Goal: Task Accomplishment & Management: Use online tool/utility

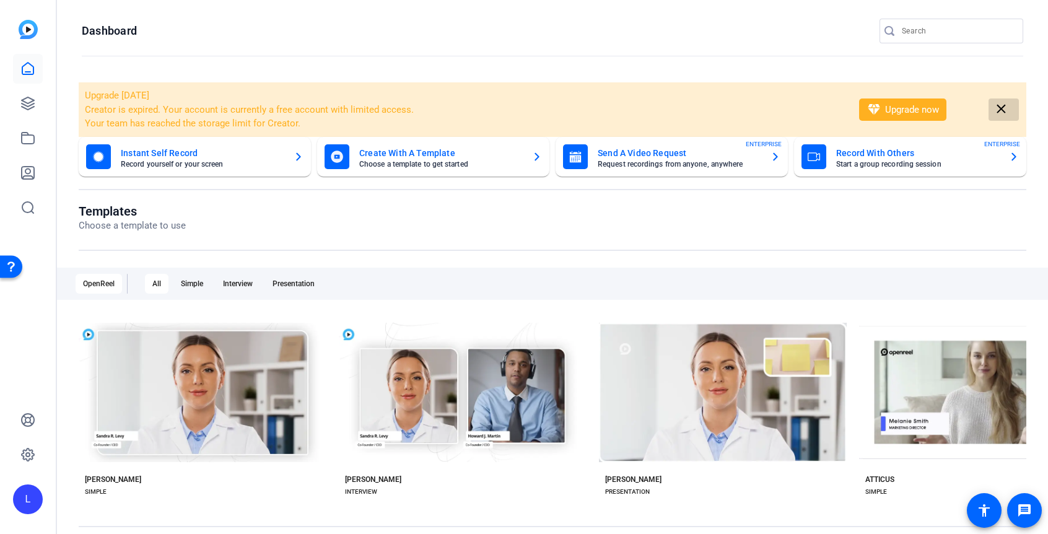
click at [1001, 108] on mat-icon "close" at bounding box center [1000, 109] width 15 height 15
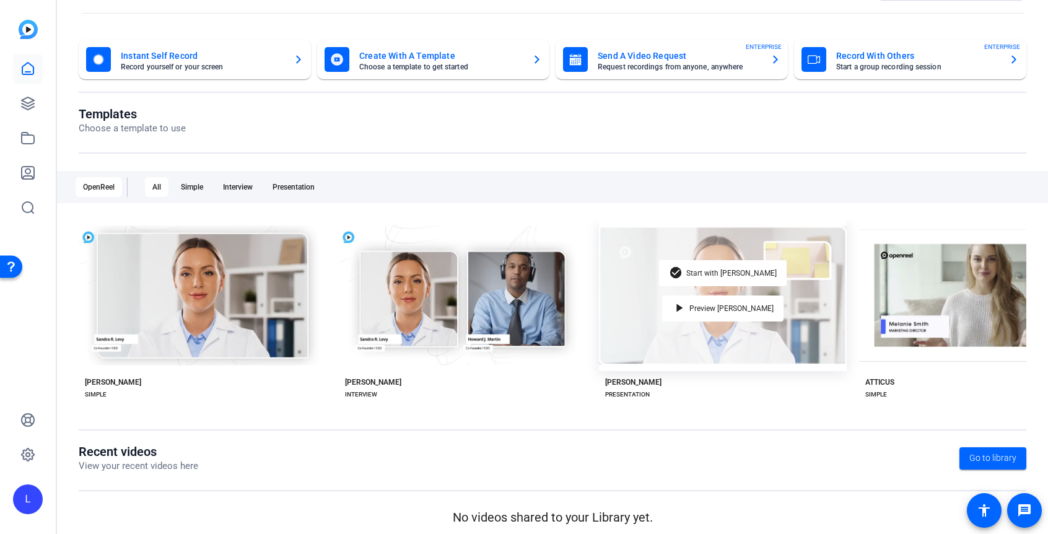
scroll to position [51, 0]
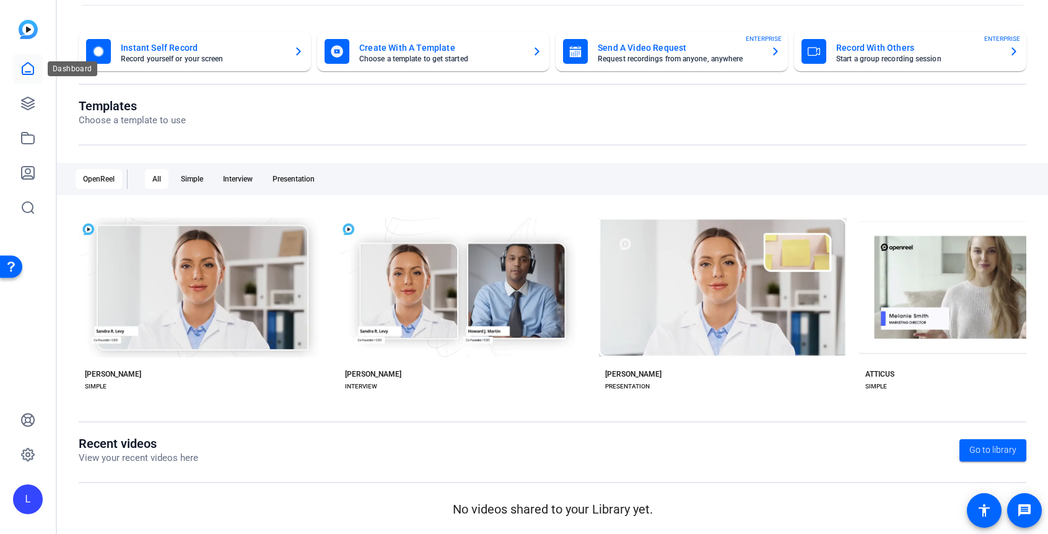
click at [20, 75] on icon at bounding box center [27, 68] width 15 height 15
click at [25, 68] on icon at bounding box center [27, 68] width 15 height 15
click at [30, 109] on icon at bounding box center [27, 103] width 15 height 15
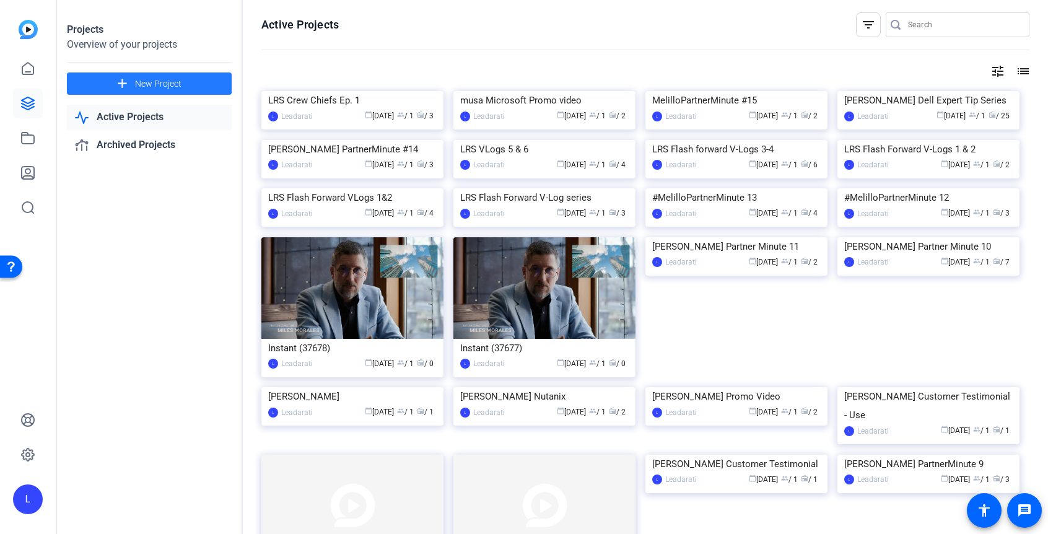
click at [139, 81] on span "New Project" at bounding box center [158, 83] width 46 height 13
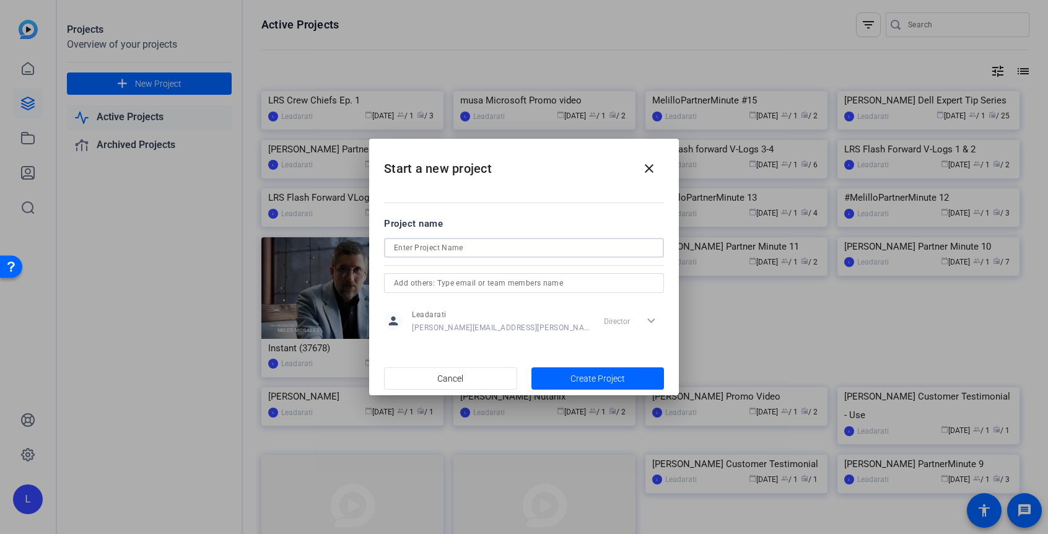
click at [439, 246] on input at bounding box center [524, 247] width 260 height 15
type input "LRS Crew Chiefs Ep. 2"
click at [589, 382] on span "Create Project" at bounding box center [597, 378] width 54 height 13
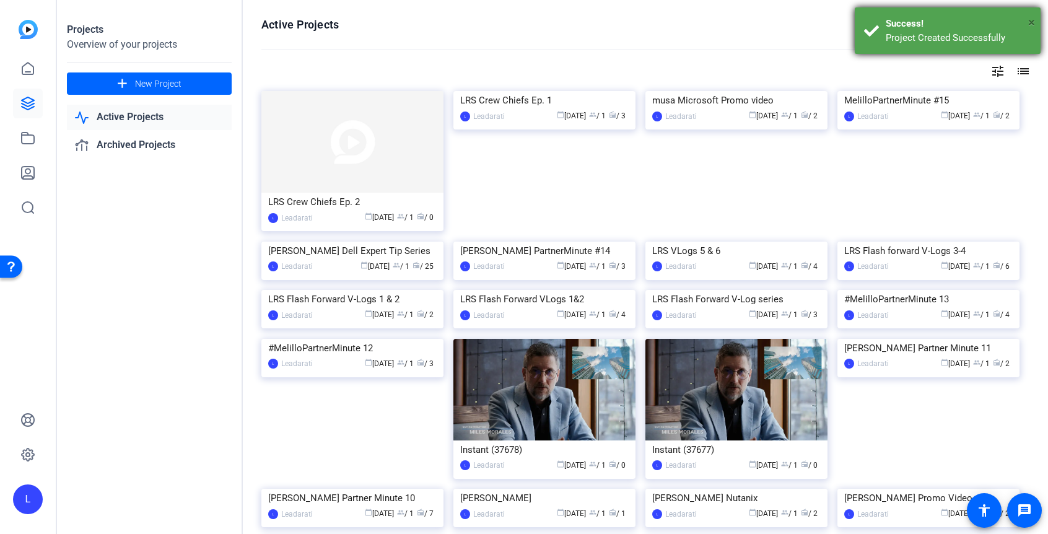
click at [1031, 20] on span "×" at bounding box center [1031, 22] width 7 height 15
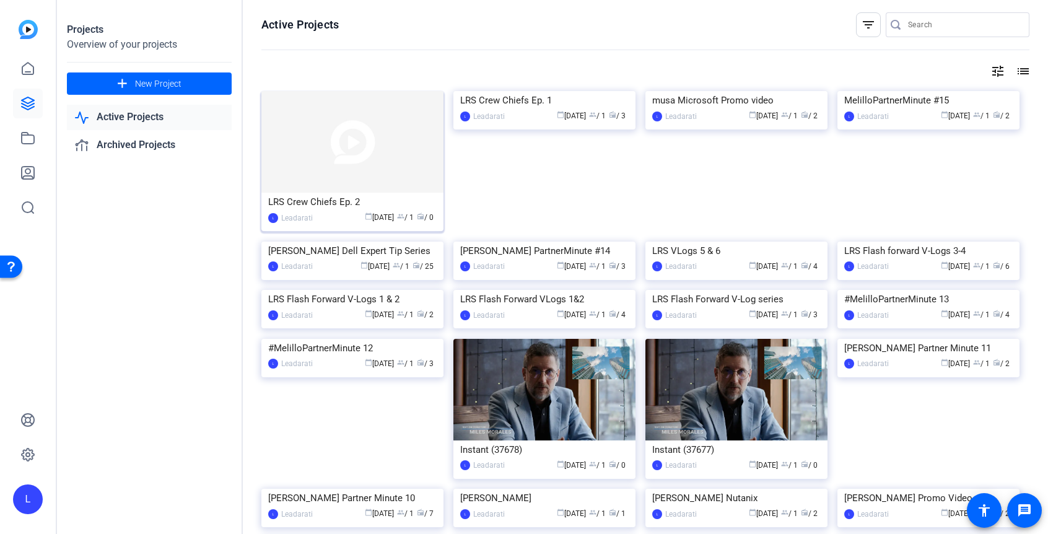
click at [355, 180] on img at bounding box center [352, 142] width 182 height 102
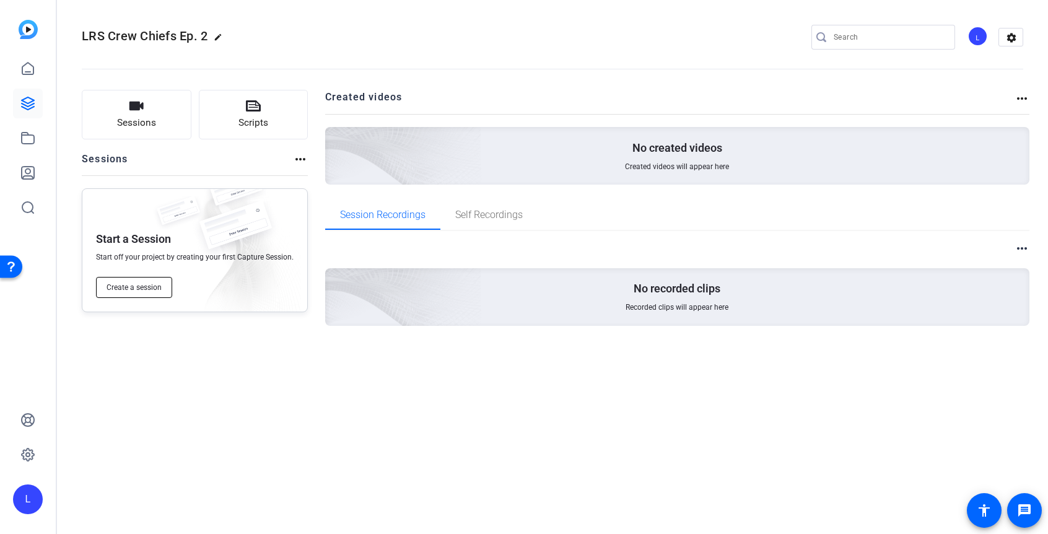
click at [133, 290] on span "Create a session" at bounding box center [133, 287] width 55 height 10
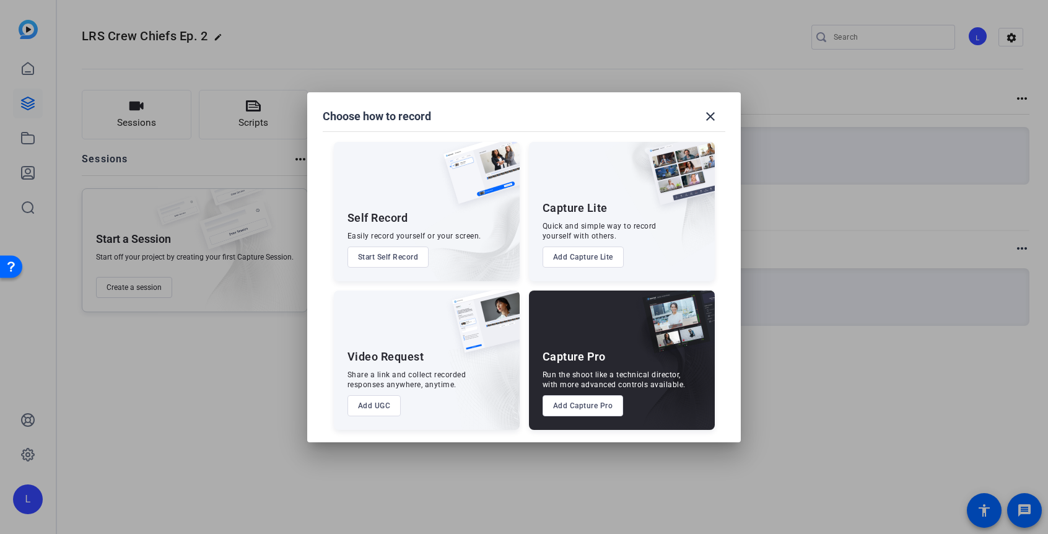
click at [586, 412] on button "Add Capture Pro" at bounding box center [582, 405] width 81 height 21
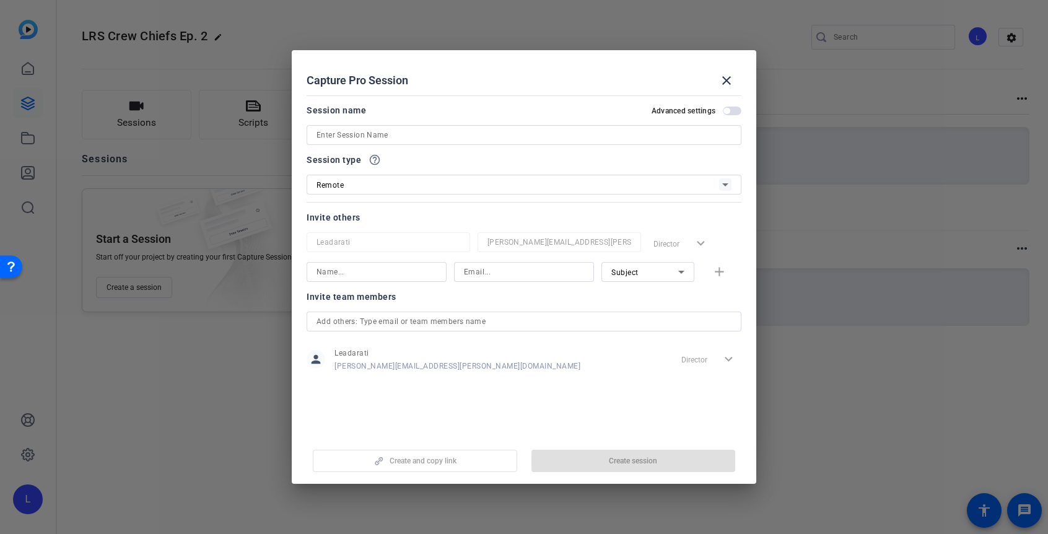
click at [356, 137] on input at bounding box center [523, 135] width 415 height 15
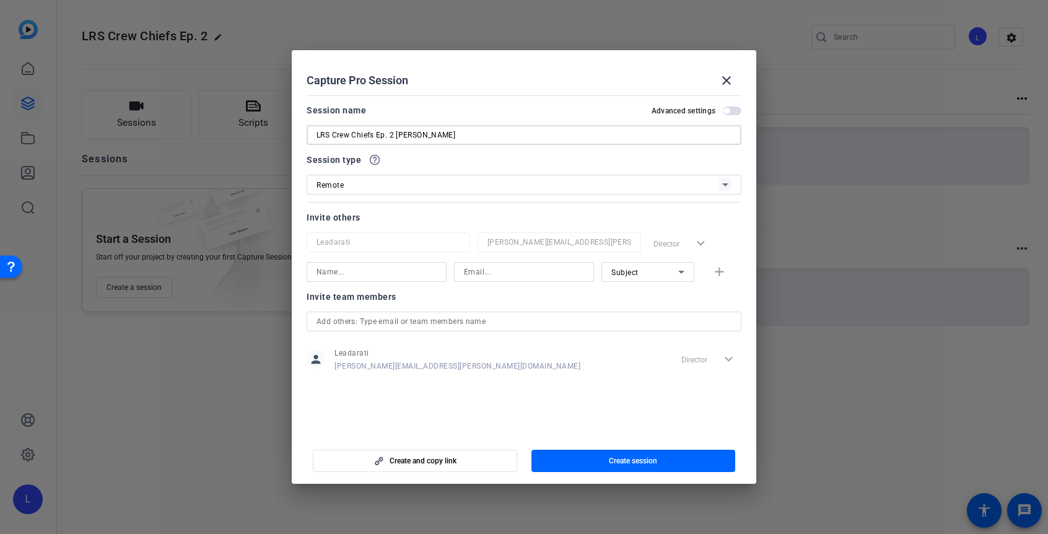
type input "LRS Crew Chiefs Ep. 2 [PERSON_NAME]"
click at [354, 269] on input at bounding box center [376, 271] width 120 height 15
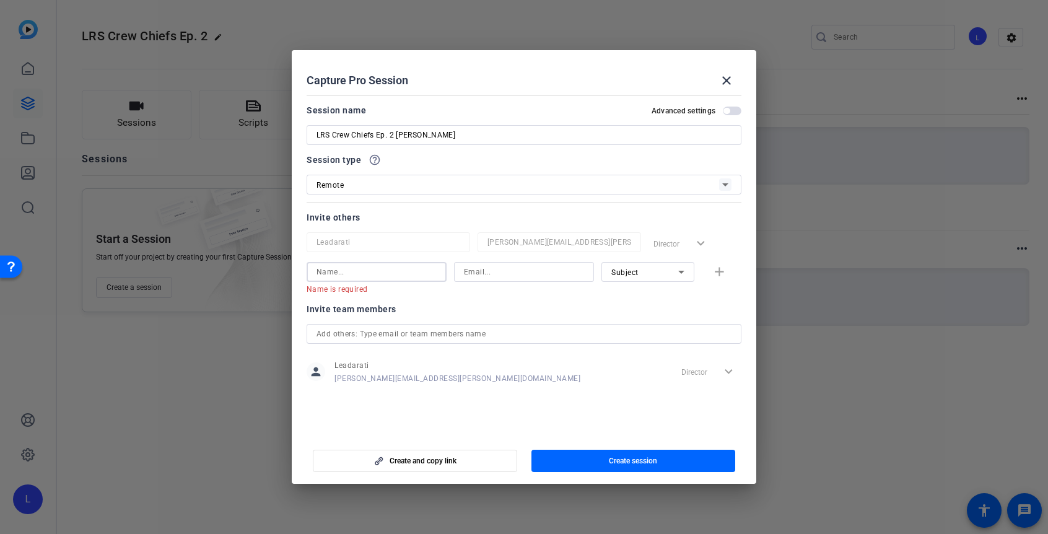
click at [515, 273] on input at bounding box center [524, 271] width 120 height 15
paste input "[PERSON_NAME][EMAIL_ADDRESS][DOMAIN_NAME]"
type input "[PERSON_NAME][EMAIL_ADDRESS][DOMAIN_NAME]"
click at [346, 270] on input at bounding box center [376, 271] width 120 height 15
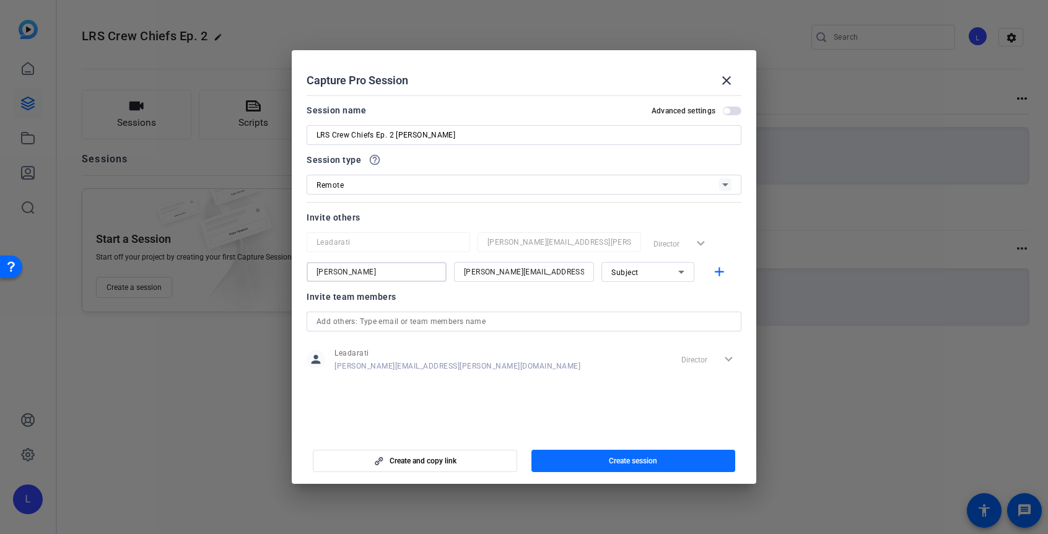
type input "[PERSON_NAME]"
click at [639, 461] on span "Create session" at bounding box center [633, 461] width 48 height 10
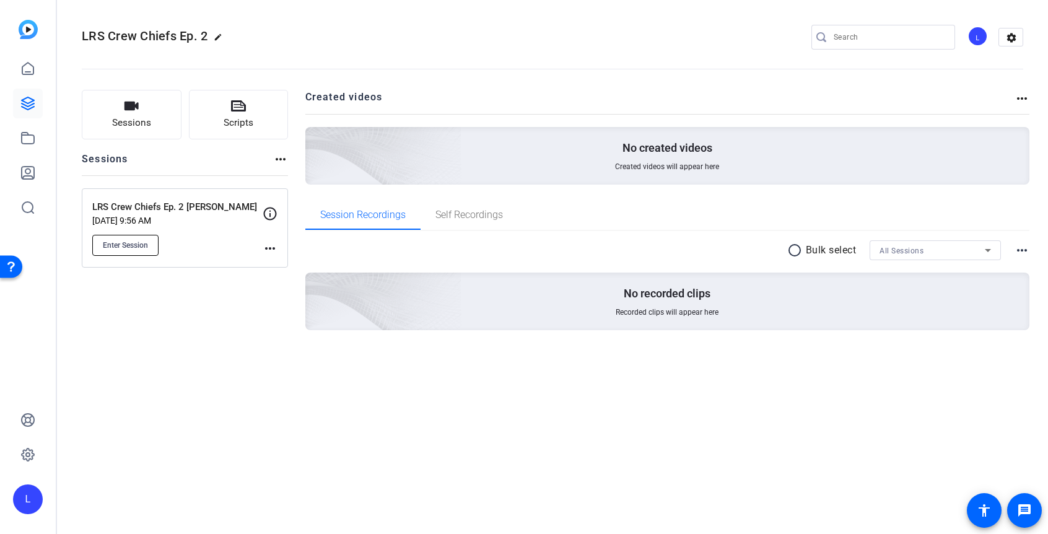
click at [124, 240] on span "Enter Session" at bounding box center [125, 245] width 45 height 10
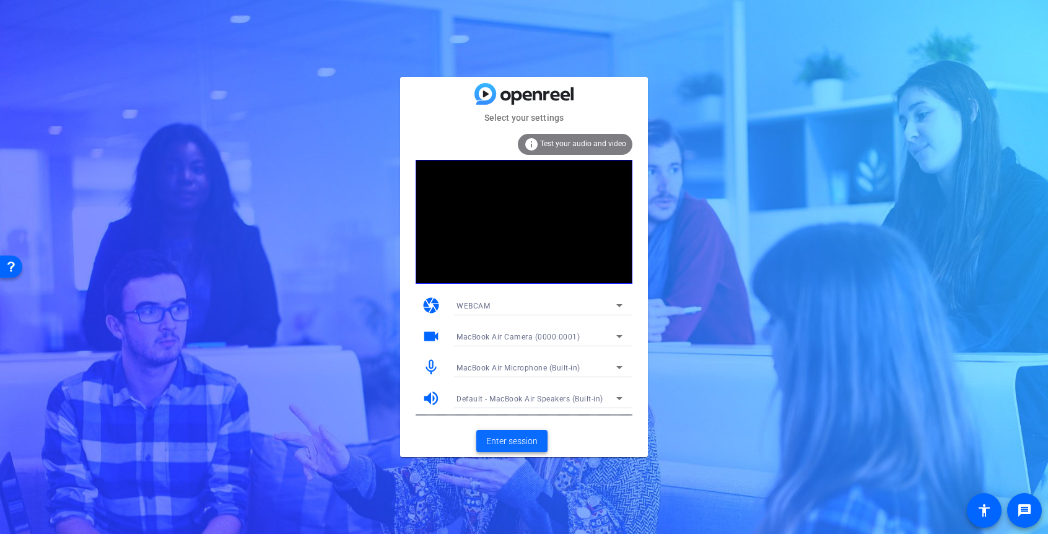
click at [518, 443] on span "Enter session" at bounding box center [511, 441] width 51 height 13
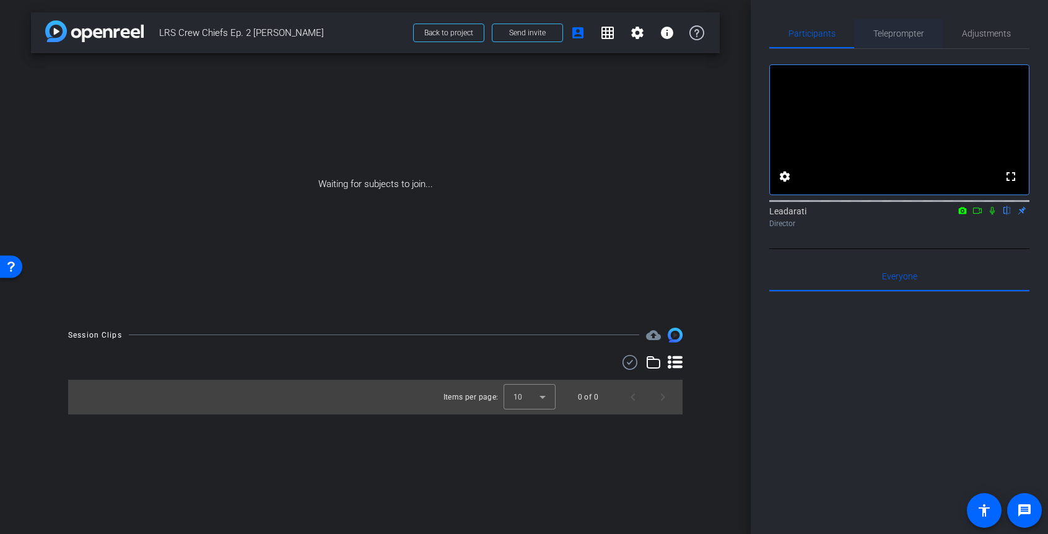
click at [893, 38] on span "Teleprompter" at bounding box center [898, 33] width 51 height 9
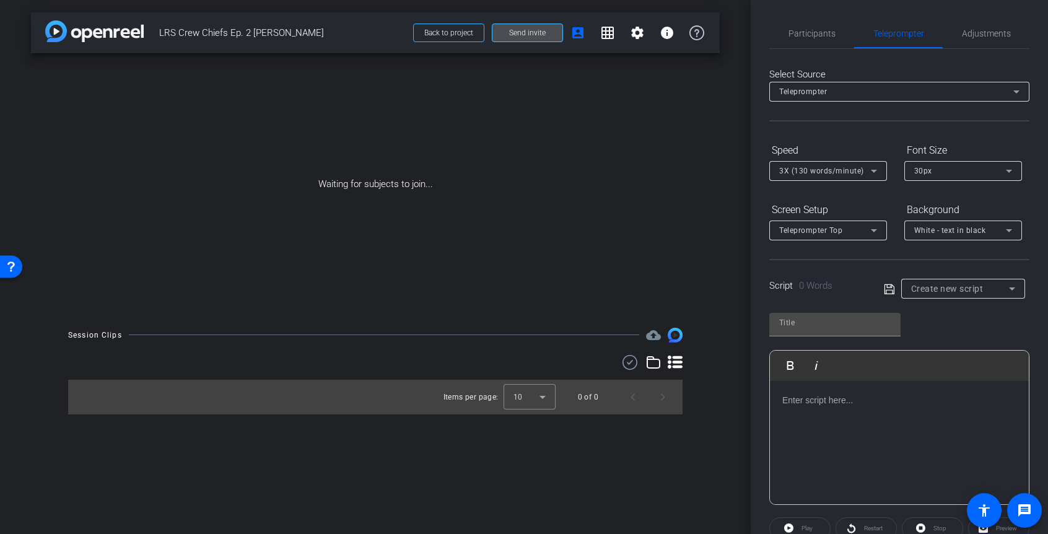
click at [555, 35] on span at bounding box center [527, 33] width 70 height 30
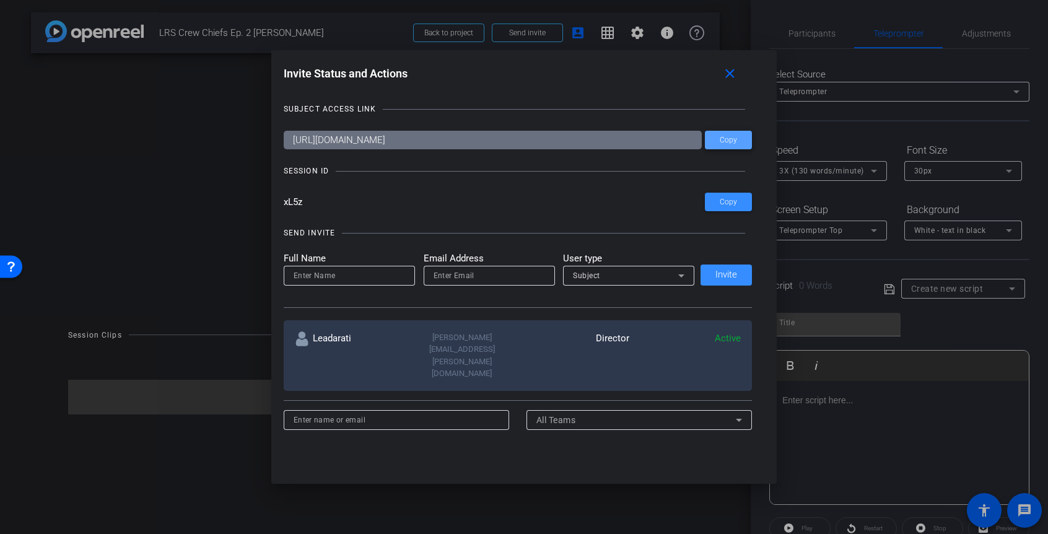
click at [0, 0] on span "Copy" at bounding box center [0, 0] width 0 height 0
click at [0, 0] on mat-icon "close" at bounding box center [0, 0] width 0 height 0
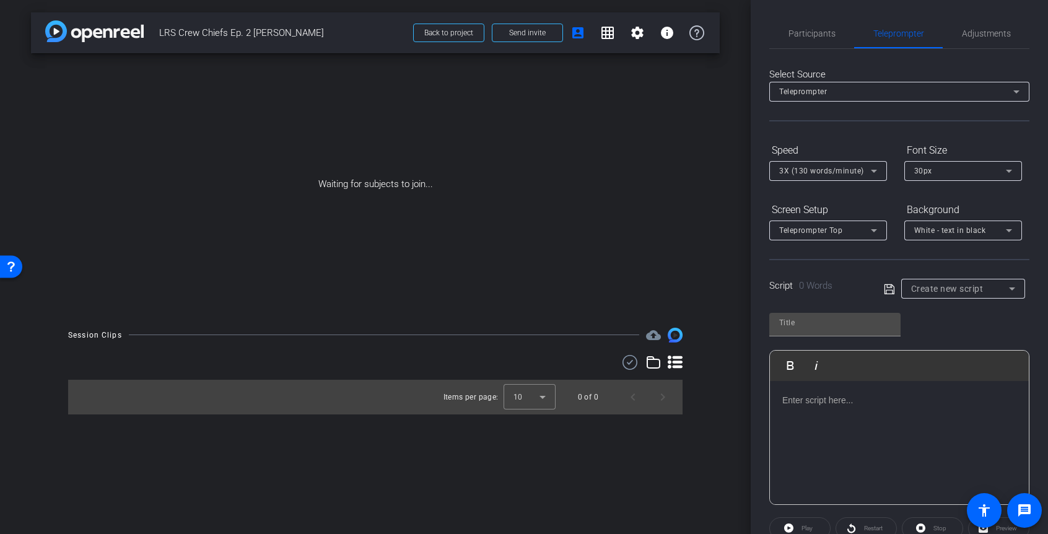
click at [807, 402] on p at bounding box center [899, 400] width 234 height 14
click at [830, 400] on p at bounding box center [899, 400] width 234 height 14
click at [782, 324] on input "text" at bounding box center [834, 322] width 111 height 15
type input "Script 1"
click at [810, 404] on p at bounding box center [899, 400] width 234 height 14
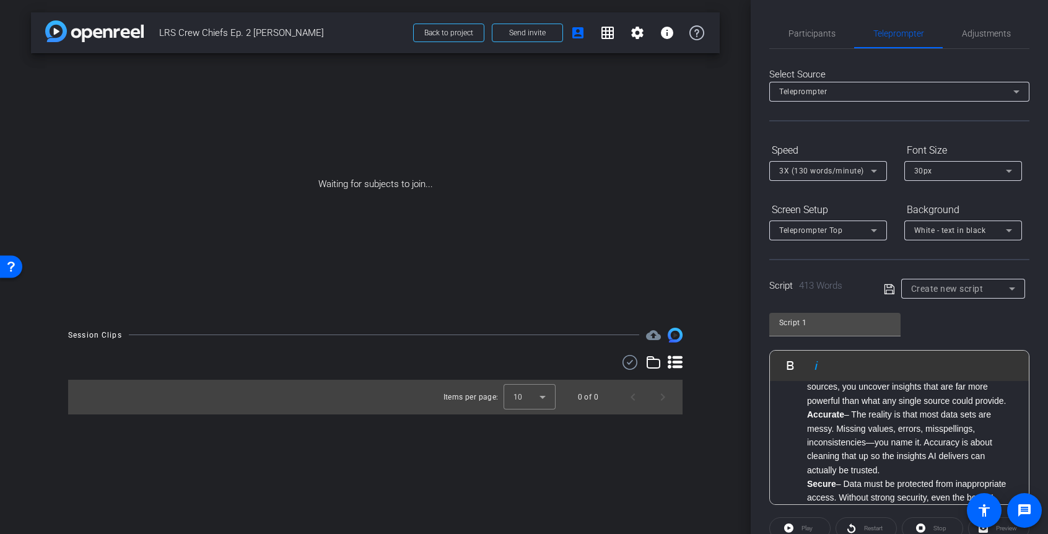
scroll to position [571, 0]
click at [807, 413] on strong "Accurate" at bounding box center [825, 409] width 37 height 10
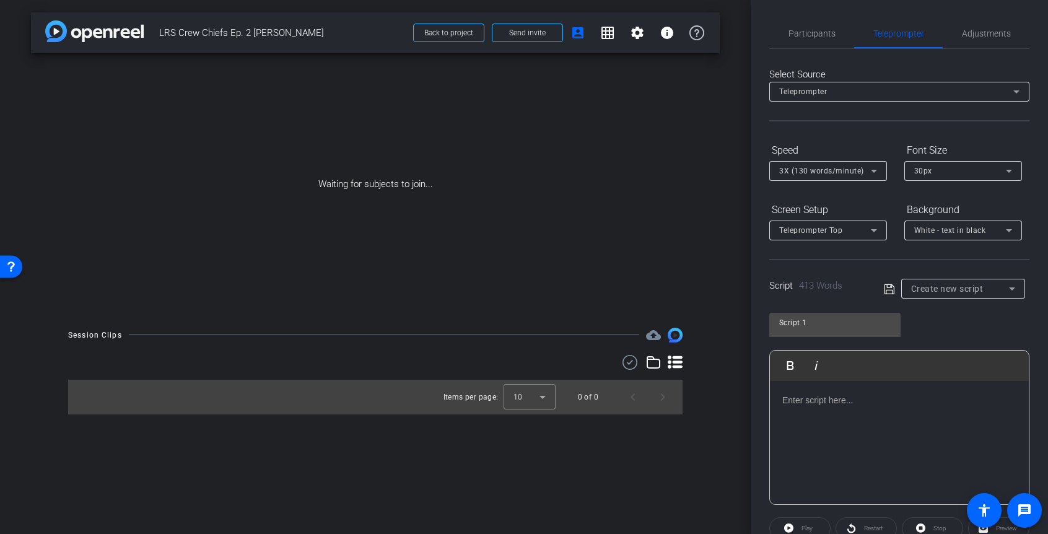
scroll to position [0, 0]
click at [802, 406] on p at bounding box center [899, 400] width 234 height 14
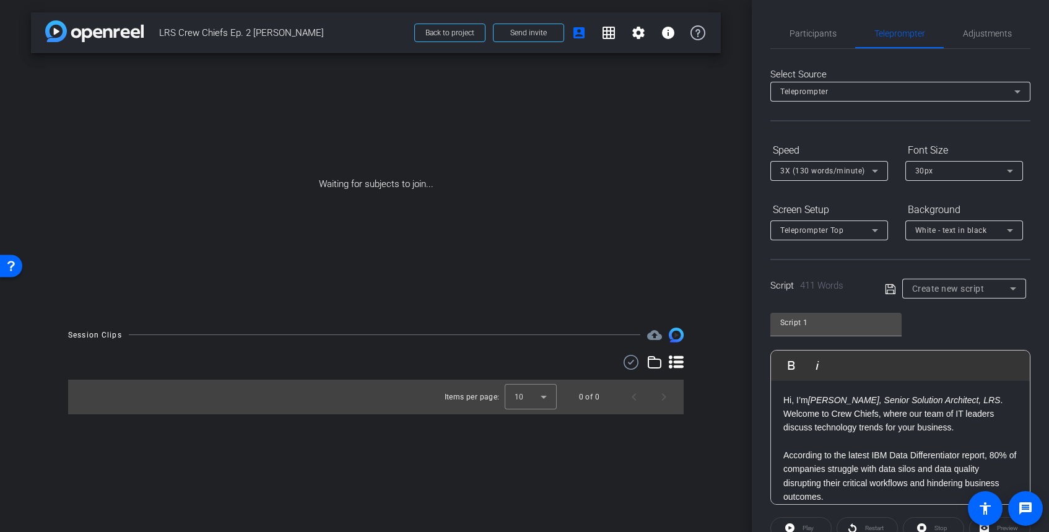
click at [889, 289] on icon at bounding box center [890, 289] width 11 height 15
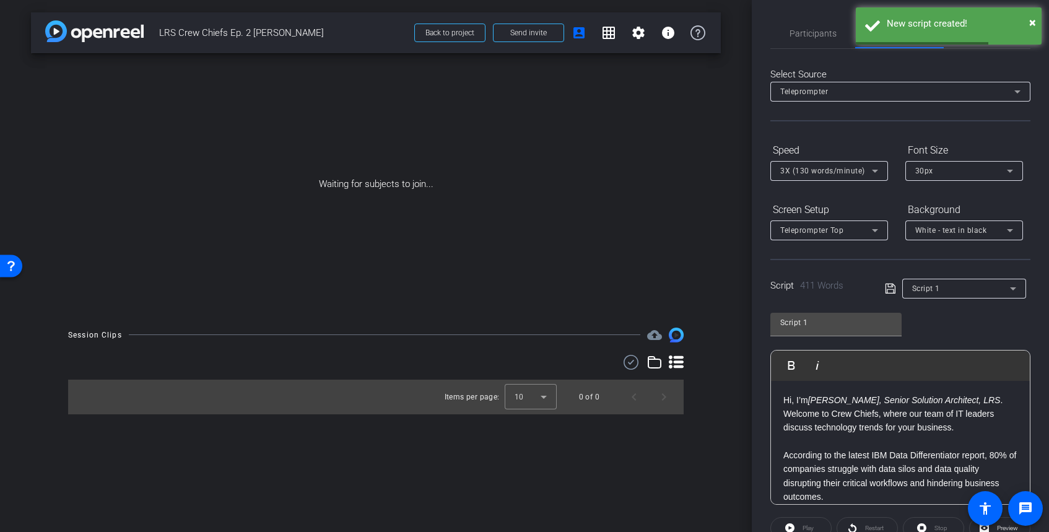
click at [994, 289] on div "Script 1" at bounding box center [961, 287] width 98 height 15
click at [970, 318] on span "Create new script" at bounding box center [944, 313] width 65 height 15
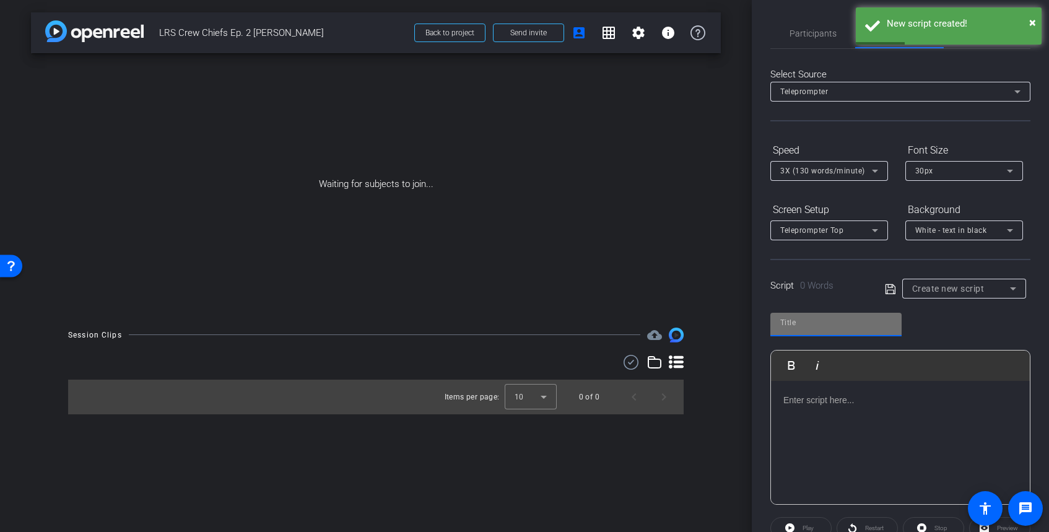
click at [821, 324] on input "text" at bounding box center [835, 322] width 111 height 15
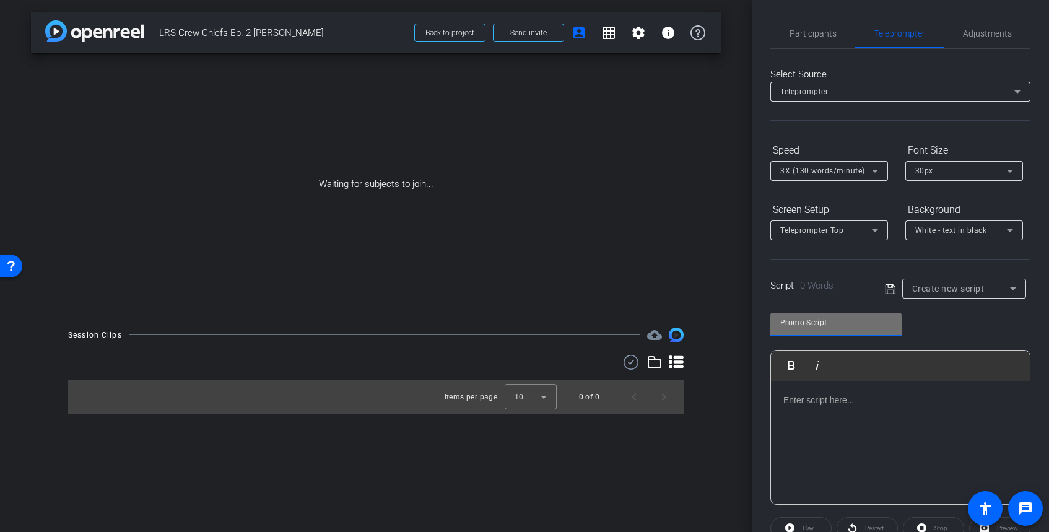
type input "Promo Script"
click at [792, 407] on div at bounding box center [900, 443] width 259 height 124
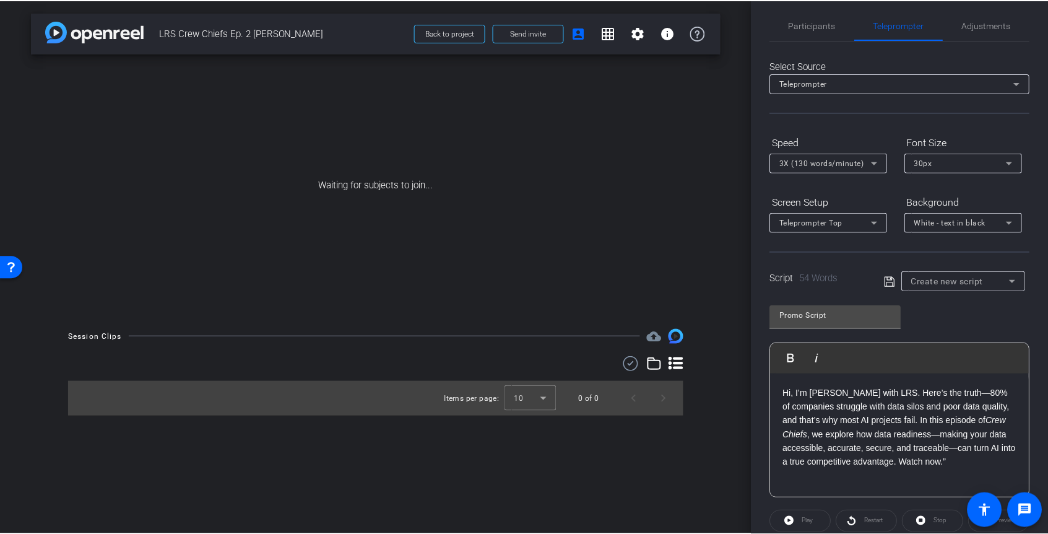
scroll to position [51, 0]
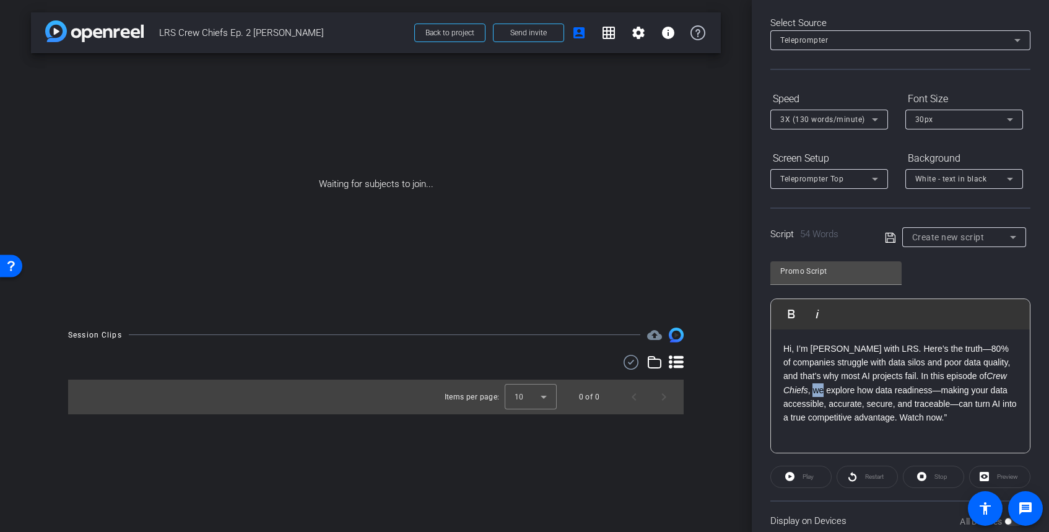
drag, startPoint x: 813, startPoint y: 391, endPoint x: 823, endPoint y: 392, distance: 9.3
click at [823, 392] on p "Hi, I’m Steve Cavolick with LRS. Here’s the truth—80% of companies struggle wit…" at bounding box center [900, 383] width 234 height 83
click at [917, 382] on p "Hi, I’m Steve Cavolick with LRS. Here’s the truth—80% of companies struggle wit…" at bounding box center [900, 383] width 234 height 83
drag, startPoint x: 918, startPoint y: 420, endPoint x: 963, endPoint y: 420, distance: 45.2
click at [963, 420] on p "Hi, I’m Steve Cavolick with LRS. Here’s the truth—80% of companies struggle wit…" at bounding box center [900, 383] width 234 height 83
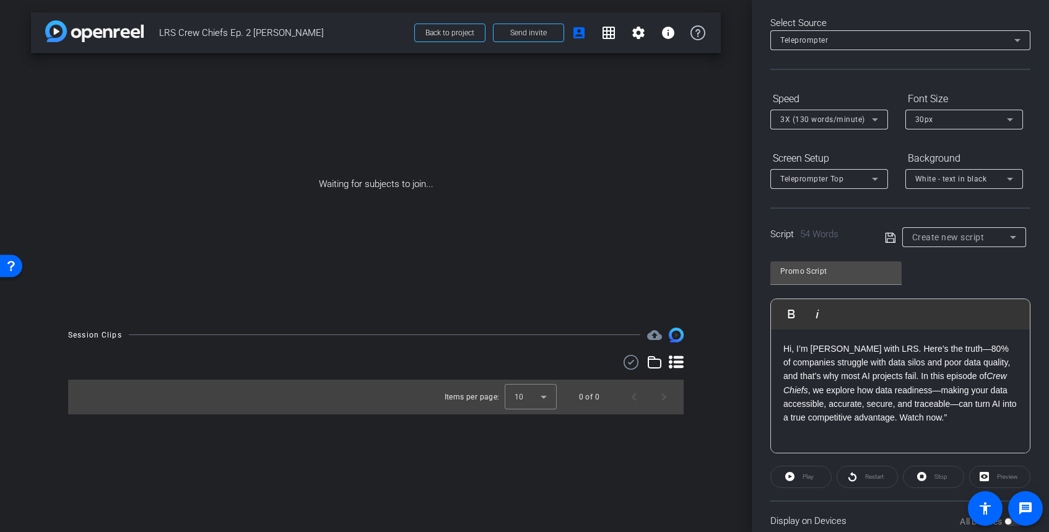
click at [970, 419] on p "Hi, I’m Steve Cavolick with LRS. Here’s the truth—80% of companies struggle wit…" at bounding box center [900, 383] width 234 height 83
click at [955, 283] on div "Promo Script Play Play from this location Play Selected Play and display the se…" at bounding box center [900, 352] width 260 height 201
click at [893, 240] on icon at bounding box center [890, 237] width 10 height 10
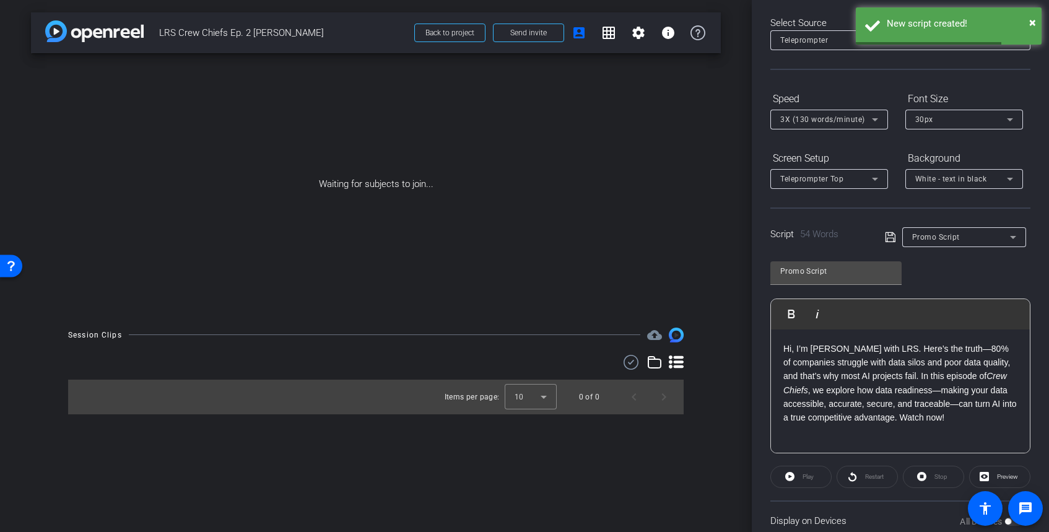
click at [1000, 238] on div "Promo Script" at bounding box center [961, 236] width 98 height 15
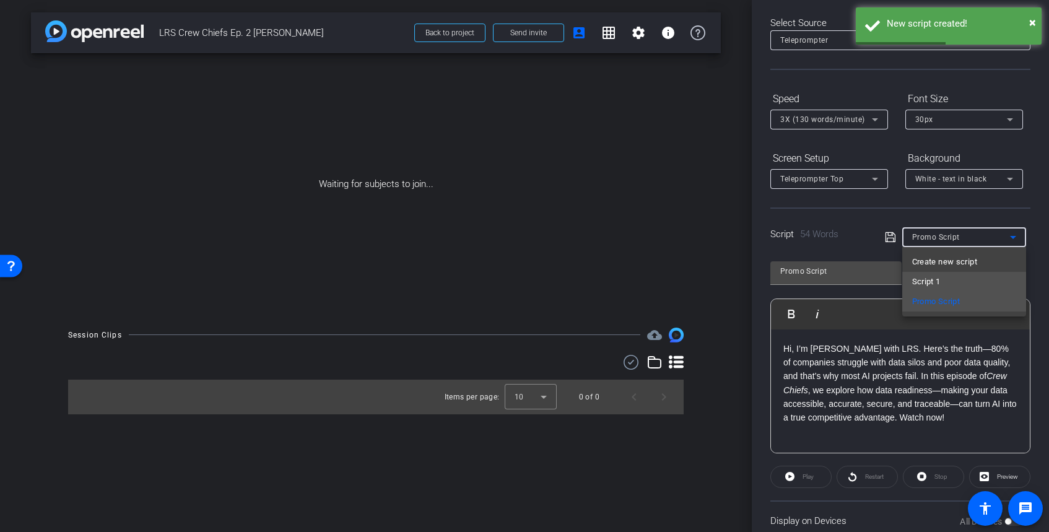
click at [950, 286] on mat-option "Script 1" at bounding box center [964, 282] width 124 height 20
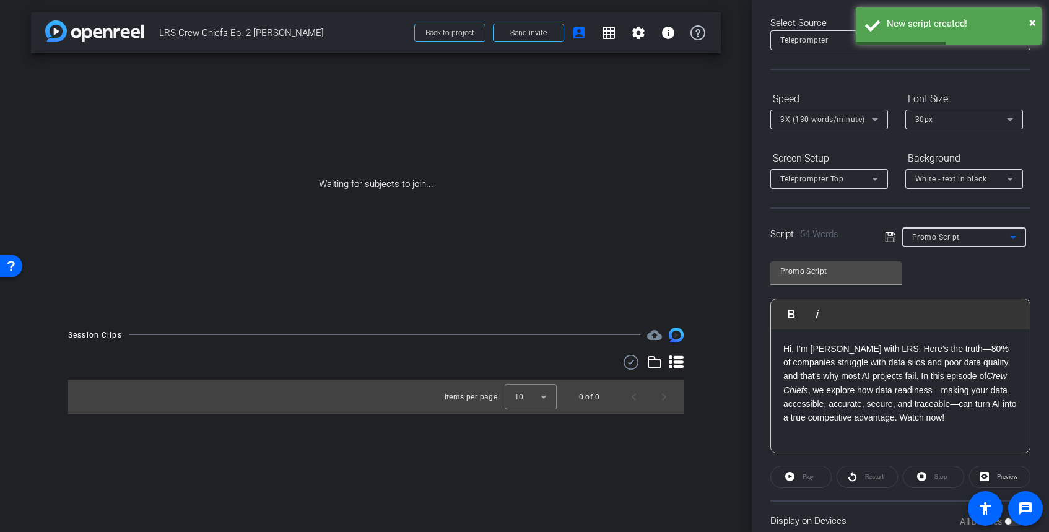
type input "Script 1"
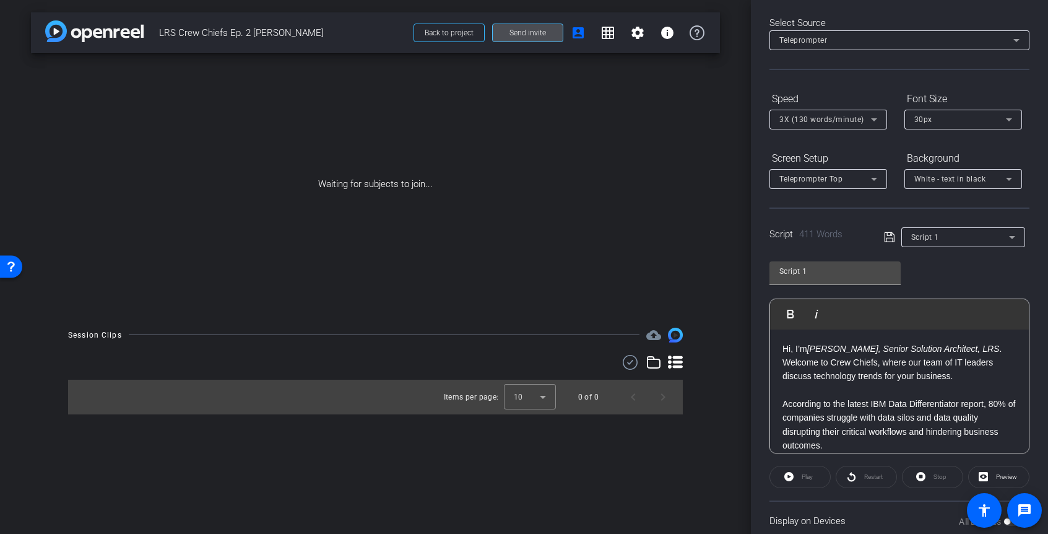
click at [536, 37] on span "Send invite" at bounding box center [528, 33] width 37 height 10
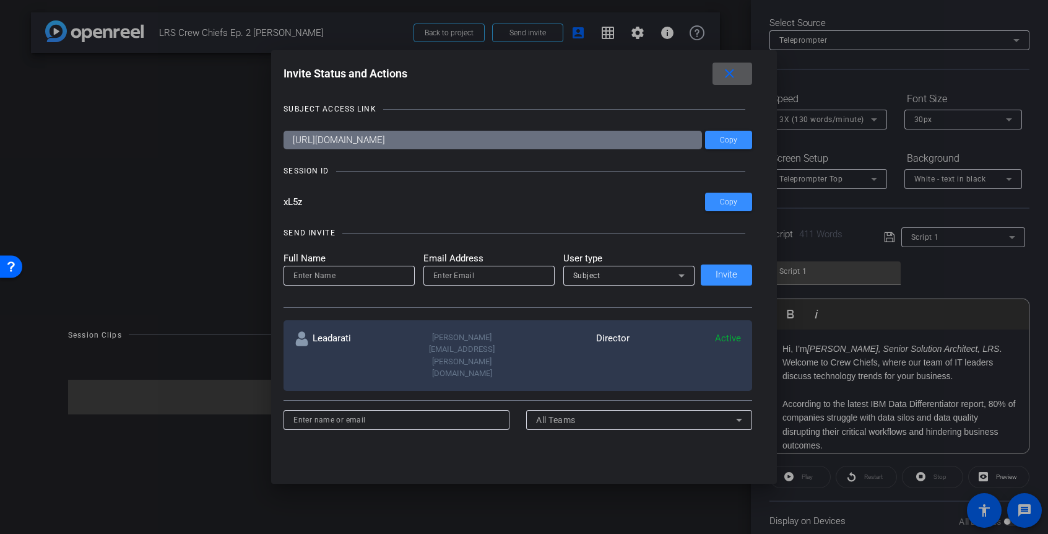
click at [490, 275] on input "email" at bounding box center [488, 275] width 111 height 15
click at [463, 274] on input "email" at bounding box center [488, 275] width 111 height 15
paste input "Steve.cavolick@lrs.com"
type input "Steve.cavolick@lrs.com"
click at [357, 280] on input at bounding box center [348, 275] width 111 height 15
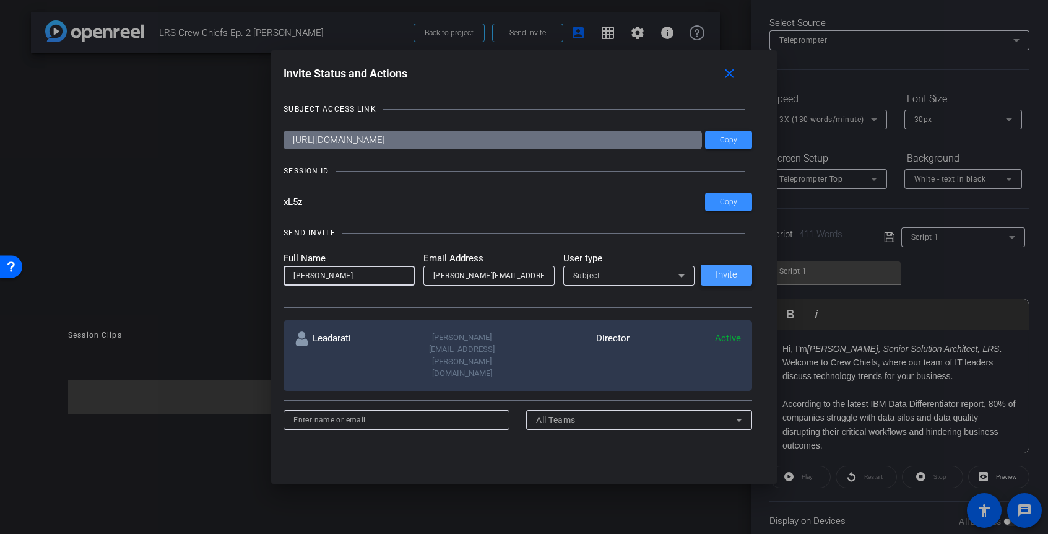
type input "[PERSON_NAME]"
click at [727, 275] on span "Invite" at bounding box center [727, 274] width 22 height 9
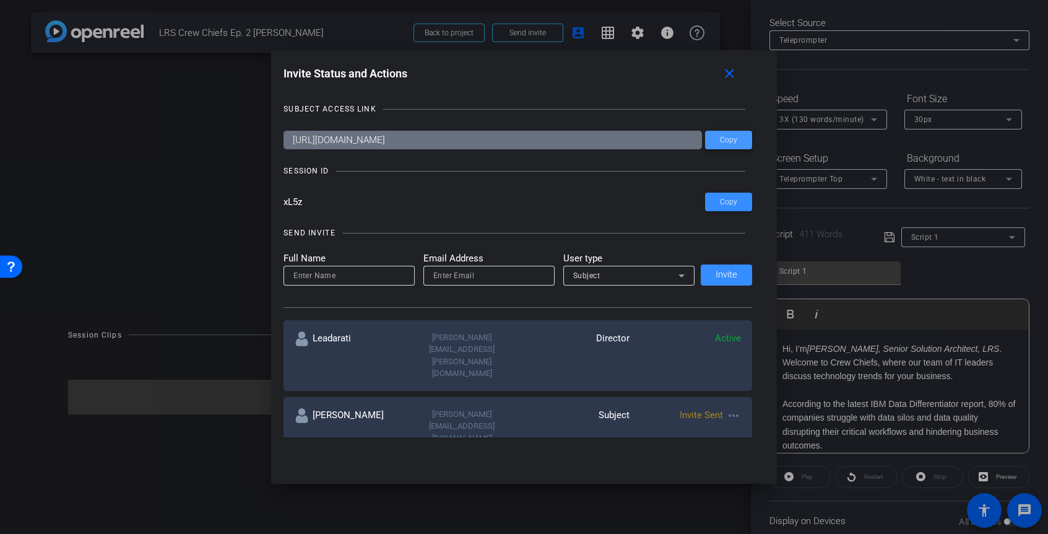
click at [724, 139] on span "Copy" at bounding box center [728, 140] width 17 height 9
click at [731, 74] on mat-icon "close" at bounding box center [729, 73] width 15 height 15
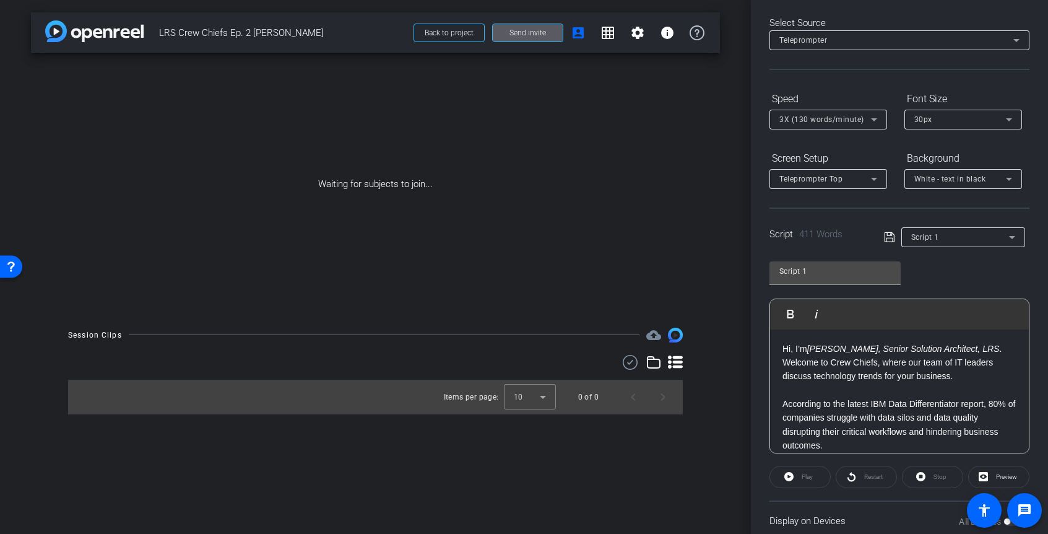
click at [588, 140] on div "Waiting for subjects to join..." at bounding box center [375, 184] width 689 height 262
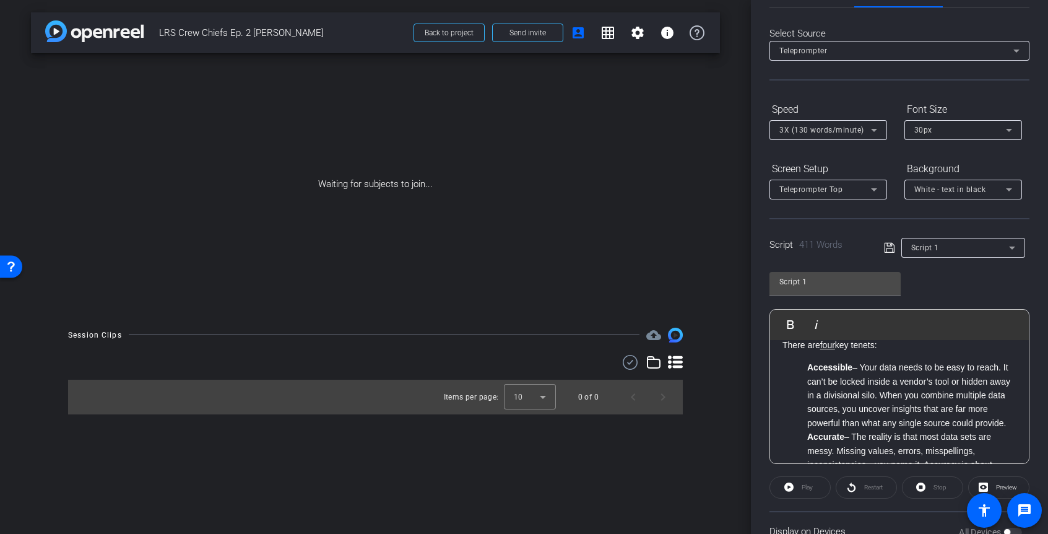
scroll to position [505, 0]
click at [809, 434] on strong "Accurate" at bounding box center [825, 435] width 37 height 10
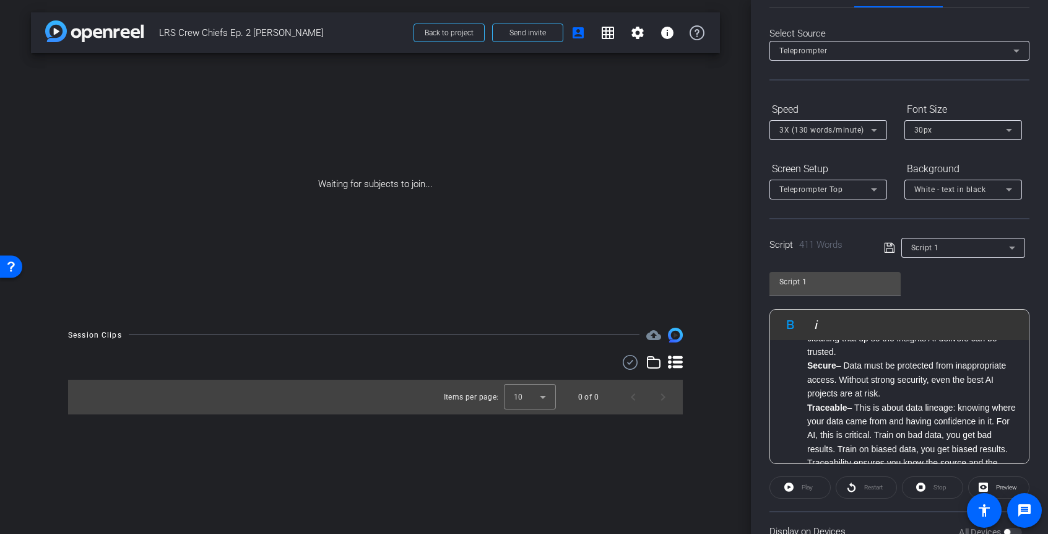
scroll to position [665, 0]
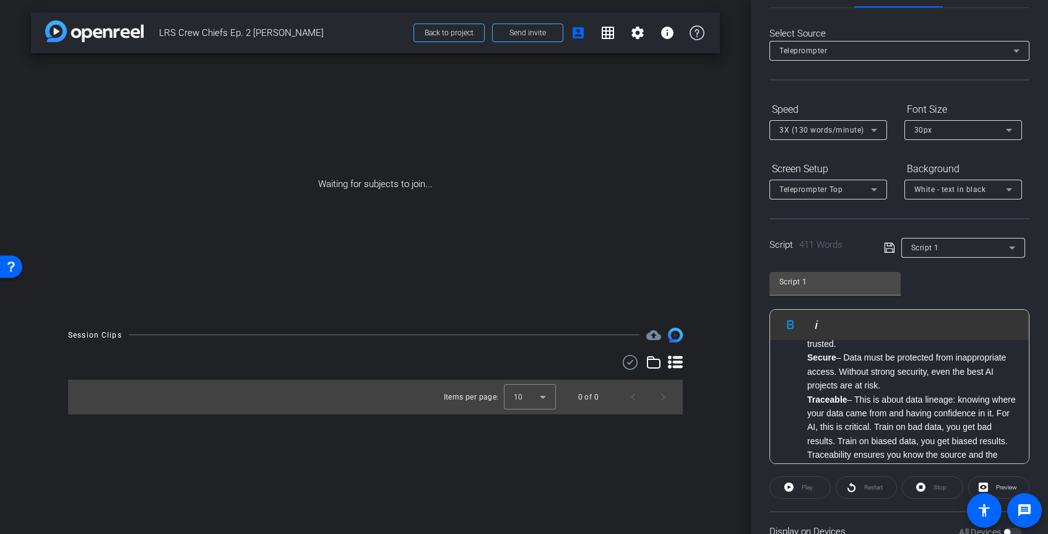
click at [805, 359] on ol "Accessible – Your data needs to be easy to reach. It can’t be locked inside a v…" at bounding box center [900, 336] width 234 height 277
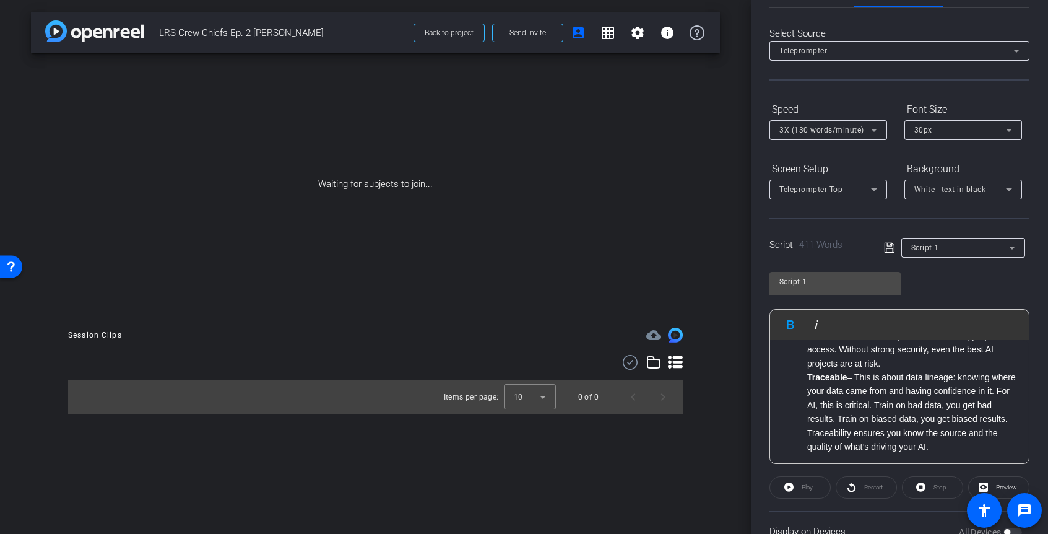
scroll to position [703, 0]
click at [807, 373] on strong "Traceable" at bounding box center [827, 375] width 40 height 10
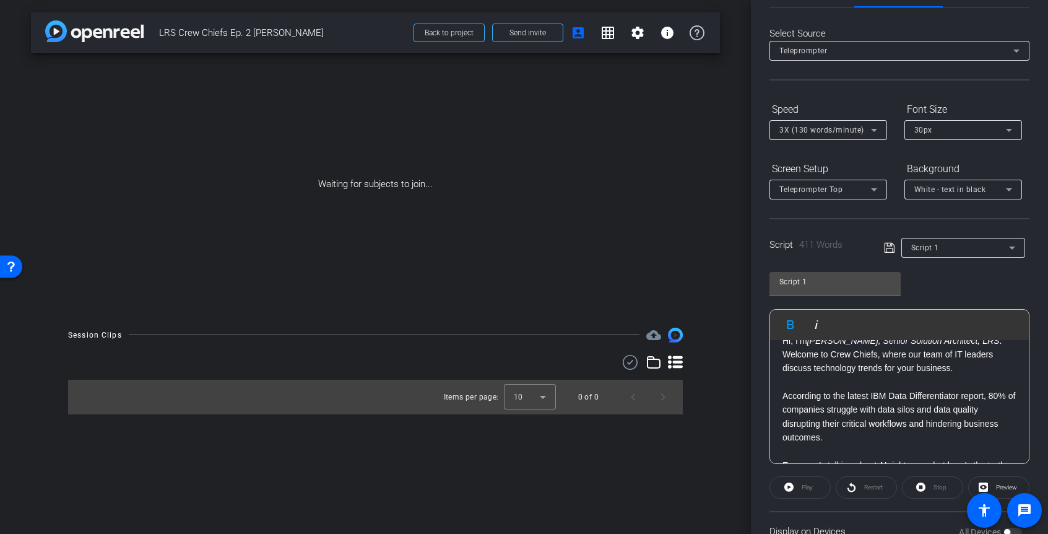
scroll to position [19, 0]
drag, startPoint x: 848, startPoint y: 398, endPoint x: 872, endPoint y: 397, distance: 24.2
click at [872, 397] on p "According to the latest IBM Data Differentiator report, 80% of companies strugg…" at bounding box center [900, 416] width 234 height 56
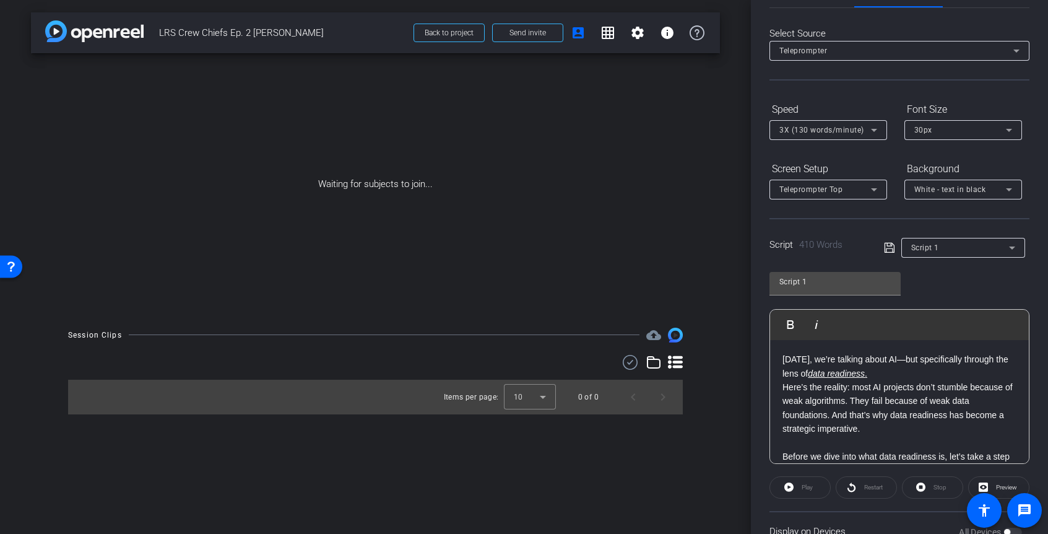
scroll to position [171, 0]
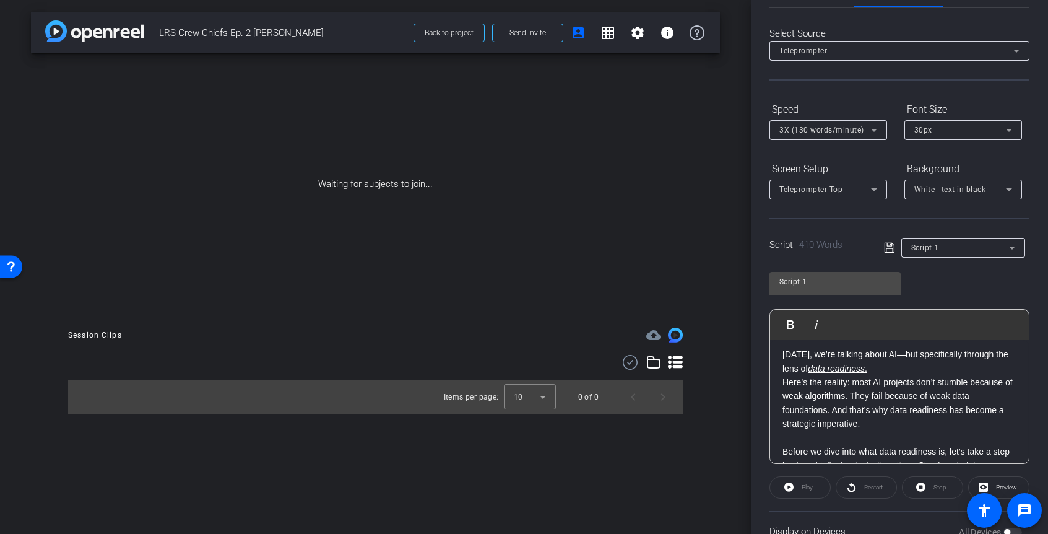
click at [783, 384] on p "Here’s the reality: most AI projects don’t stumble because of weak algorithms. …" at bounding box center [900, 403] width 234 height 56
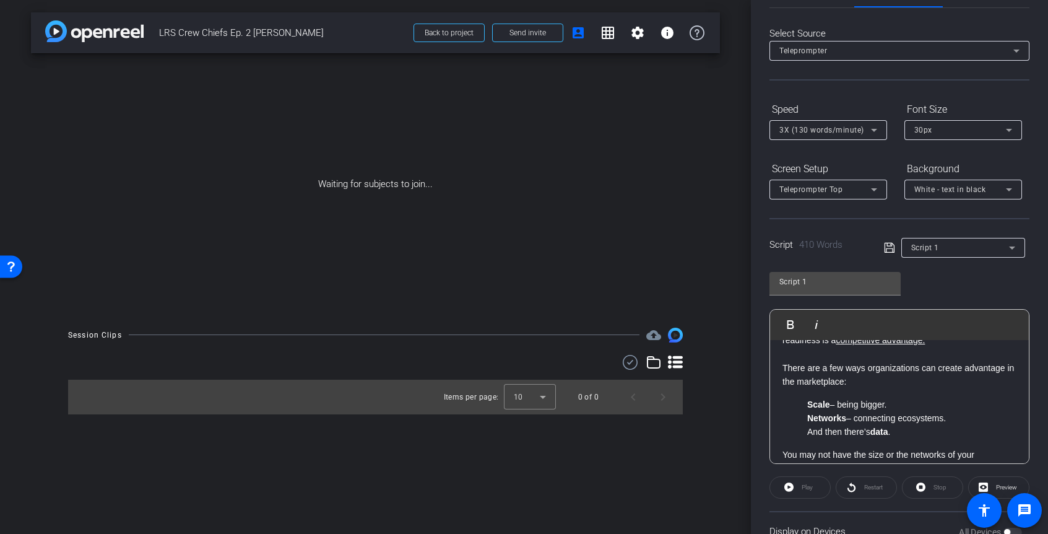
scroll to position [318, 0]
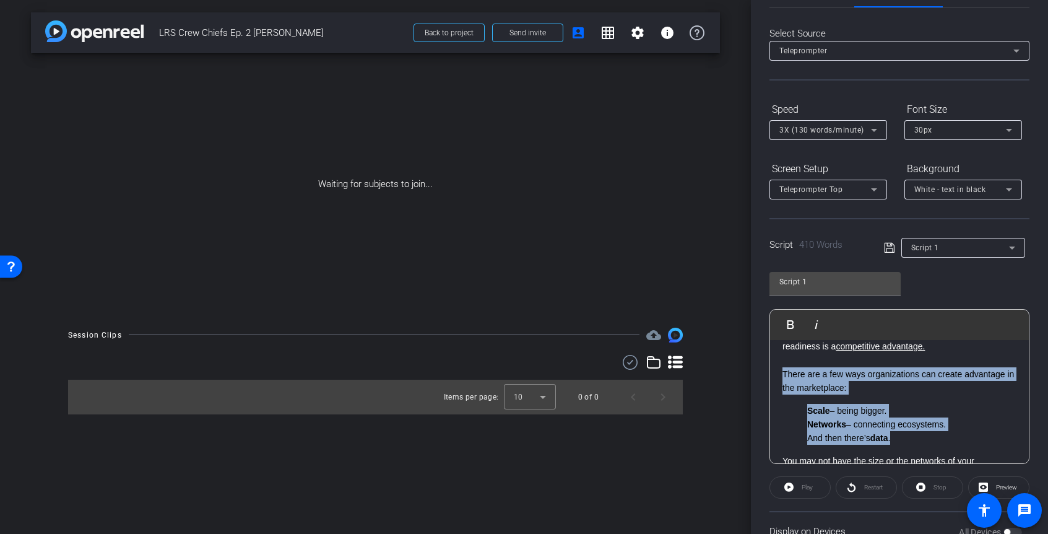
drag, startPoint x: 781, startPoint y: 375, endPoint x: 917, endPoint y: 443, distance: 152.0
click at [917, 443] on div "Hi, I’m Steve Cavolick, Senior Solution Architect, LRS . Welcome to Crew Chiefs…" at bounding box center [899, 509] width 259 height 974
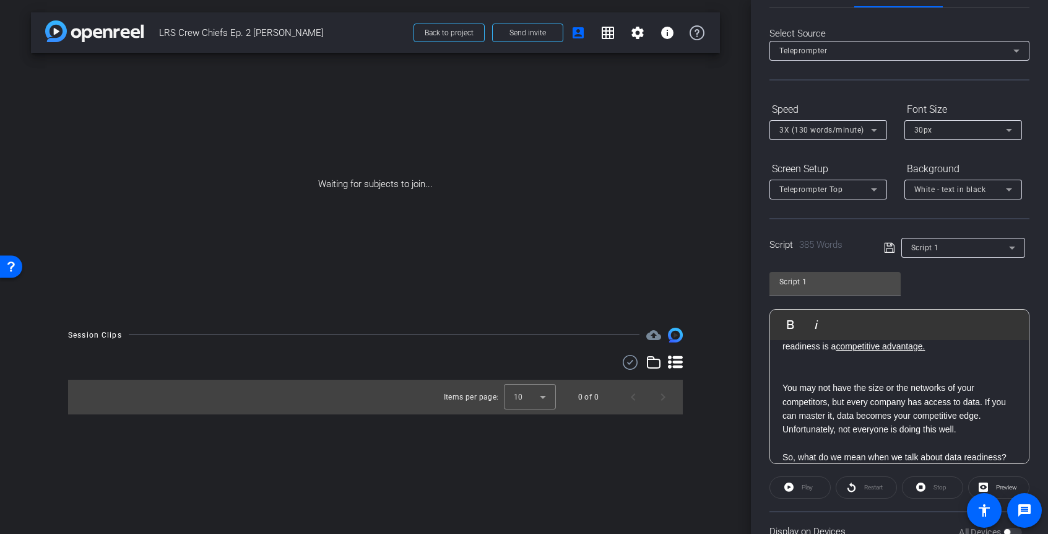
scroll to position [325, 0]
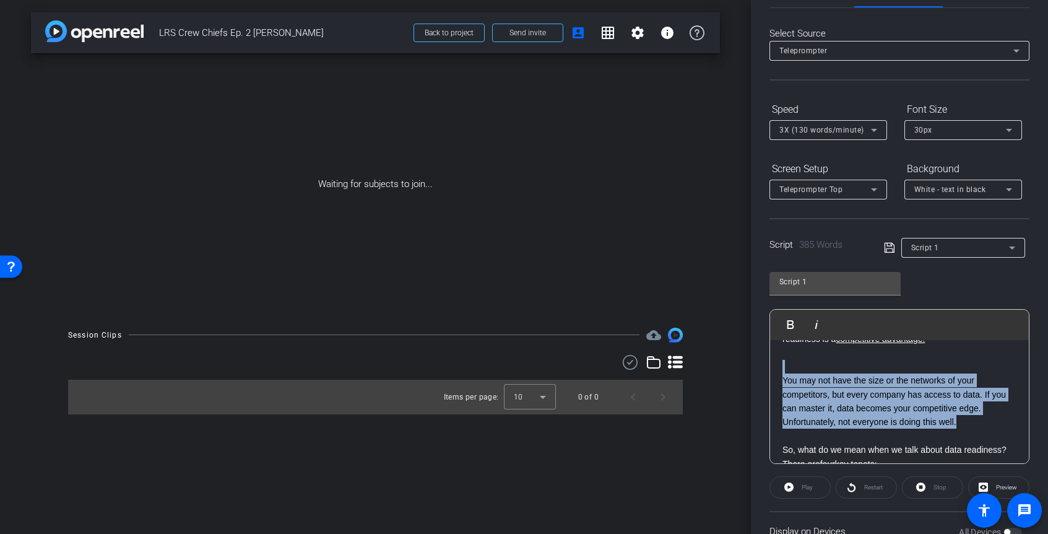
drag, startPoint x: 788, startPoint y: 371, endPoint x: 961, endPoint y: 425, distance: 181.7
click at [961, 425] on div "Hi, I’m Steve Cavolick, Senior Solution Architect, LRS . Welcome to Crew Chiefs…" at bounding box center [899, 465] width 259 height 901
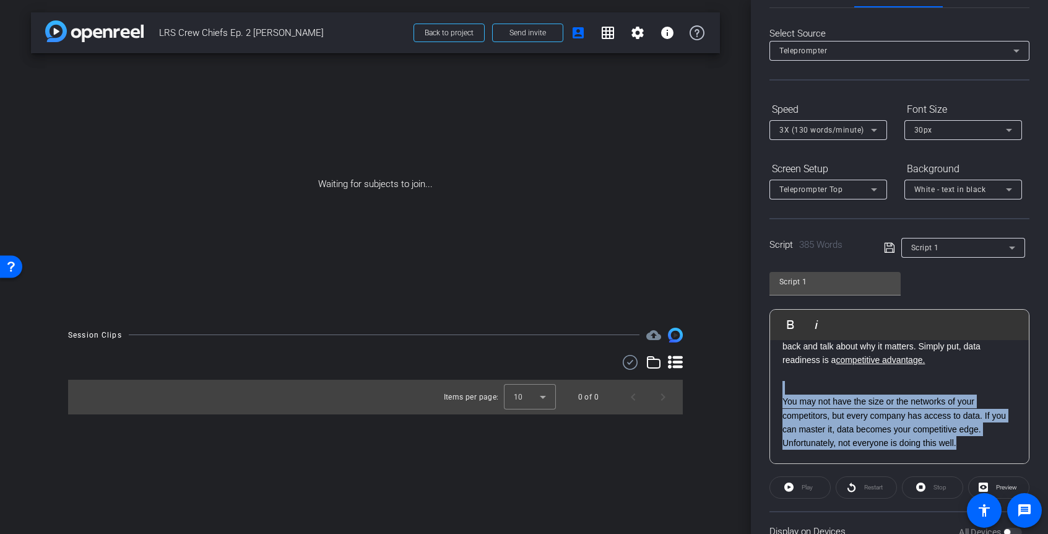
scroll to position [315, 0]
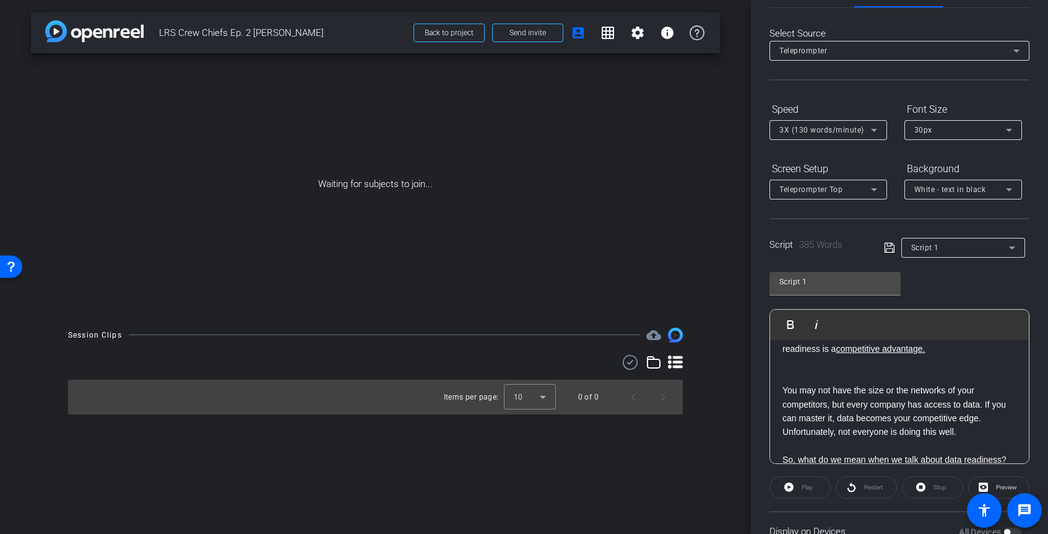
click at [867, 393] on p "You may not have the size or the networks of your competitors, but every compan…" at bounding box center [900, 403] width 234 height 41
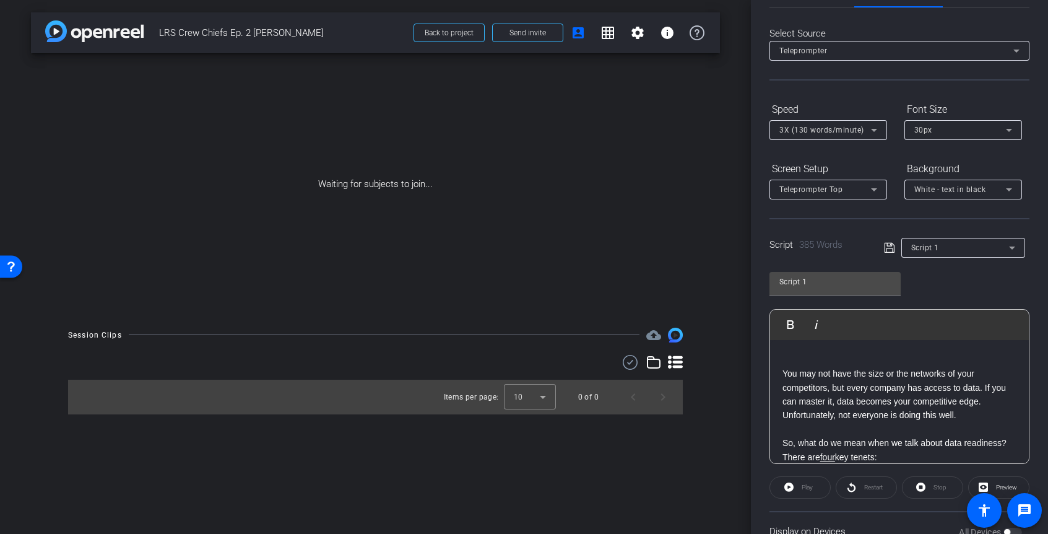
scroll to position [332, 0]
drag, startPoint x: 987, startPoint y: 387, endPoint x: 987, endPoint y: 410, distance: 23.5
click at [987, 410] on div "Hi, I’m Steve Cavolick, Senior Solution Architect, LRS . Welcome to Crew Chiefs…" at bounding box center [899, 457] width 259 height 901
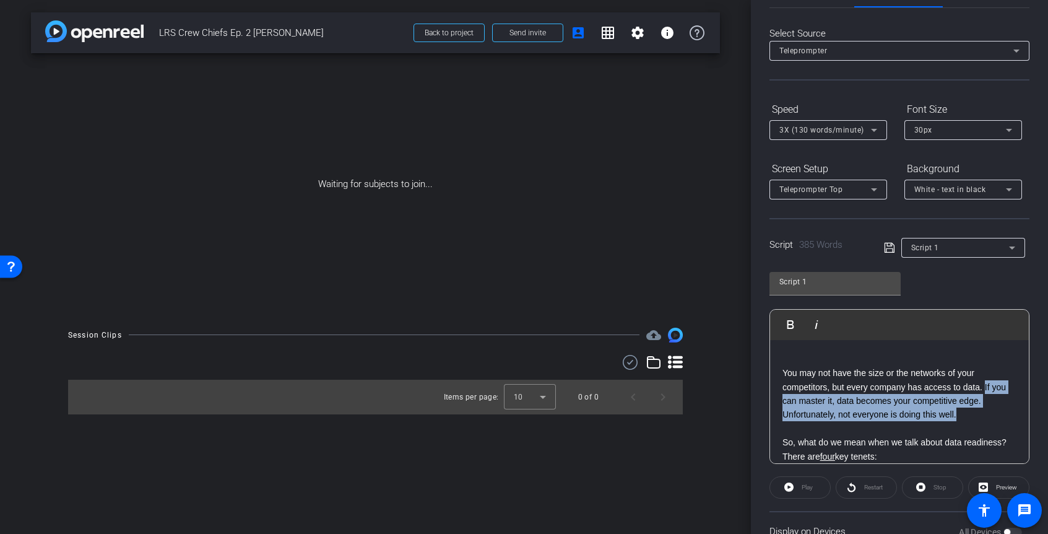
drag, startPoint x: 987, startPoint y: 383, endPoint x: 993, endPoint y: 408, distance: 26.0
click at [994, 409] on div "Hi, I’m Steve Cavolick, Senior Solution Architect, LRS . Welcome to Crew Chiefs…" at bounding box center [899, 457] width 259 height 901
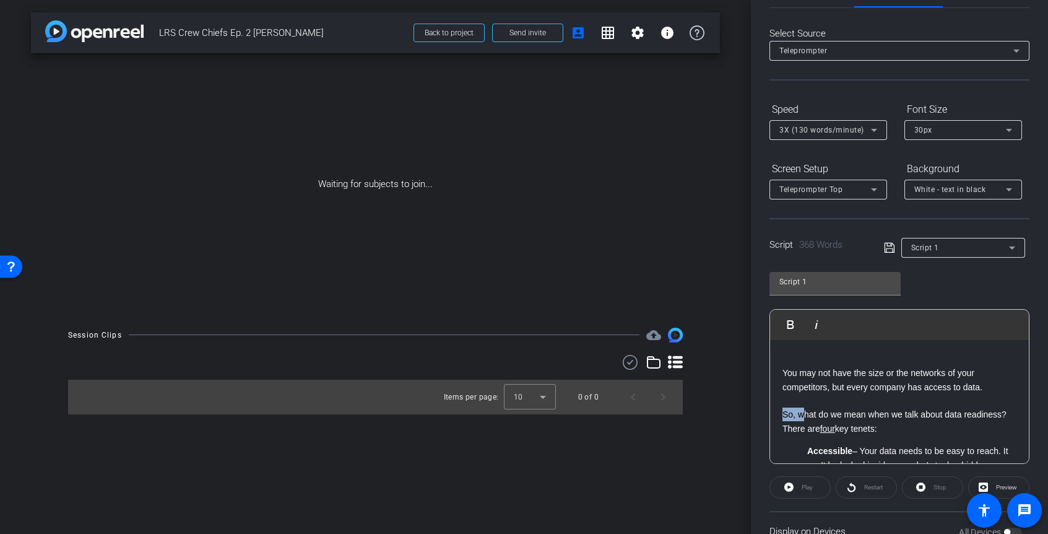
drag, startPoint x: 781, startPoint y: 417, endPoint x: 801, endPoint y: 416, distance: 20.4
click at [801, 416] on div "Hi, I’m Steve Cavolick, Senior Solution Architect, LRS . Welcome to Crew Chiefs…" at bounding box center [899, 444] width 259 height 874
click at [781, 415] on div "Hi, I’m Steve Cavolick, Senior Solution Architect, LRS . Welcome to Crew Chiefs…" at bounding box center [899, 444] width 259 height 874
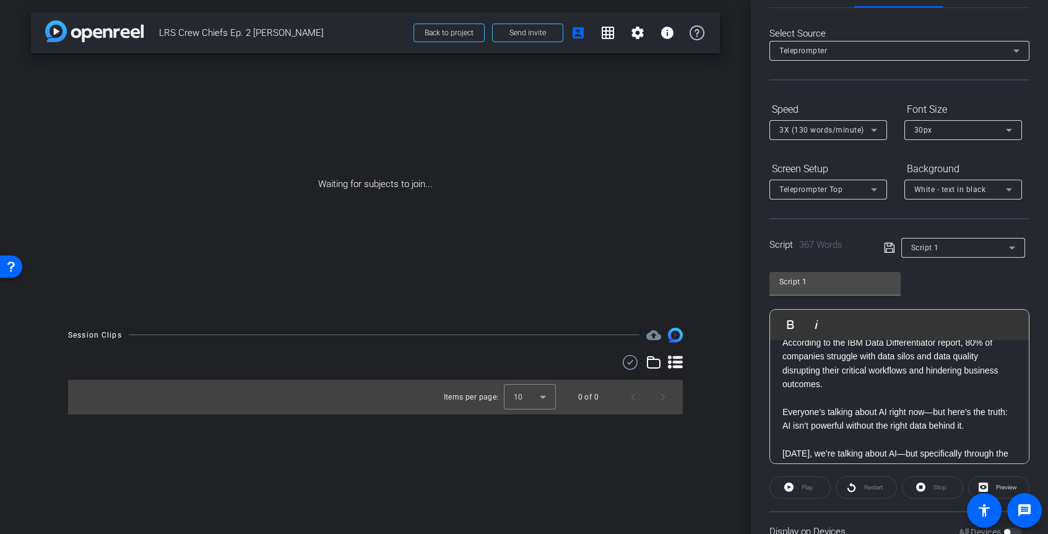
scroll to position [0, 0]
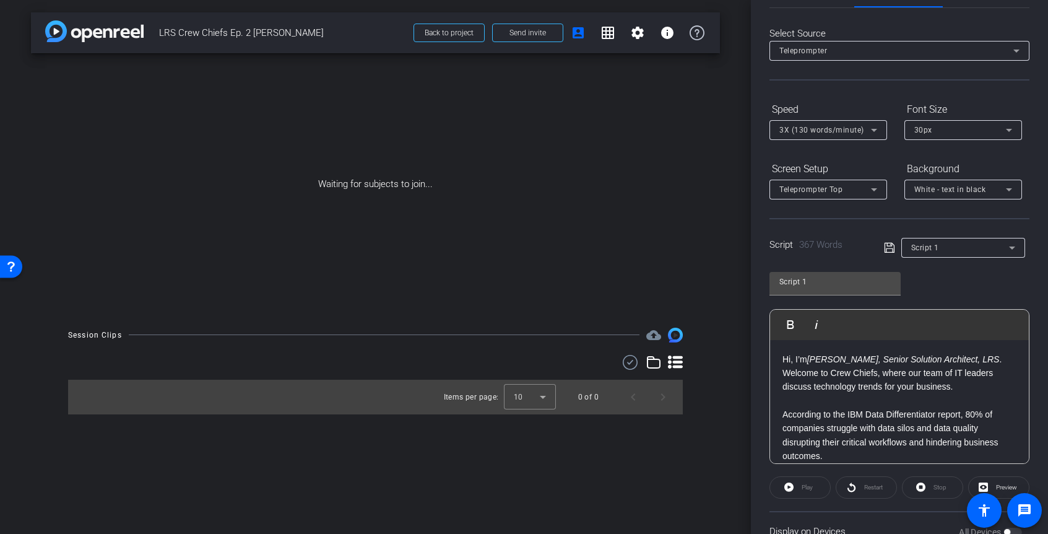
click at [640, 474] on div "arrow_back LRS Crew Chiefs Ep. 2 Steve C. Back to project Send invite account_b…" at bounding box center [375, 267] width 751 height 534
click at [888, 248] on icon at bounding box center [889, 248] width 10 height 10
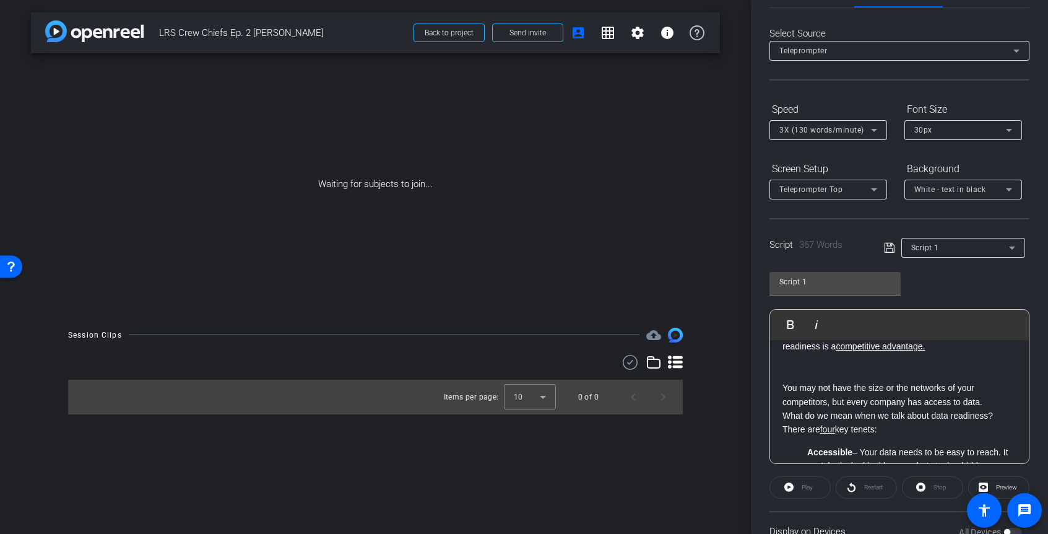
scroll to position [306, 0]
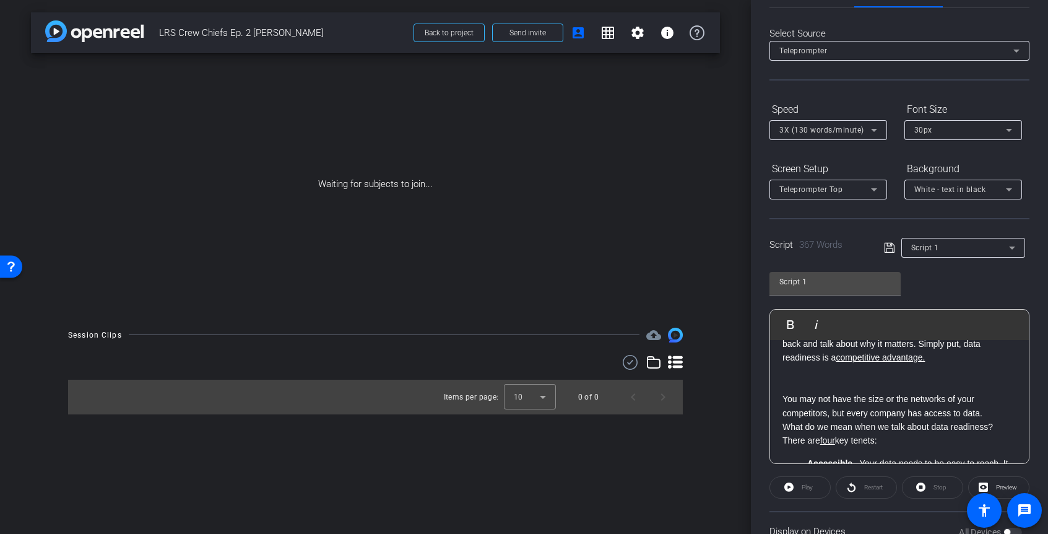
click at [783, 399] on p "You may not have the size or the networks of your competitors, but every compan…" at bounding box center [900, 406] width 234 height 28
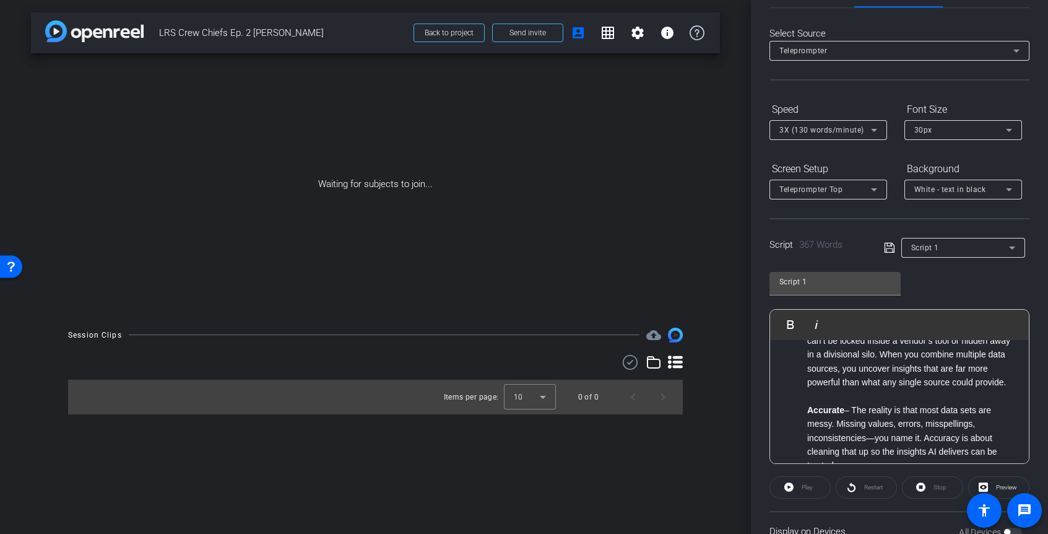
scroll to position [443, 0]
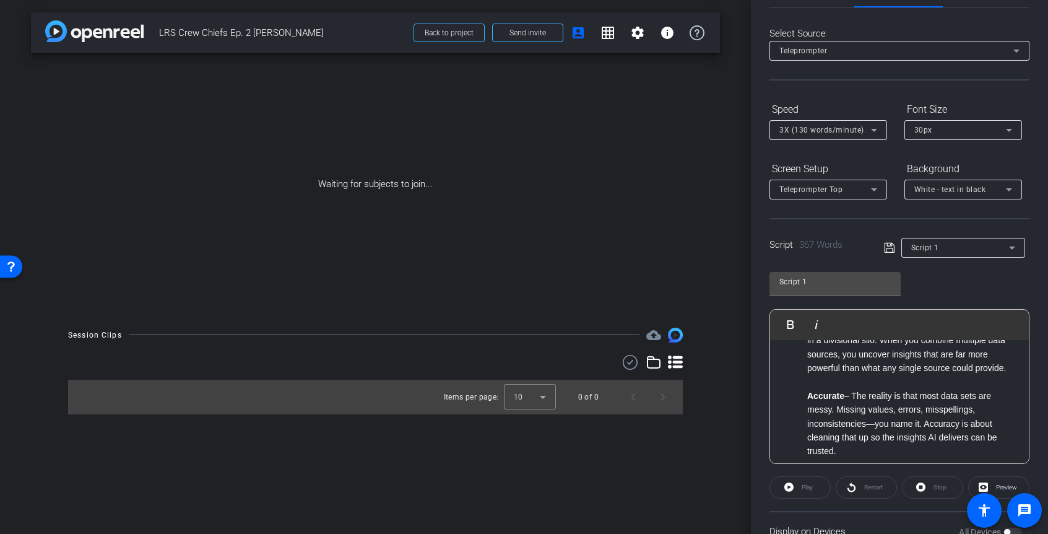
click at [892, 242] on icon at bounding box center [889, 247] width 11 height 15
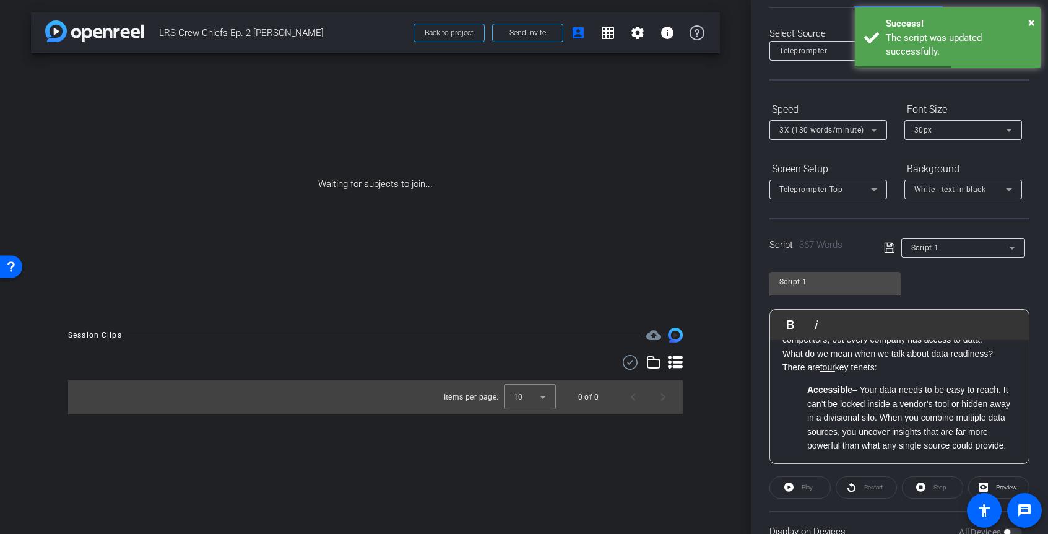
scroll to position [366, 0]
click at [806, 392] on ol "Accessible – Your data needs to be easy to reach. It can’t be locked inside a v…" at bounding box center [900, 535] width 234 height 305
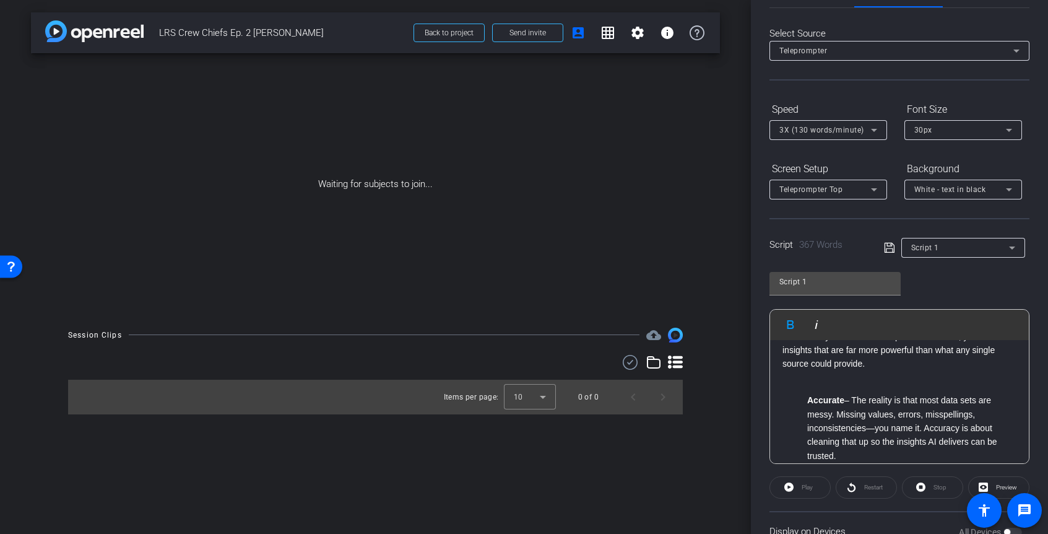
scroll to position [455, 0]
click at [807, 399] on ol "Accurate – The reality is that most data sets are messy. Missing values, errors…" at bounding box center [900, 495] width 234 height 236
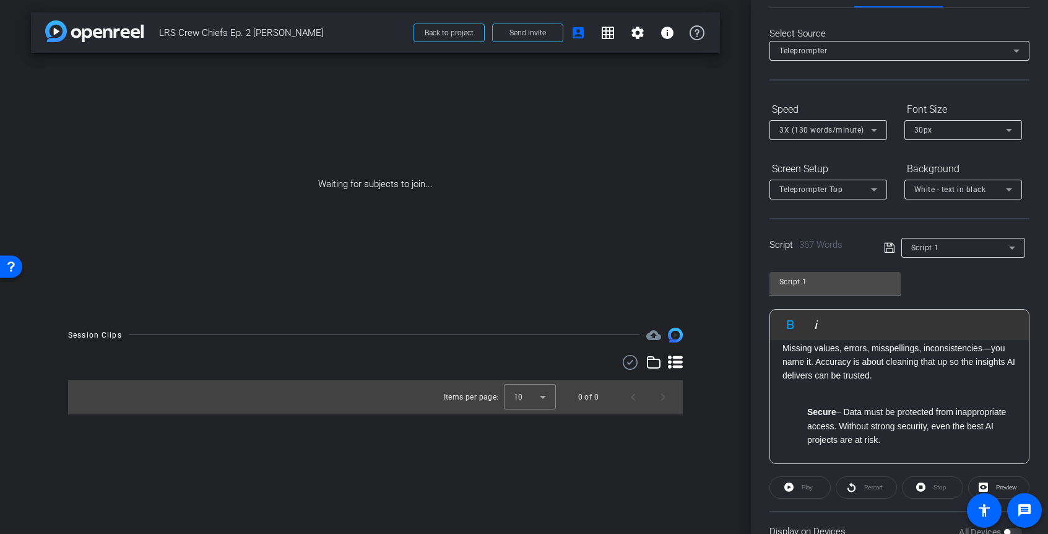
scroll to position [514, 0]
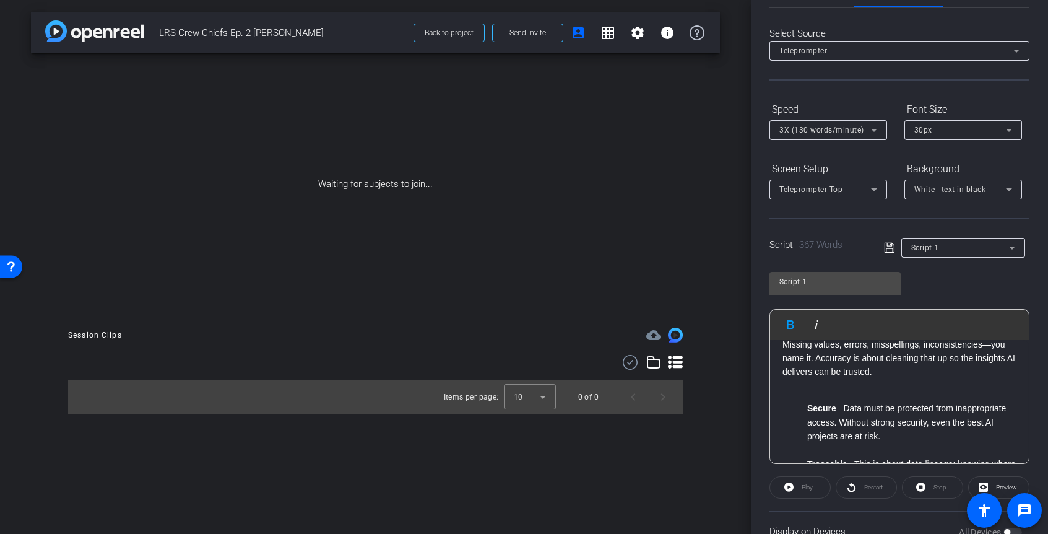
click at [807, 409] on ol "Secure – Data must be protected from inappropriate access. Without strong secur…" at bounding box center [900, 464] width 234 height 152
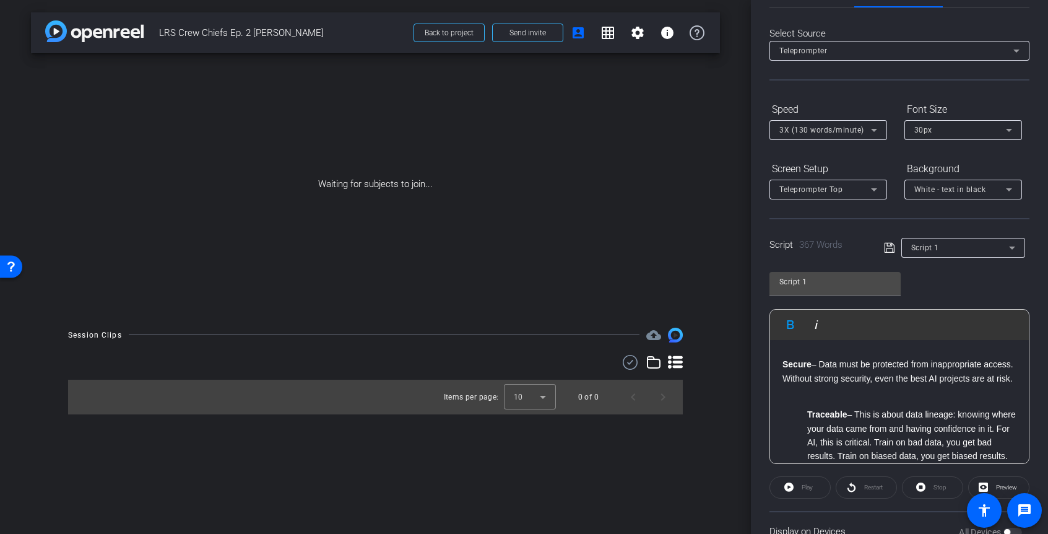
scroll to position [566, 0]
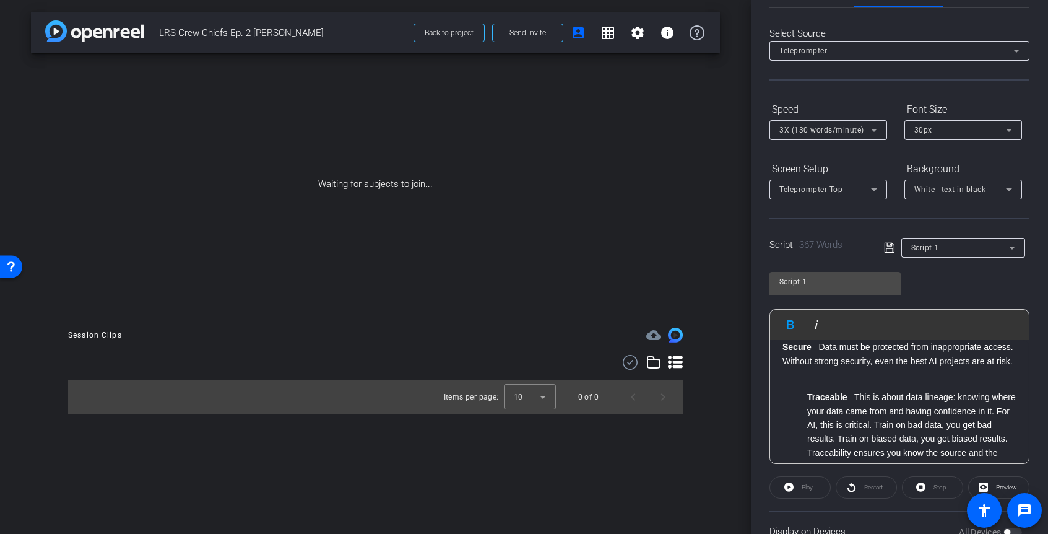
click at [807, 402] on strong "Traceable" at bounding box center [827, 397] width 40 height 10
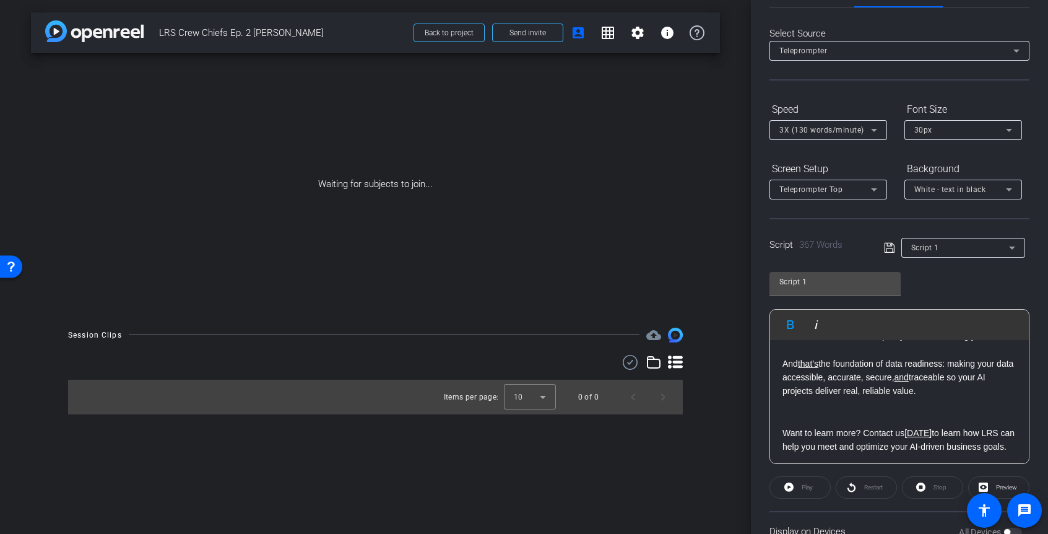
scroll to position [705, 0]
click at [807, 416] on p at bounding box center [900, 416] width 234 height 14
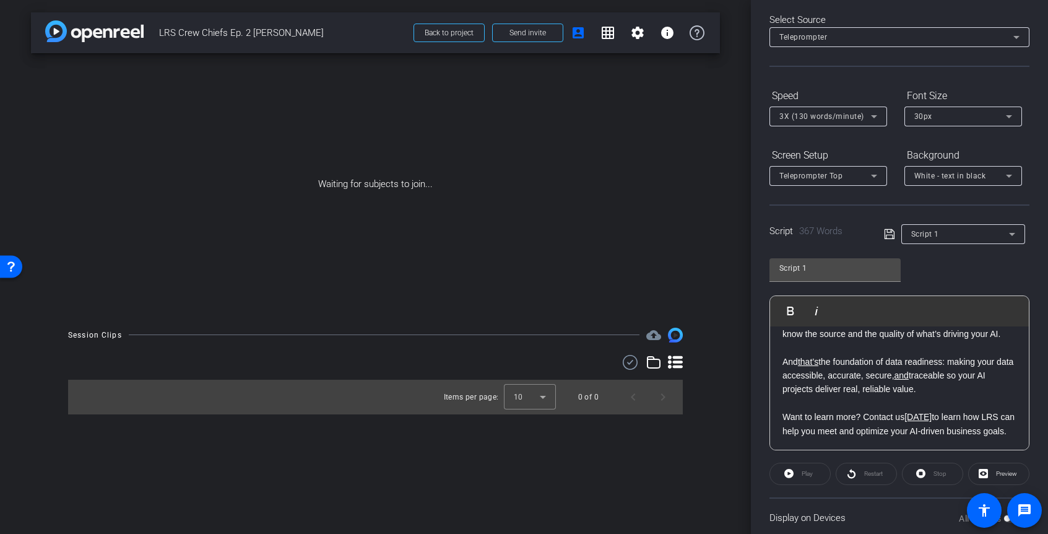
click at [891, 239] on icon at bounding box center [889, 234] width 11 height 15
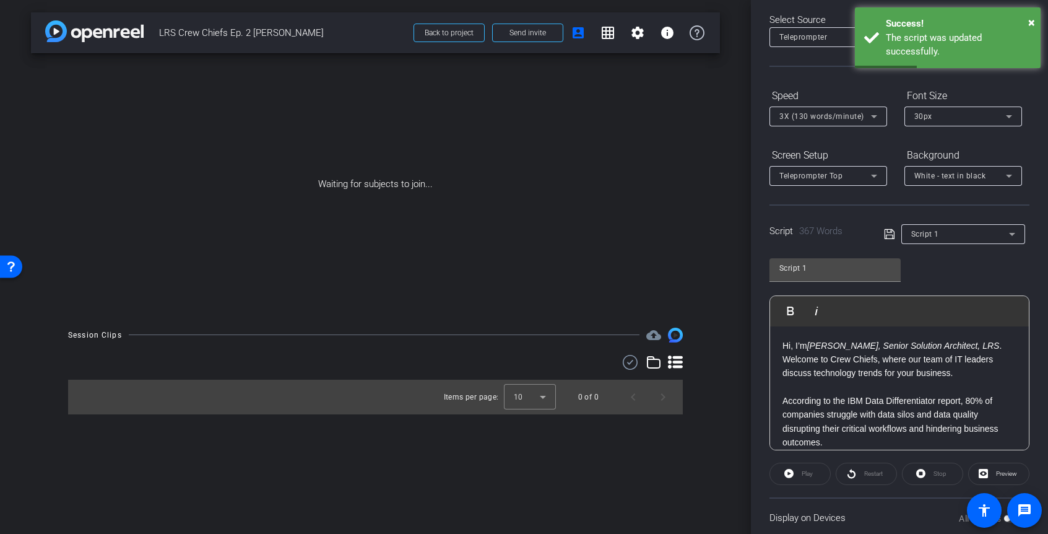
scroll to position [0, 0]
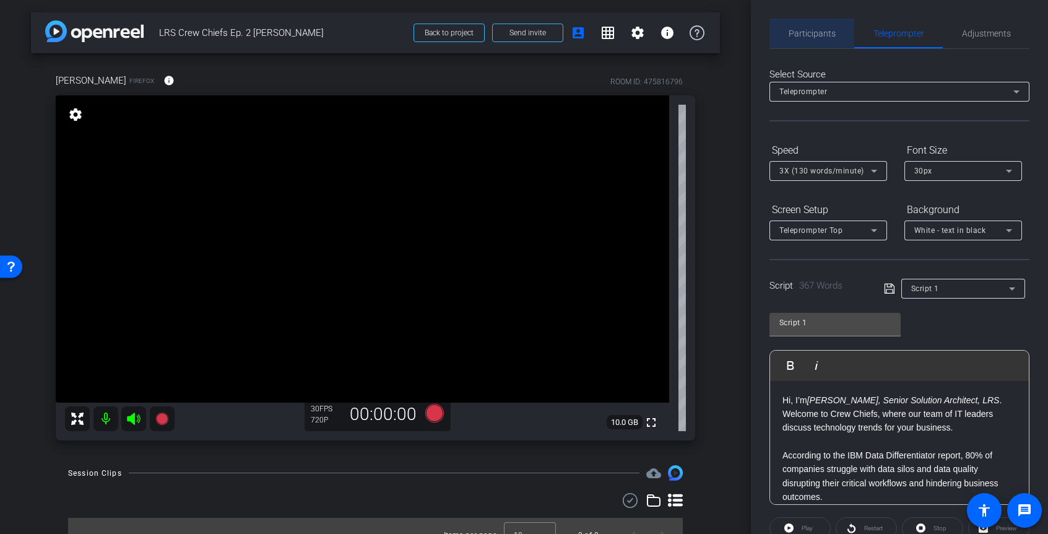
click at [829, 33] on span "Participants" at bounding box center [812, 33] width 47 height 9
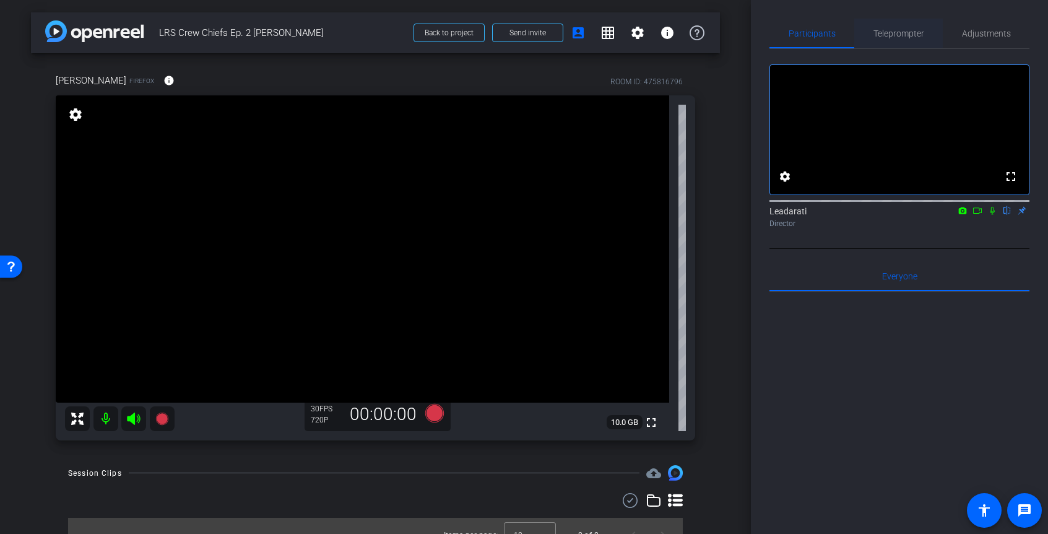
click at [902, 35] on span "Teleprompter" at bounding box center [899, 33] width 51 height 9
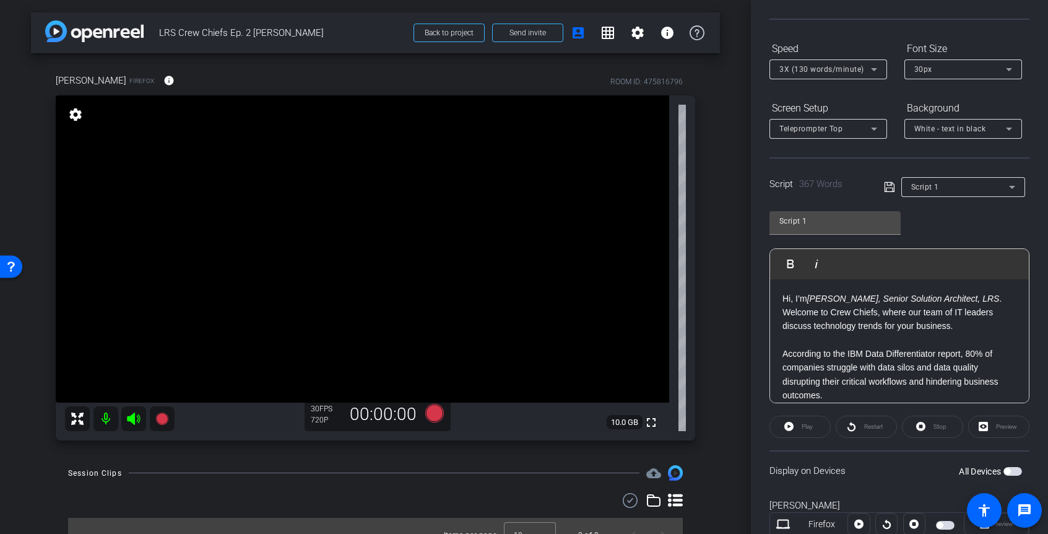
scroll to position [143, 0]
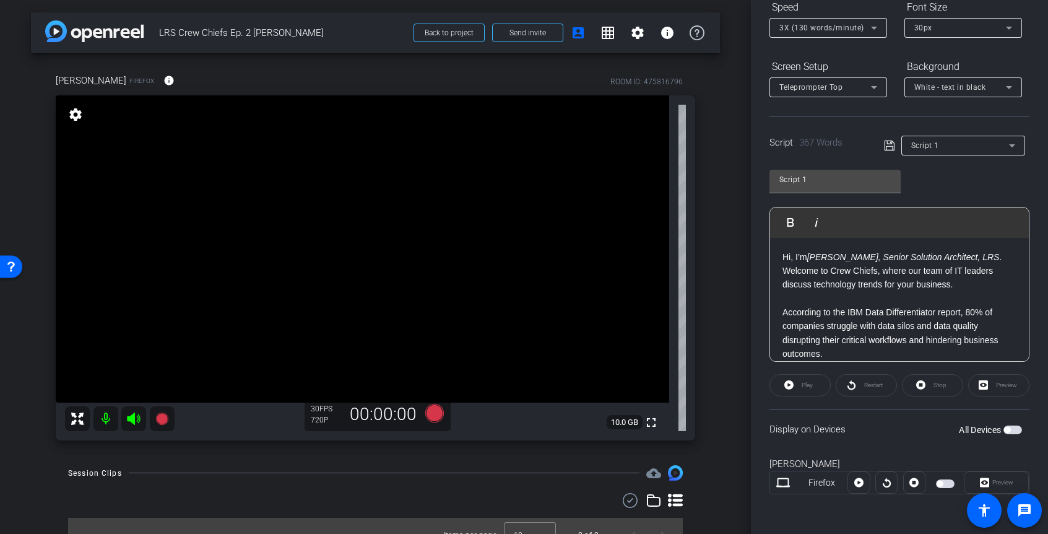
click at [1020, 430] on span "button" at bounding box center [1013, 429] width 19 height 9
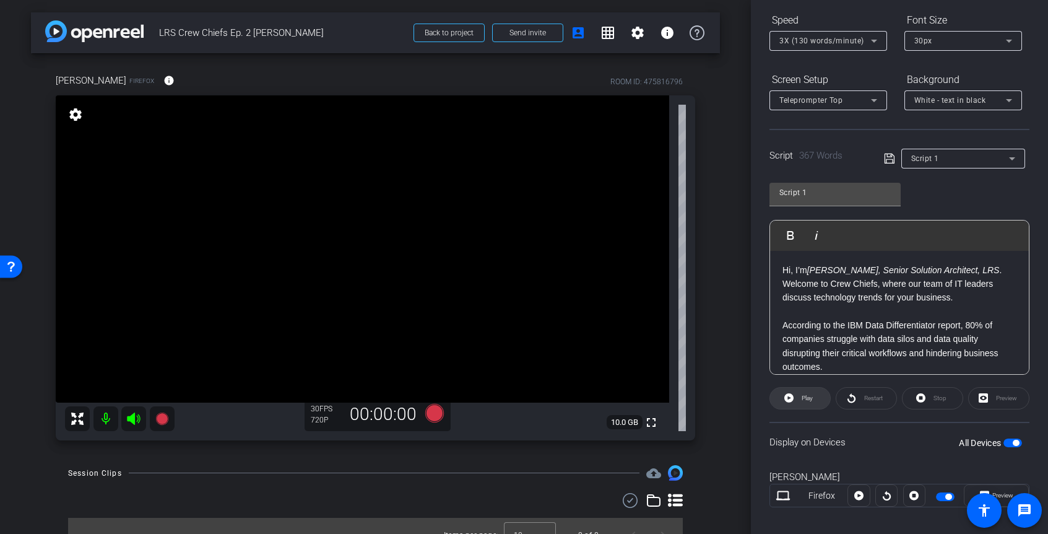
click at [795, 399] on span at bounding box center [800, 398] width 60 height 30
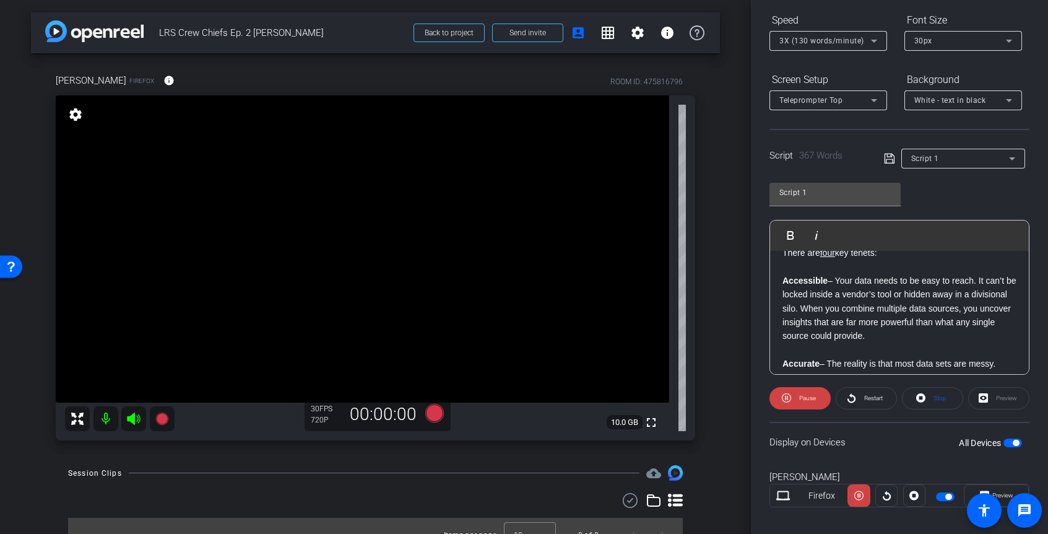
scroll to position [395, 0]
click at [828, 277] on p "Accessible – Your data needs to be easy to reach. It can’t be locked inside a v…" at bounding box center [900, 304] width 234 height 69
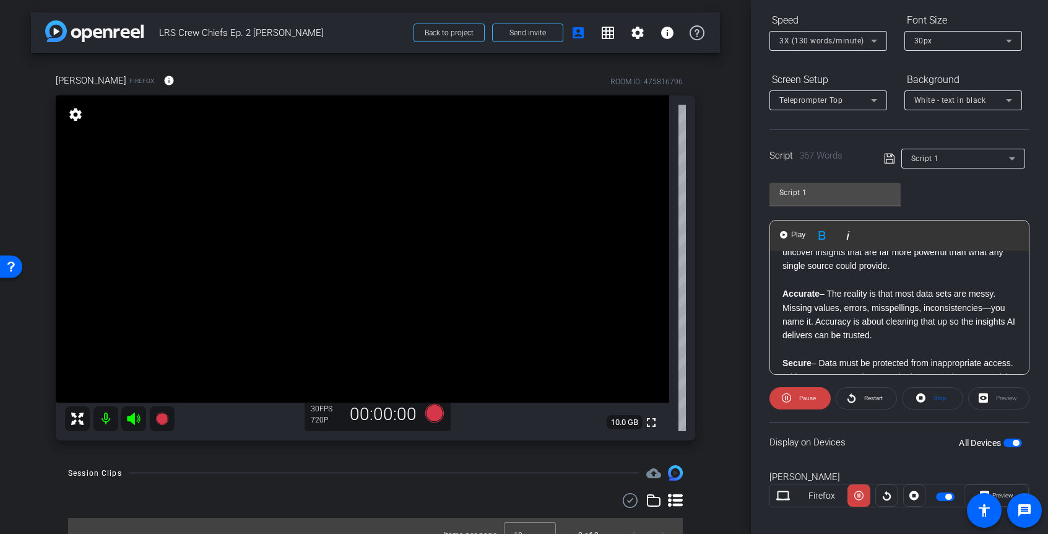
scroll to position [462, 0]
click at [819, 294] on strong "Accurate" at bounding box center [801, 293] width 37 height 10
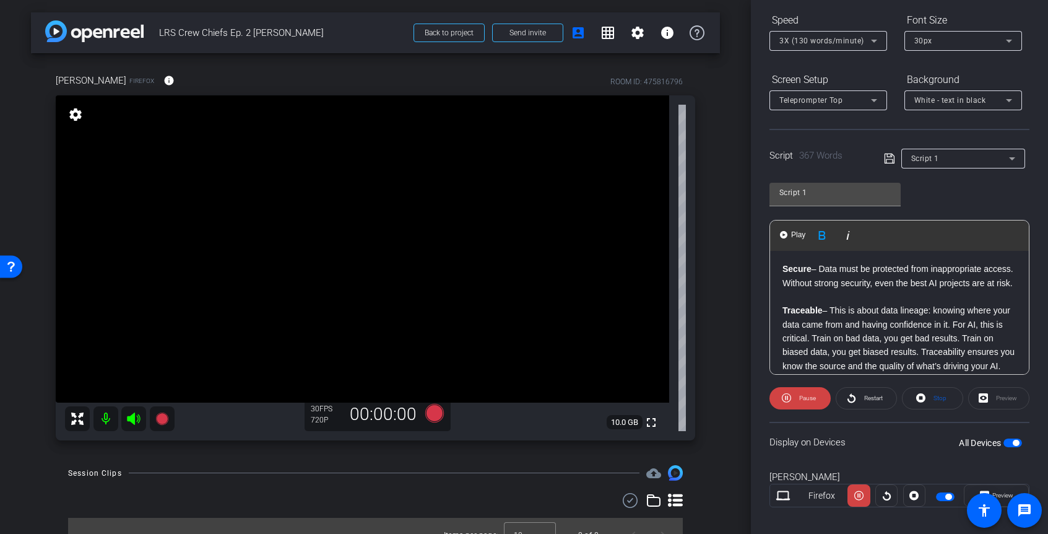
scroll to position [556, 0]
click at [811, 269] on p "Secure – Data must be protected from inappropriate access. Without strong secur…" at bounding box center [900, 275] width 234 height 28
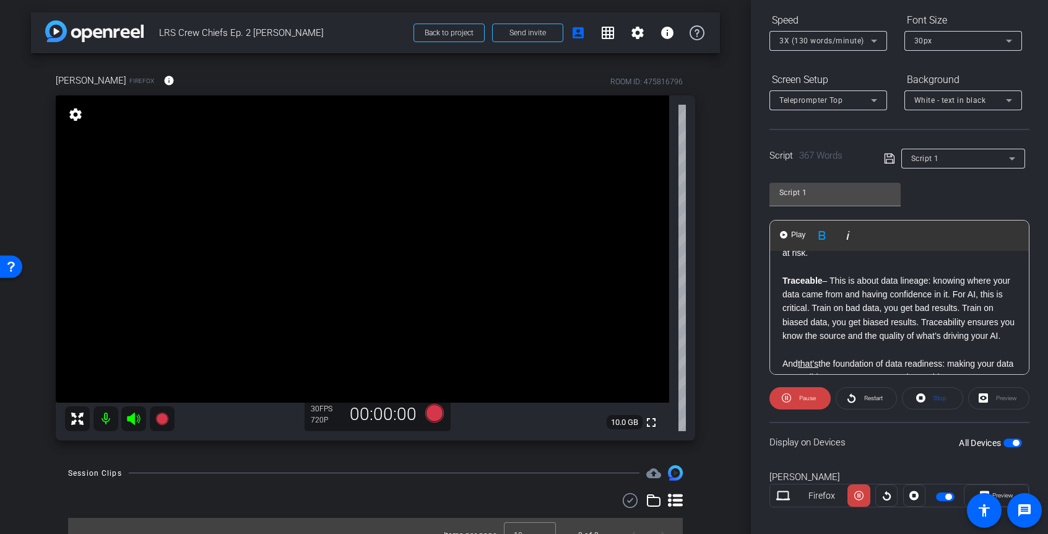
scroll to position [600, 0]
click at [822, 281] on strong "Traceable" at bounding box center [803, 280] width 40 height 10
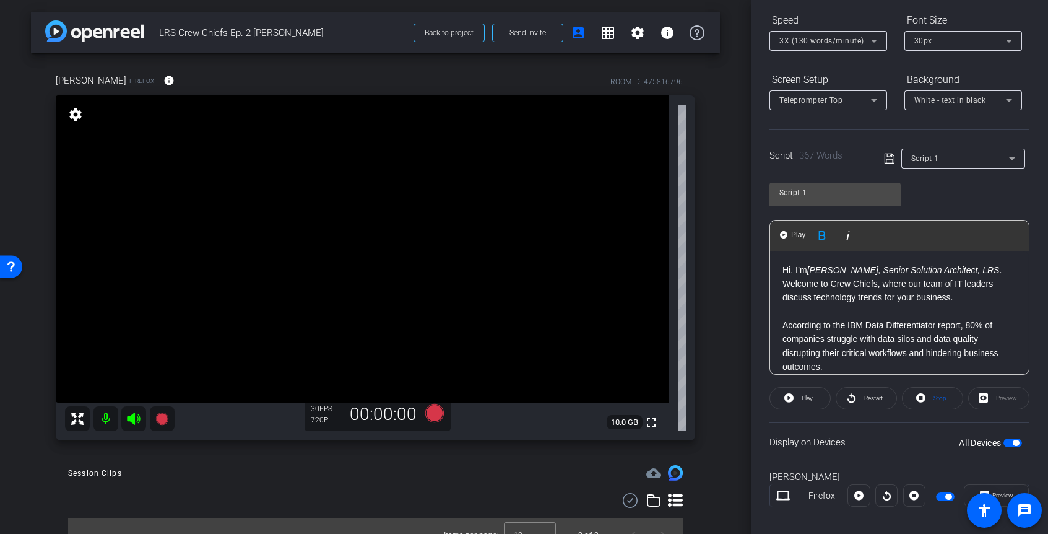
scroll to position [102, 0]
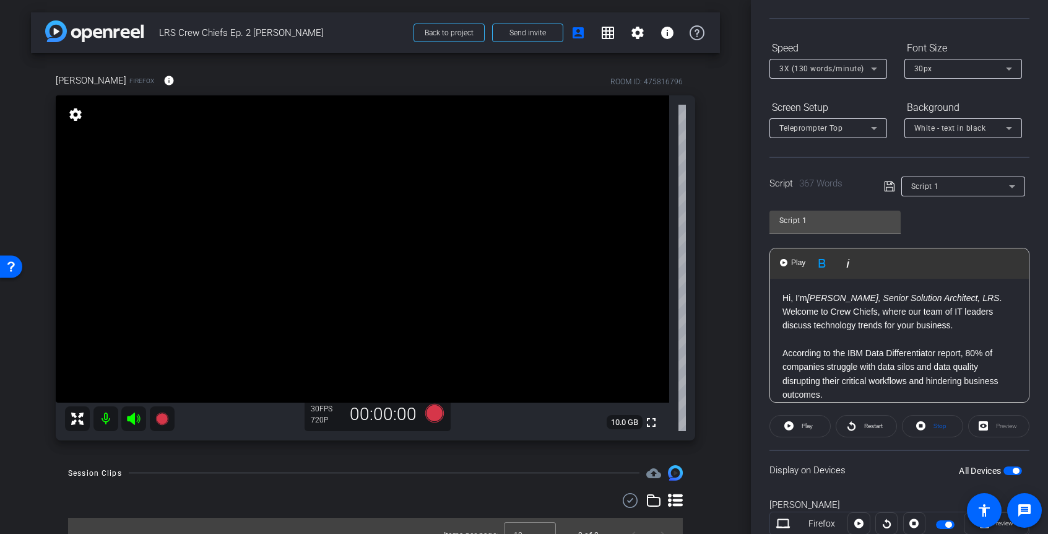
click at [835, 64] on span "3X (130 words/minute)" at bounding box center [821, 68] width 85 height 9
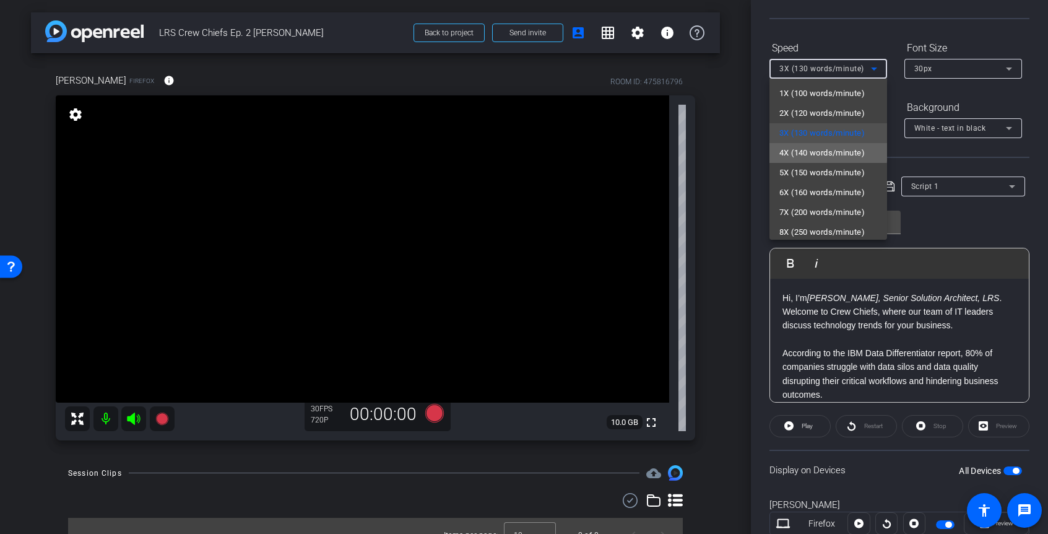
click at [800, 150] on span "4X (140 words/minute)" at bounding box center [821, 152] width 85 height 15
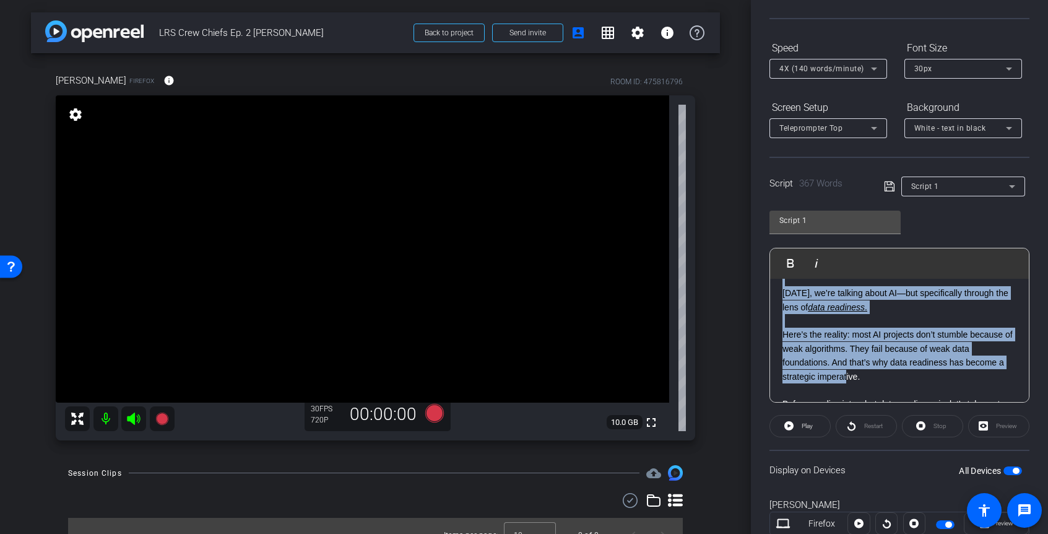
scroll to position [176, 0]
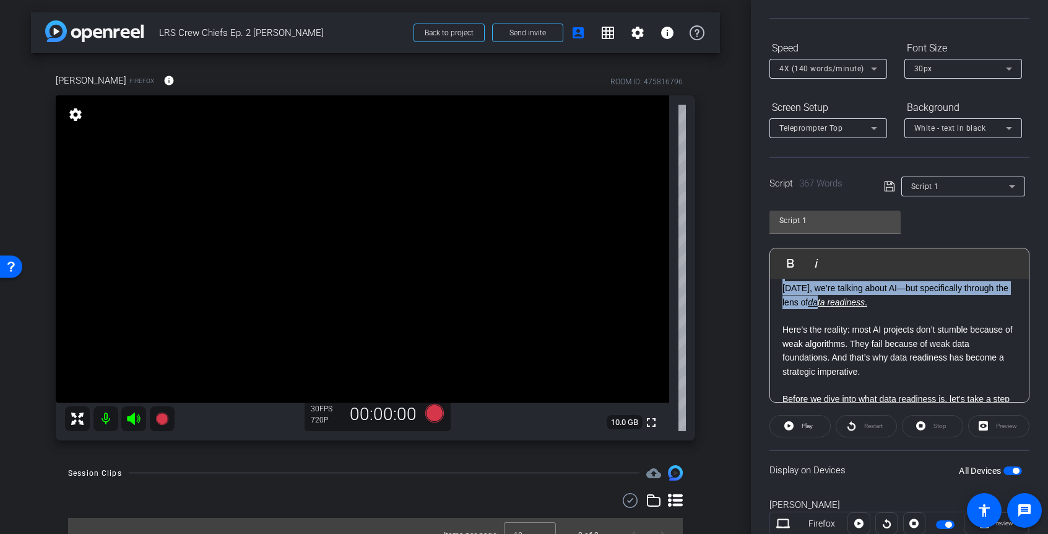
drag, startPoint x: 779, startPoint y: 299, endPoint x: 820, endPoint y: 305, distance: 40.6
click at [820, 305] on div "Hi, I’m Steve Cavolick, Senior Solution Architect, LRS . Welcome to Crew Chiefs…" at bounding box center [899, 503] width 259 height 801
click at [793, 293] on p "Today, we’re talking about AI—but specifically through the lens of data readine…" at bounding box center [900, 295] width 234 height 28
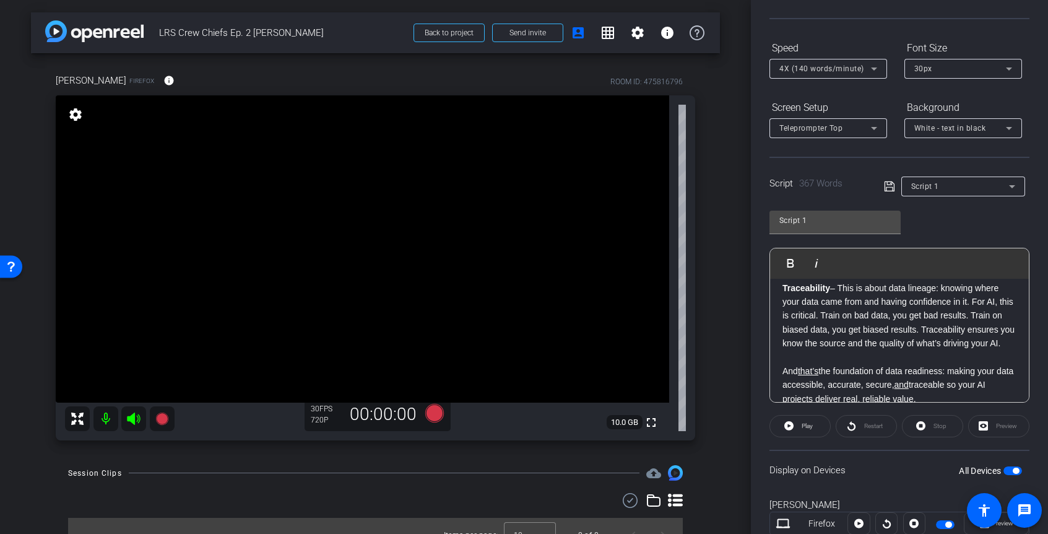
scroll to position [640, 0]
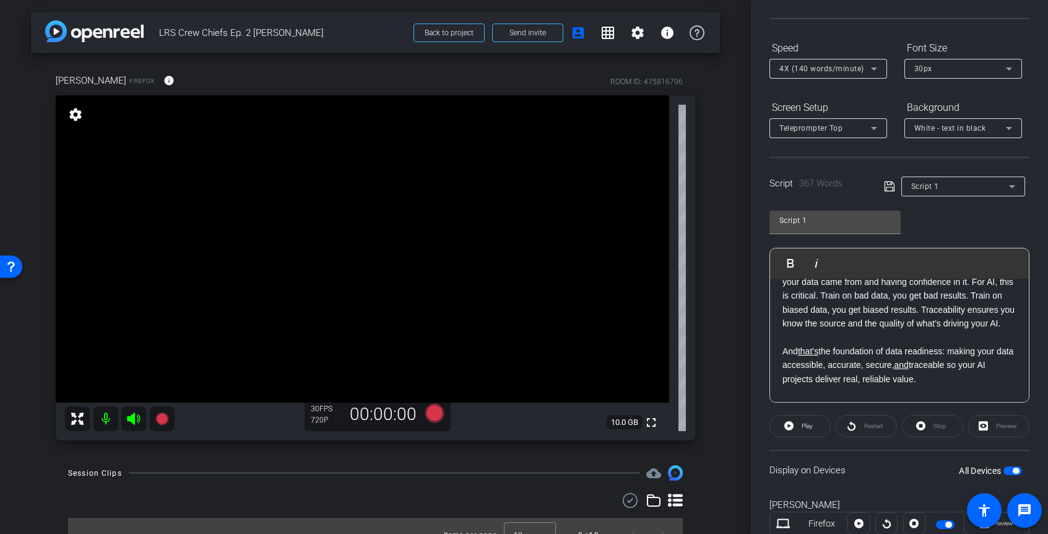
click at [1022, 230] on div "Script 1 Play Play from this location Play Selected Play and display the select…" at bounding box center [900, 301] width 260 height 201
click at [861, 427] on div "Restart" at bounding box center [866, 426] width 61 height 22
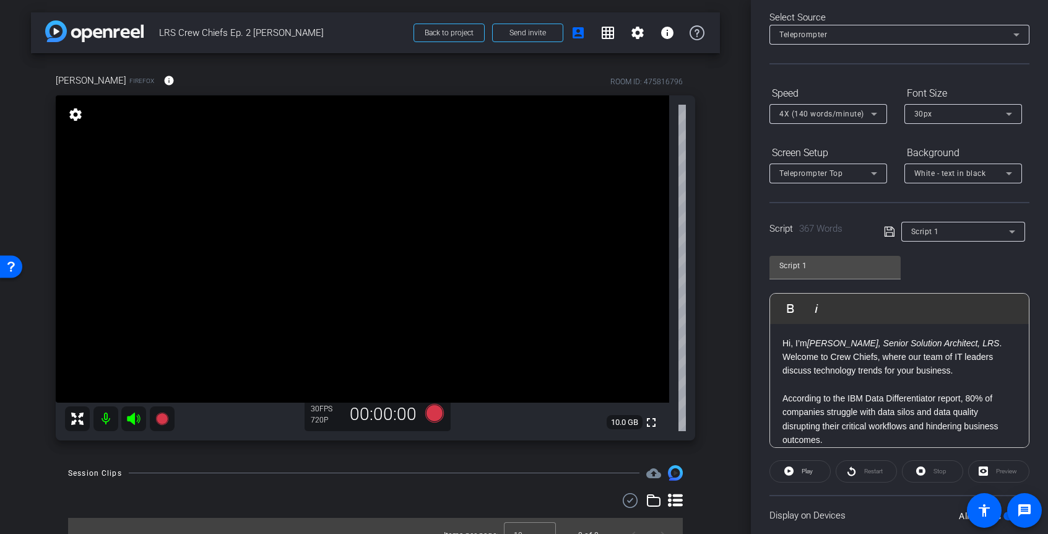
scroll to position [8, 0]
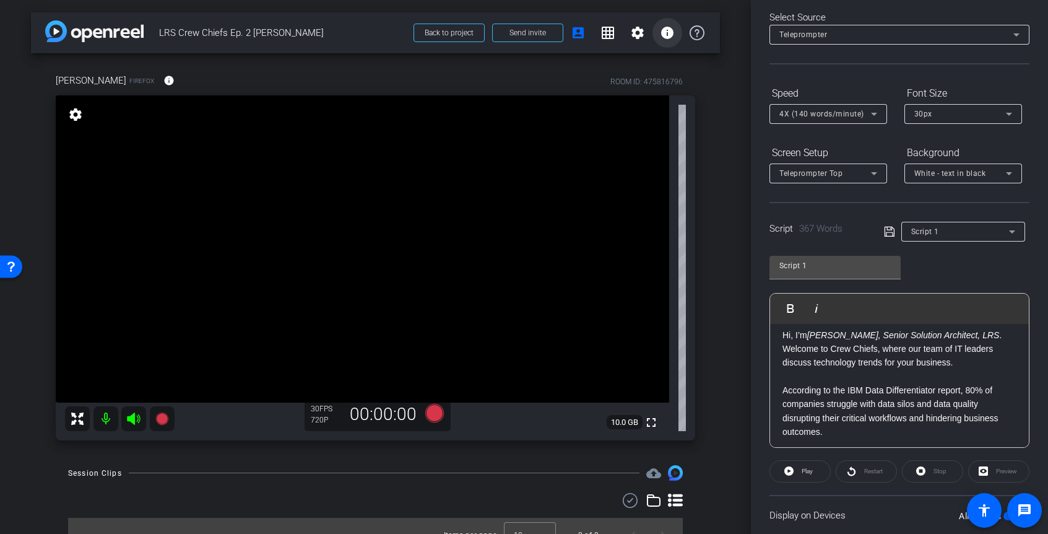
click at [666, 38] on mat-icon "info" at bounding box center [667, 32] width 15 height 15
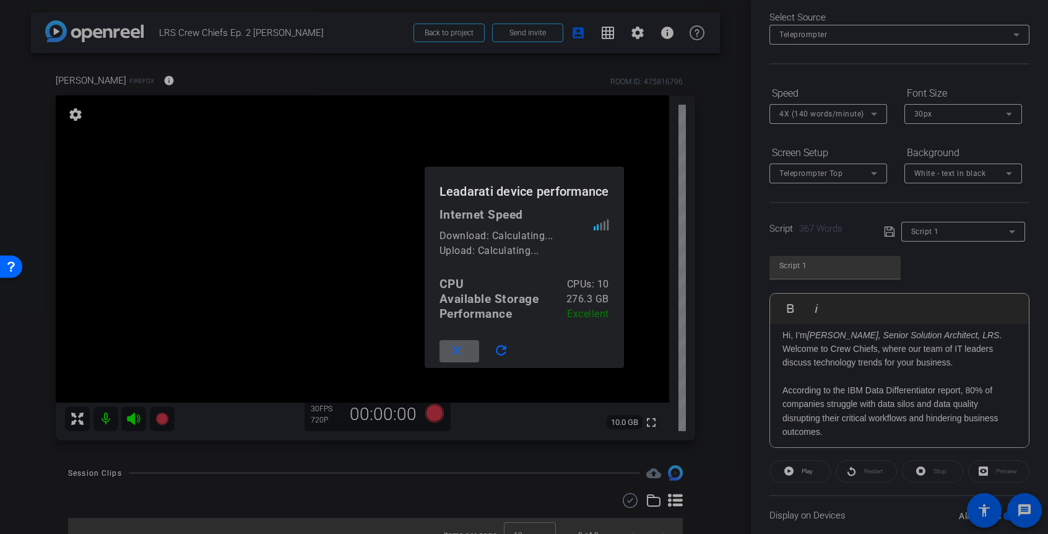
click at [714, 80] on div at bounding box center [524, 267] width 1048 height 534
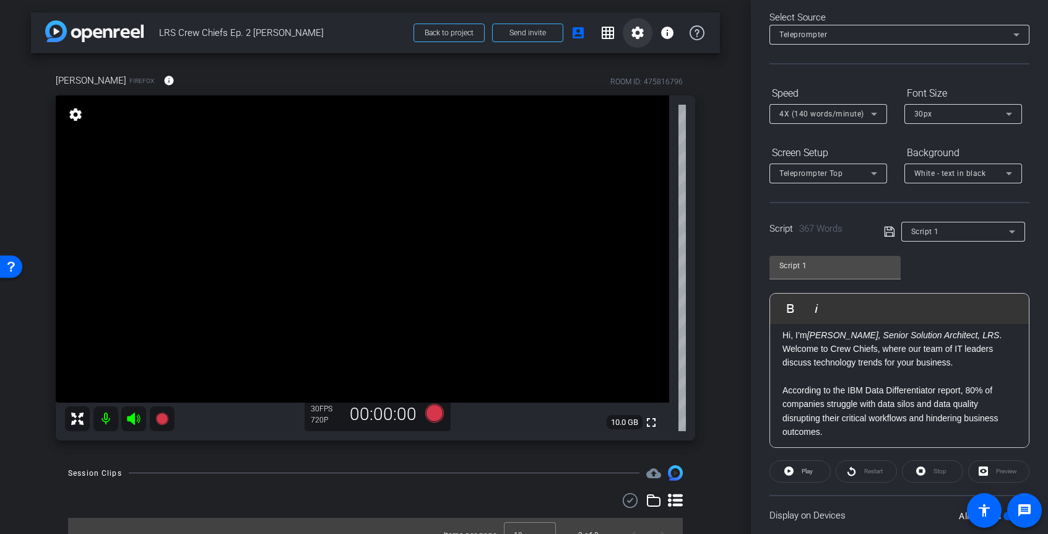
click at [638, 34] on mat-icon "settings" at bounding box center [637, 32] width 15 height 15
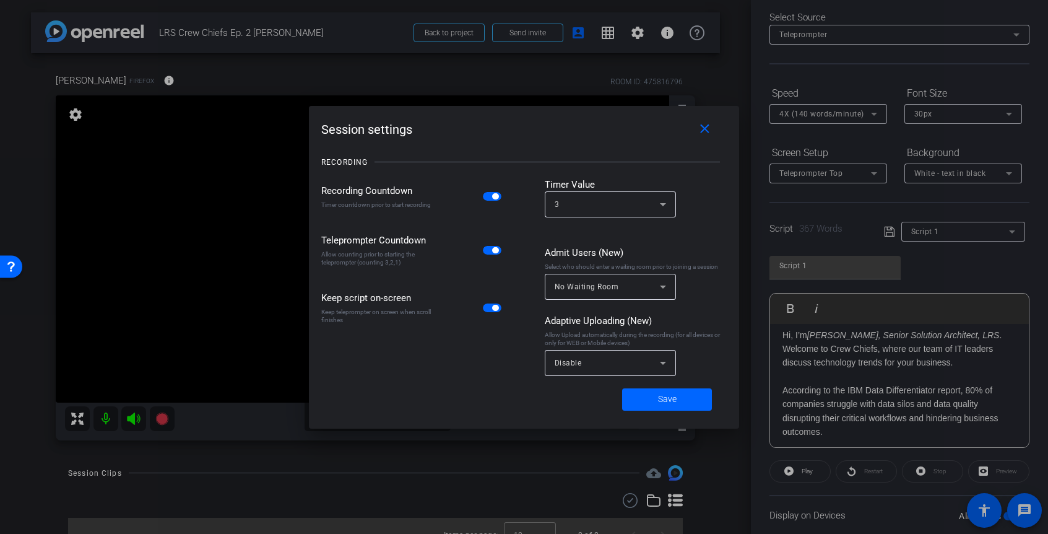
click at [748, 215] on div at bounding box center [524, 267] width 1048 height 534
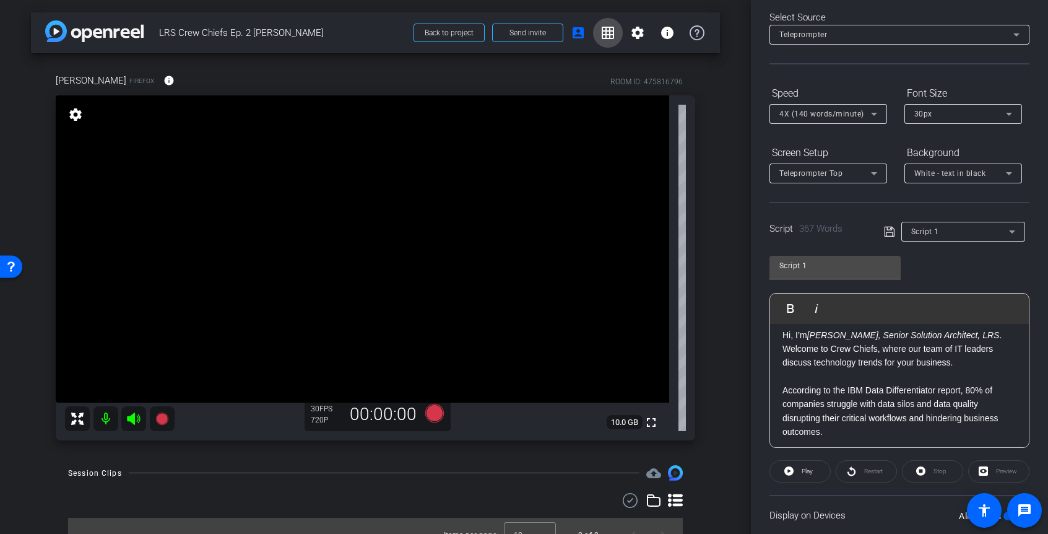
click at [605, 35] on mat-icon "grid_on" at bounding box center [608, 32] width 15 height 15
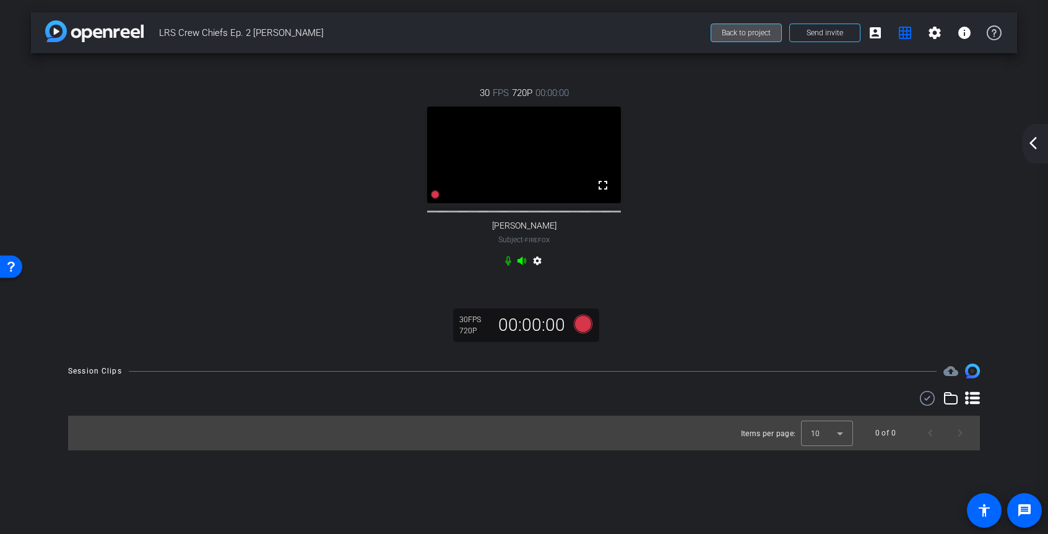
click at [747, 38] on span at bounding box center [746, 33] width 70 height 30
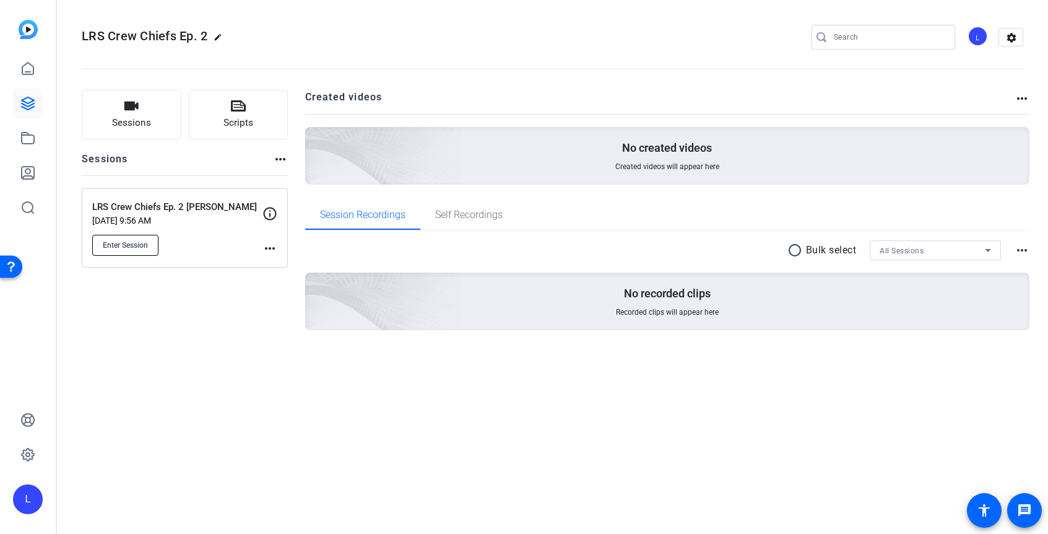
click at [119, 243] on span "Enter Session" at bounding box center [125, 245] width 45 height 10
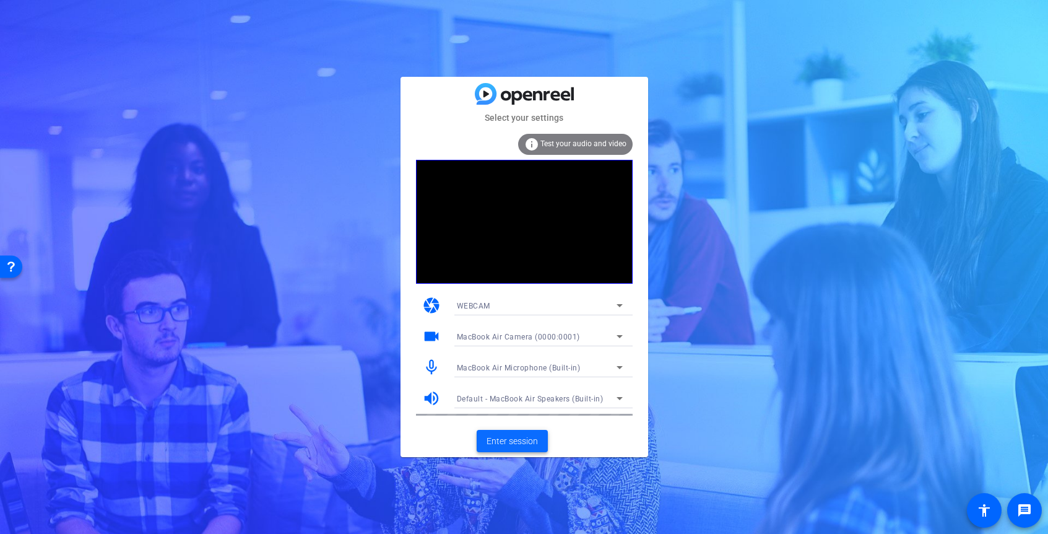
click at [502, 436] on span "Enter session" at bounding box center [512, 441] width 51 height 13
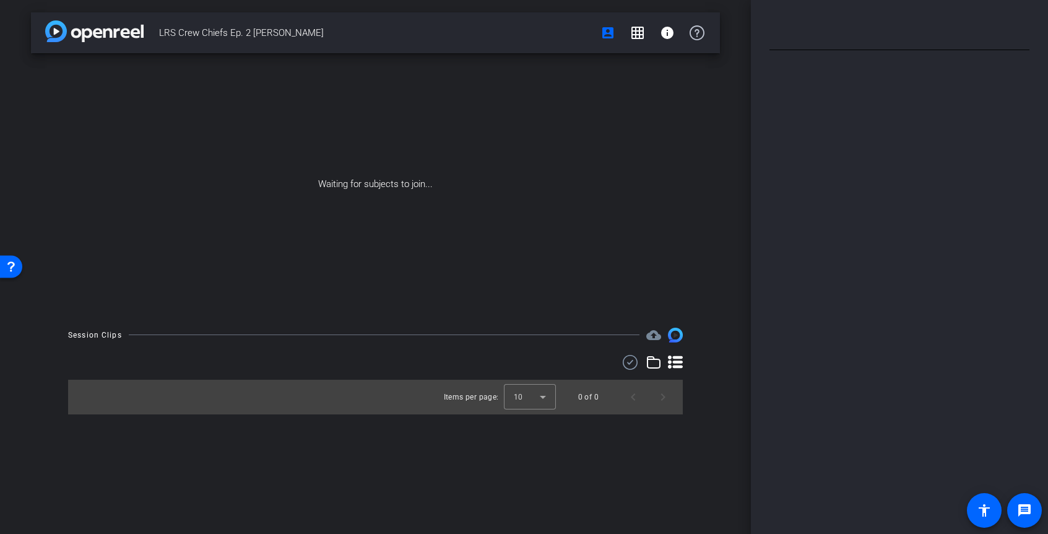
type input "Script 1"
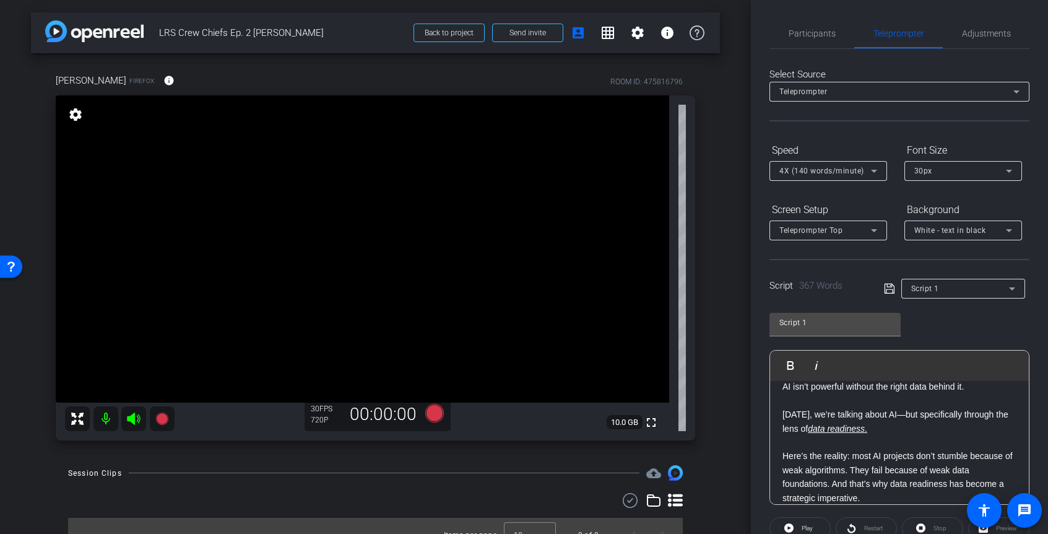
scroll to position [154, 0]
click at [791, 436] on p at bounding box center [900, 440] width 234 height 14
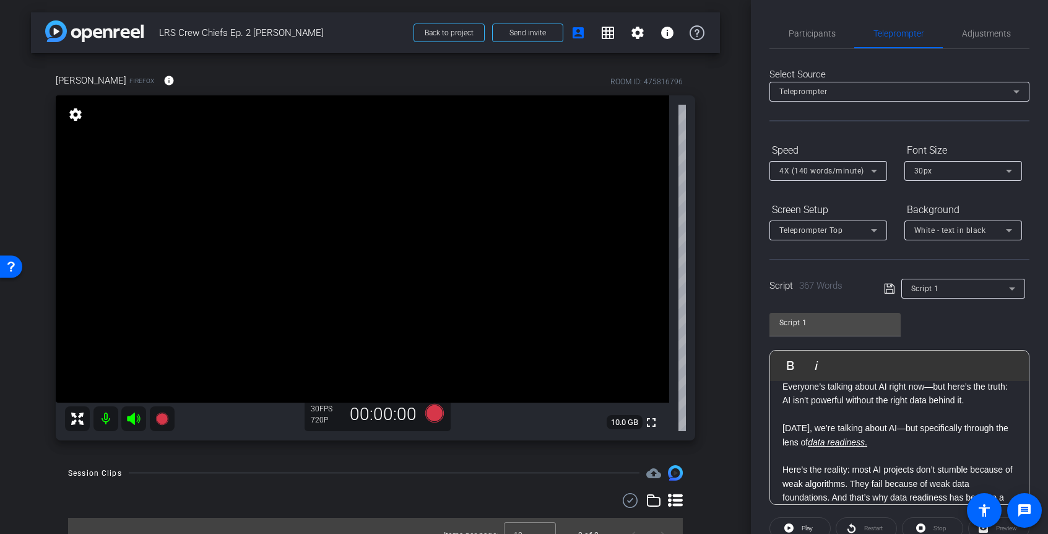
scroll to position [0, 0]
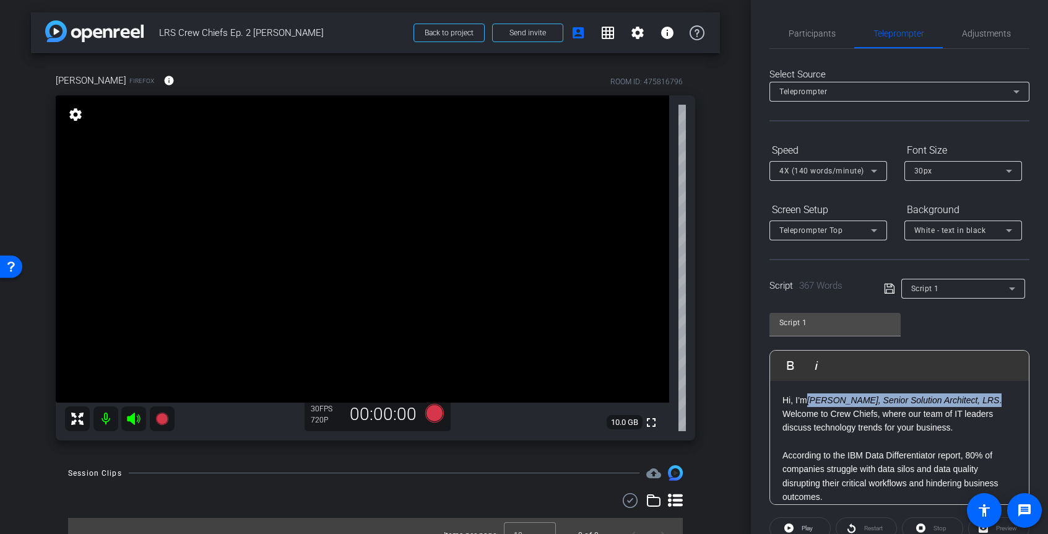
drag, startPoint x: 811, startPoint y: 400, endPoint x: 999, endPoint y: 400, distance: 188.2
click at [999, 400] on p "Hi, I’m Steve Cavolick, Senior Solution Architect, LRS . Welcome to Crew Chiefs…" at bounding box center [900, 413] width 234 height 41
click at [815, 365] on icon "button" at bounding box center [816, 365] width 15 height 15
click at [869, 422] on p "Hi, I’m Steve Cavolick, Senior Solution Architect, LRS. Welcome to Crew Chiefs,…" at bounding box center [900, 413] width 234 height 41
click at [783, 399] on p "Hi, I’m Steve Cavolick, Senior Solution Architect, LRS. Welcome to Crew Chiefs,…" at bounding box center [900, 413] width 234 height 41
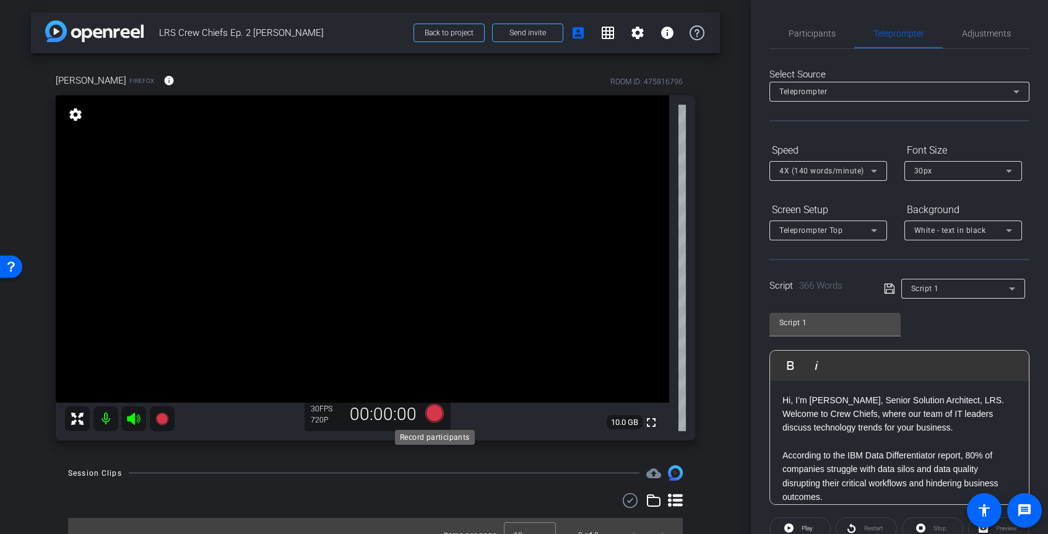
click at [438, 415] on icon at bounding box center [434, 413] width 19 height 19
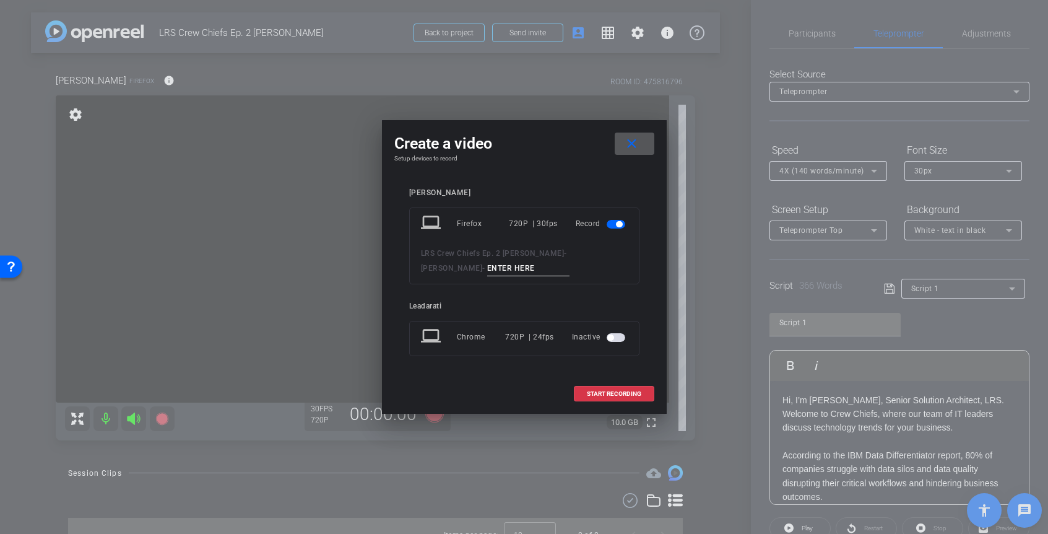
click at [487, 266] on input at bounding box center [528, 268] width 83 height 15
type input "Take 1"
click at [607, 389] on span at bounding box center [614, 394] width 79 height 30
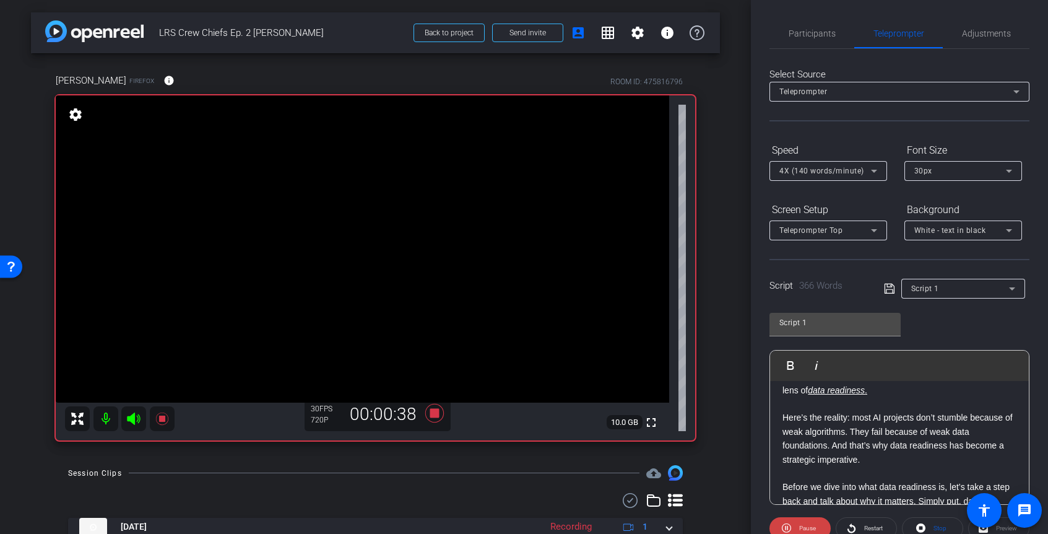
scroll to position [216, 0]
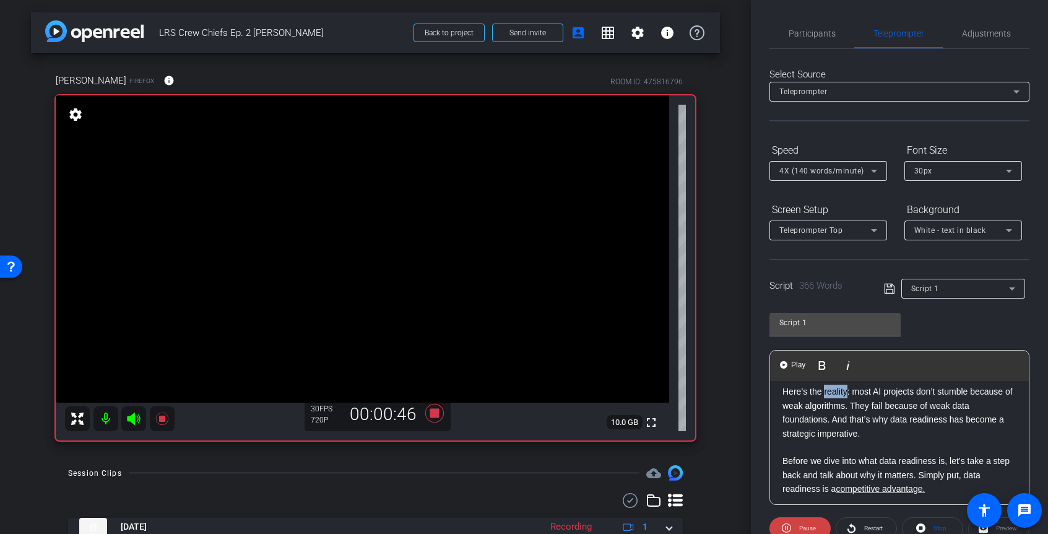
drag, startPoint x: 825, startPoint y: 392, endPoint x: 845, endPoint y: 394, distance: 20.5
click at [845, 394] on p "Here’s the reality: most AI projects don’t stumble because of weak algorithms. …" at bounding box center [900, 412] width 234 height 56
click at [435, 414] on icon at bounding box center [434, 413] width 19 height 19
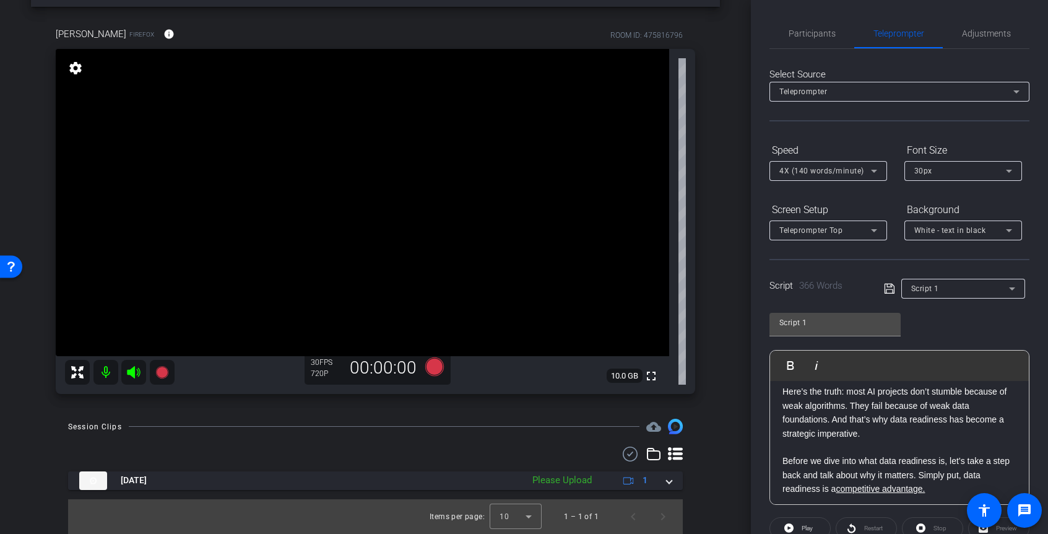
click at [716, 465] on div "Session Clips cloud_upload Aug 29, 2025 Please Upload 1 Items per page: 10 1 – …" at bounding box center [375, 476] width 689 height 115
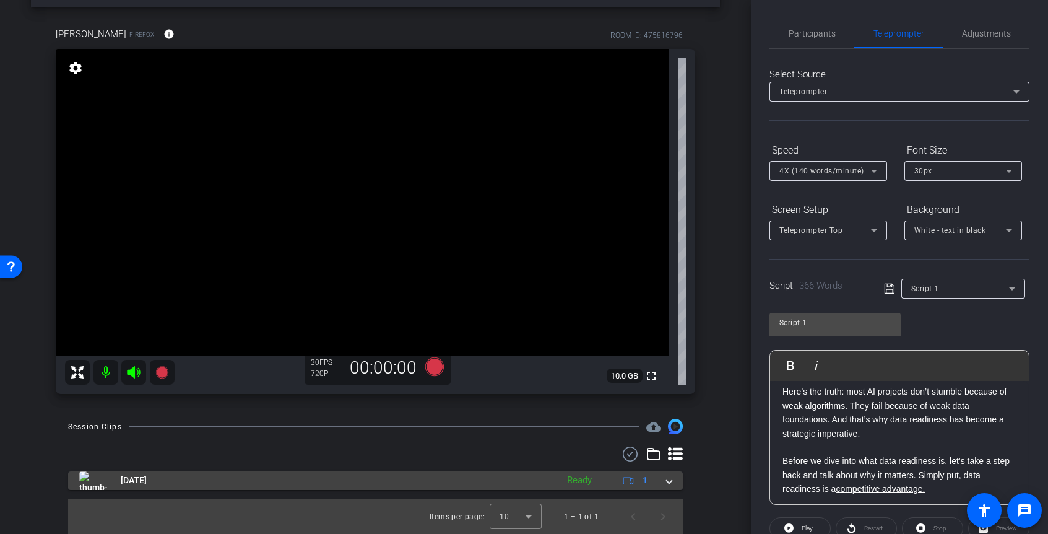
click at [668, 479] on span at bounding box center [669, 480] width 5 height 13
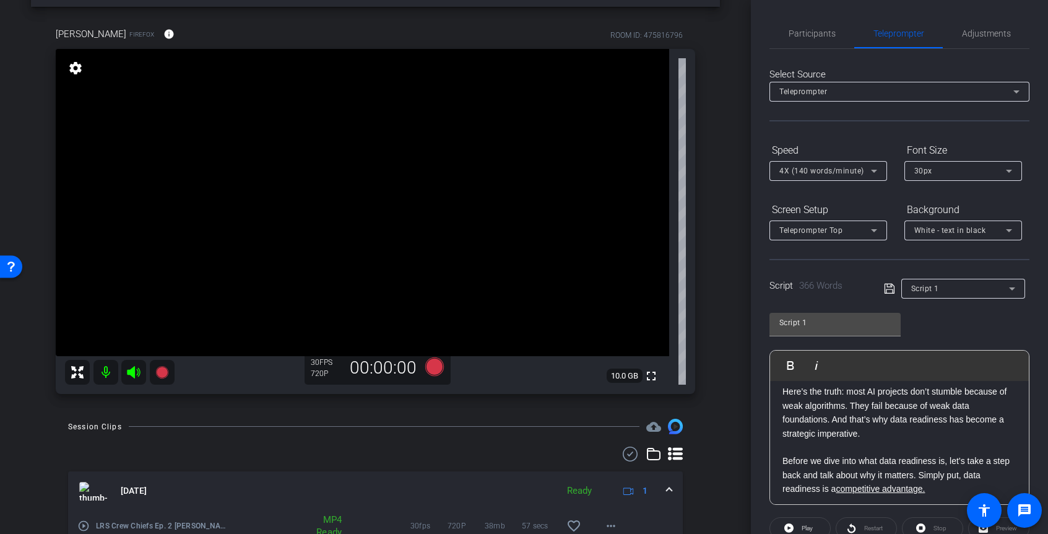
scroll to position [110, 0]
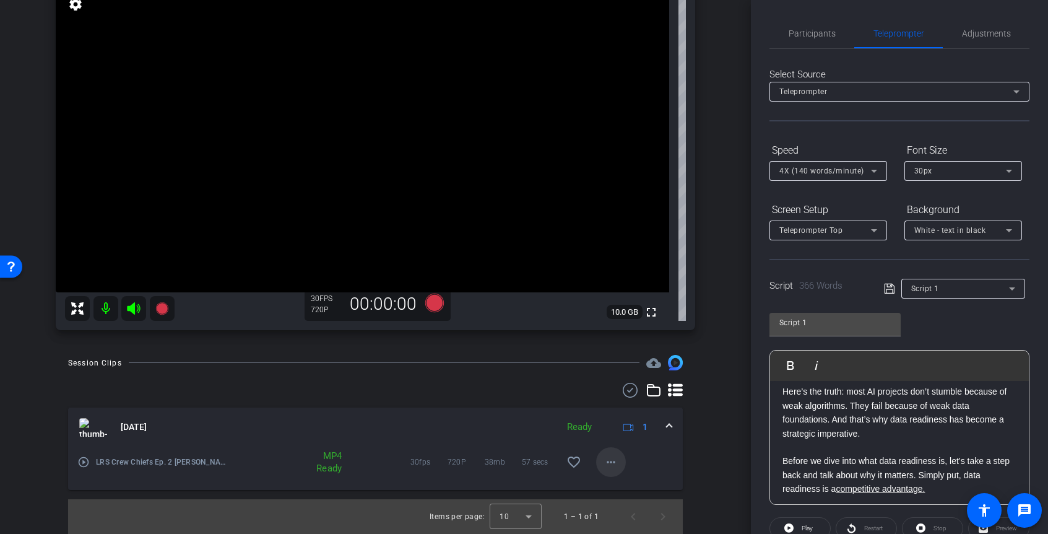
click at [611, 458] on mat-icon "more_horiz" at bounding box center [611, 461] width 15 height 15
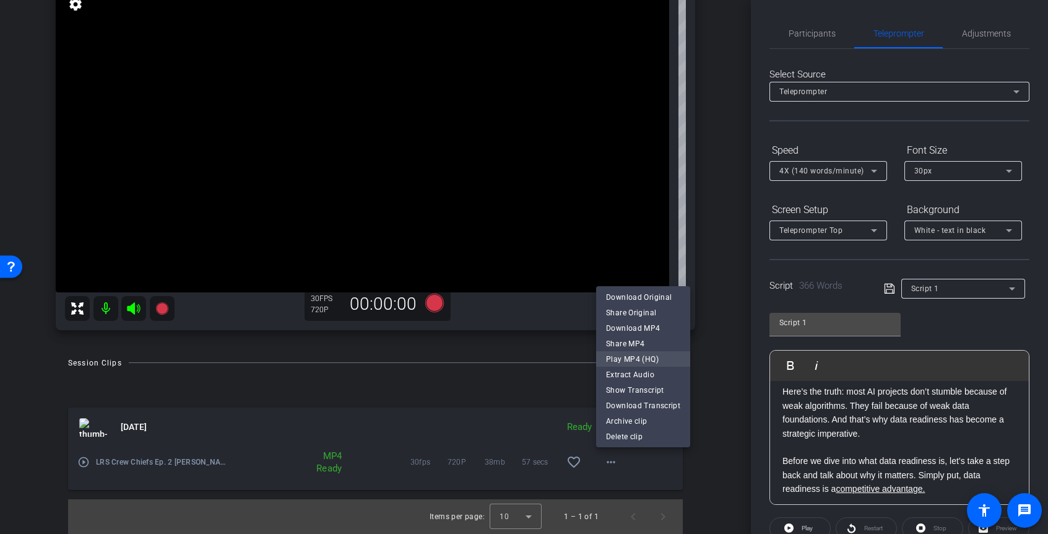
click at [623, 353] on span "Play MP4 (HQ)" at bounding box center [643, 358] width 74 height 15
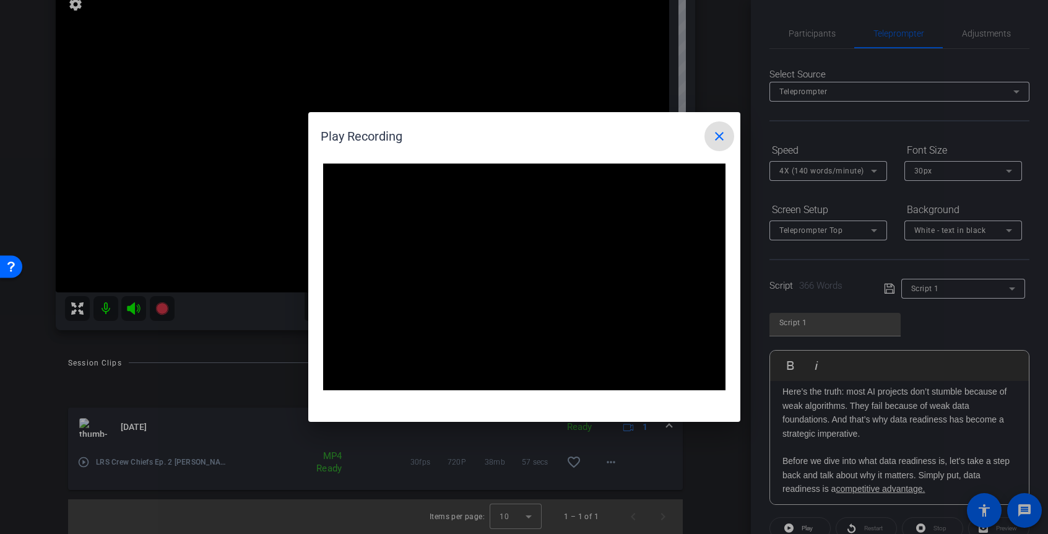
click at [718, 139] on mat-icon "close" at bounding box center [719, 136] width 15 height 15
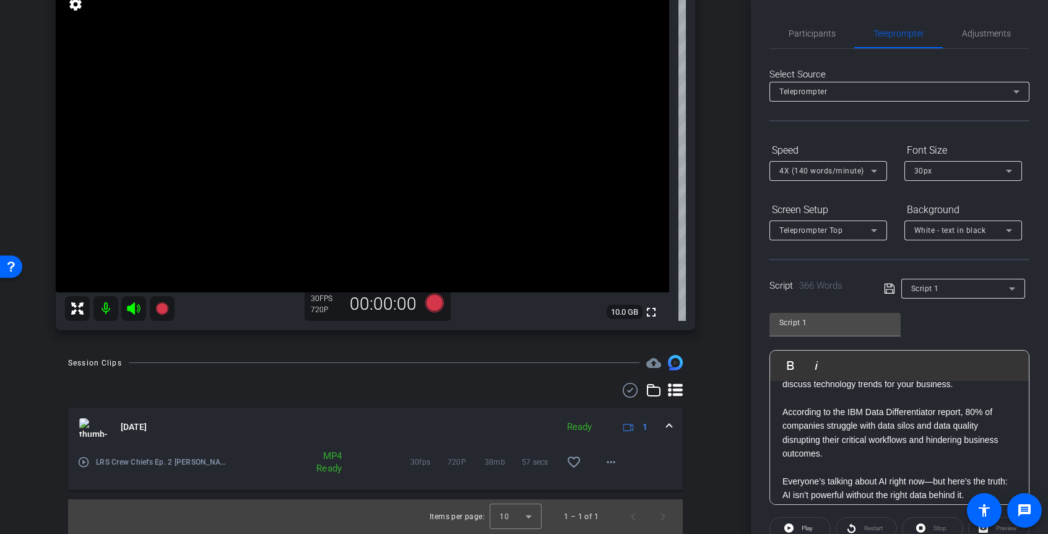
scroll to position [0, 0]
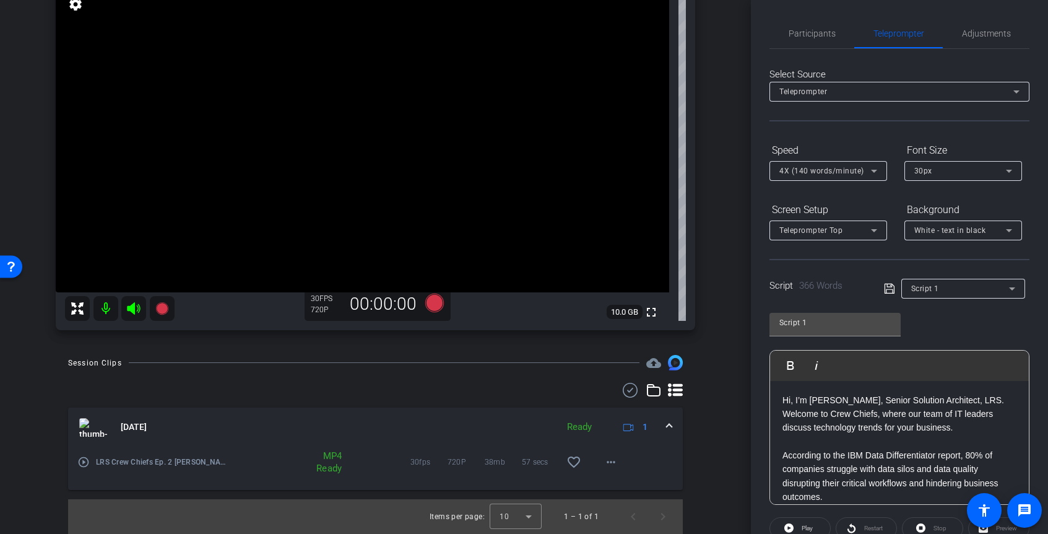
click at [870, 173] on icon at bounding box center [874, 170] width 15 height 15
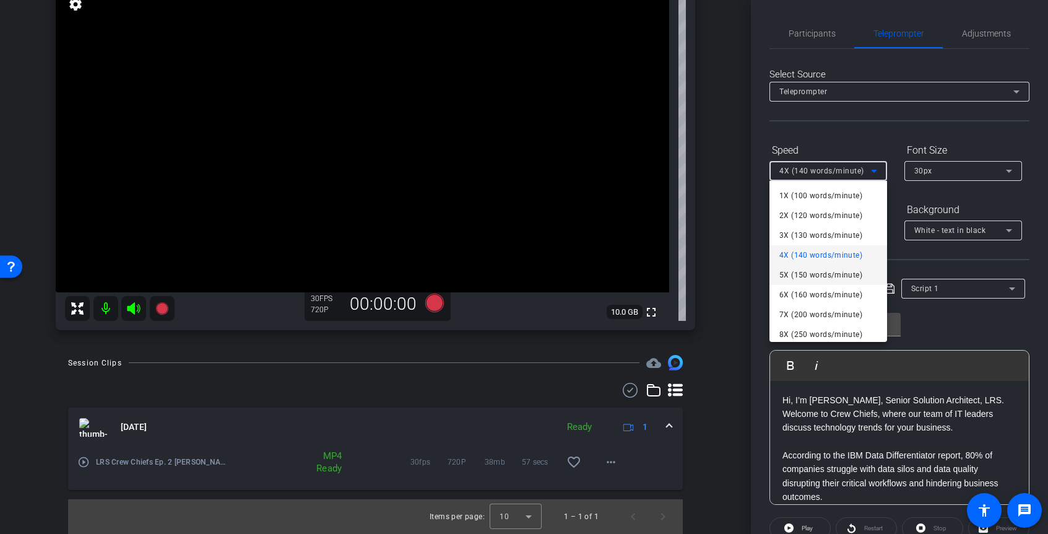
click at [795, 276] on span "5X (150 words/minute)" at bounding box center [820, 274] width 83 height 15
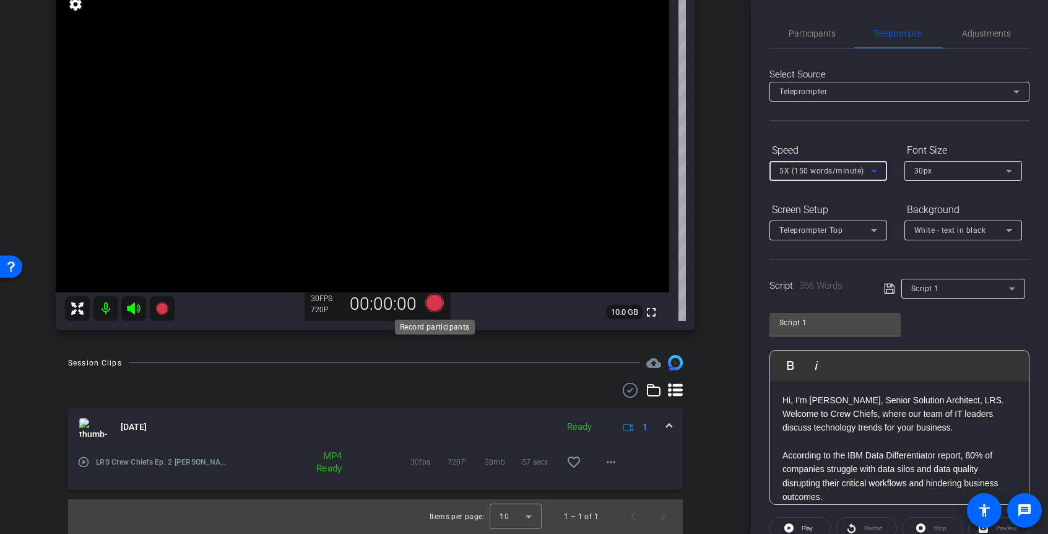
click at [431, 303] on icon at bounding box center [434, 302] width 19 height 19
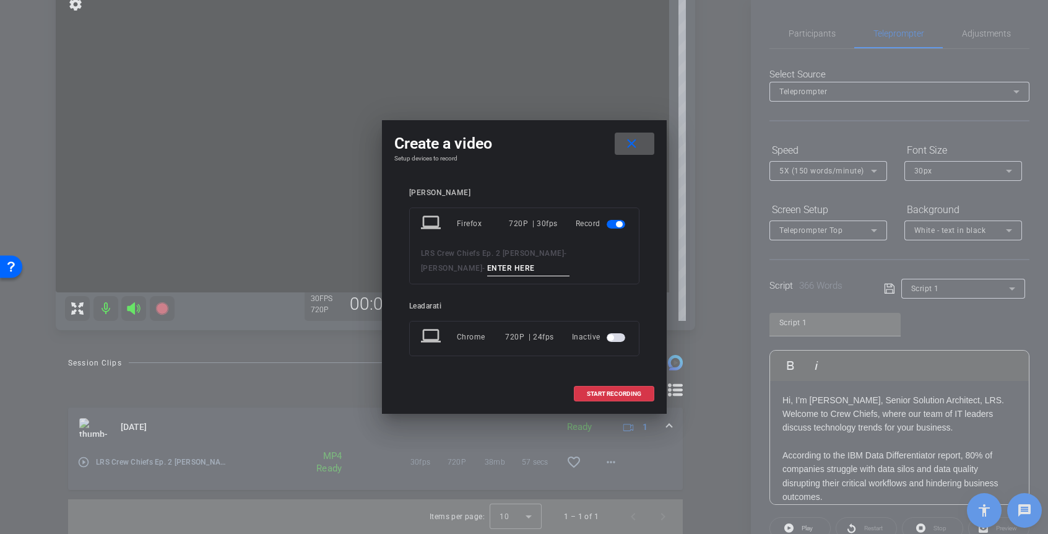
click at [487, 272] on input at bounding box center [528, 268] width 83 height 15
type input "Take 2"
click at [612, 394] on span "START RECORDING" at bounding box center [614, 394] width 54 height 6
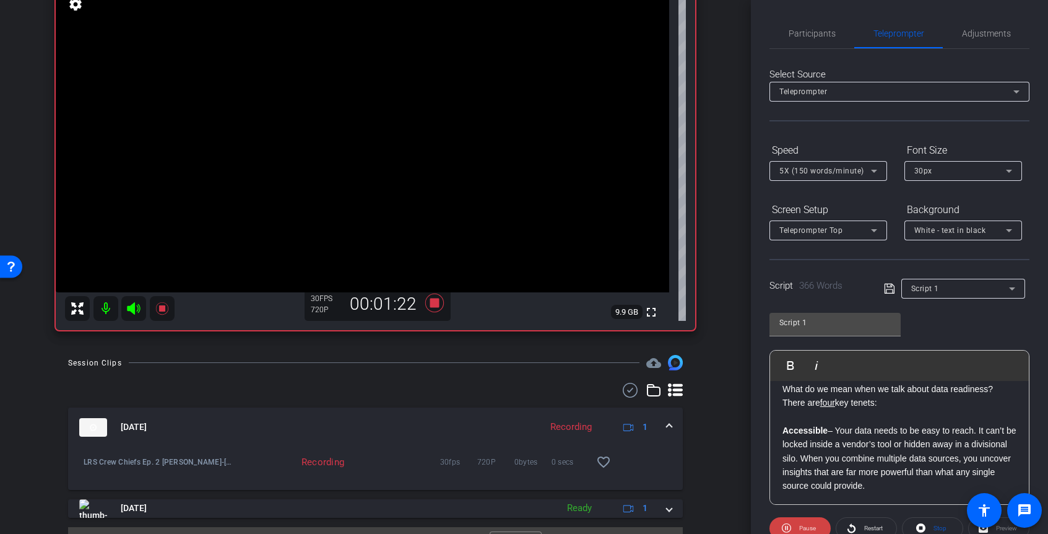
scroll to position [370, 0]
click at [819, 432] on strong "Accessible" at bounding box center [805, 432] width 45 height 10
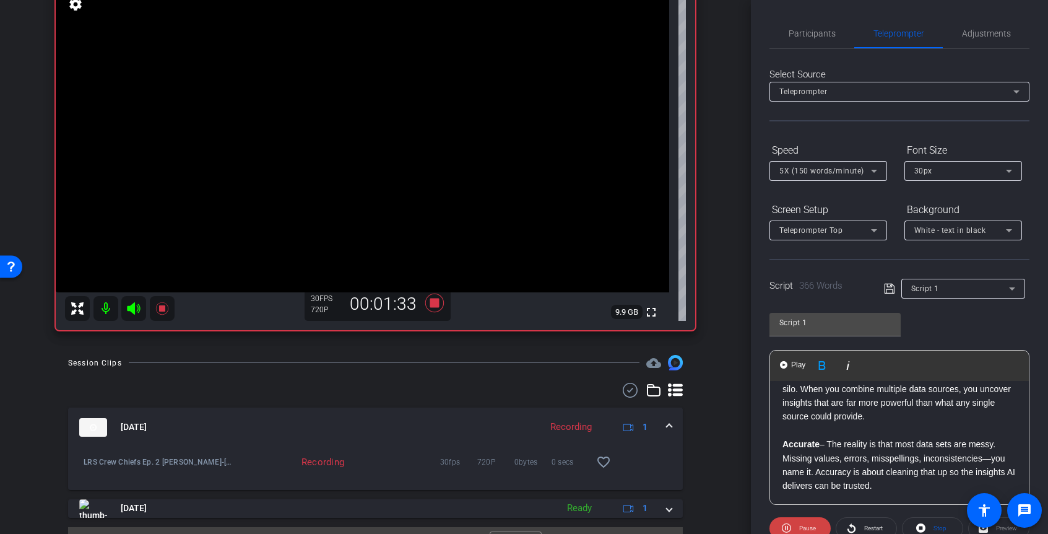
scroll to position [442, 0]
drag, startPoint x: 819, startPoint y: 443, endPoint x: 812, endPoint y: 442, distance: 7.5
click at [812, 442] on strong "Accurate" at bounding box center [801, 443] width 37 height 10
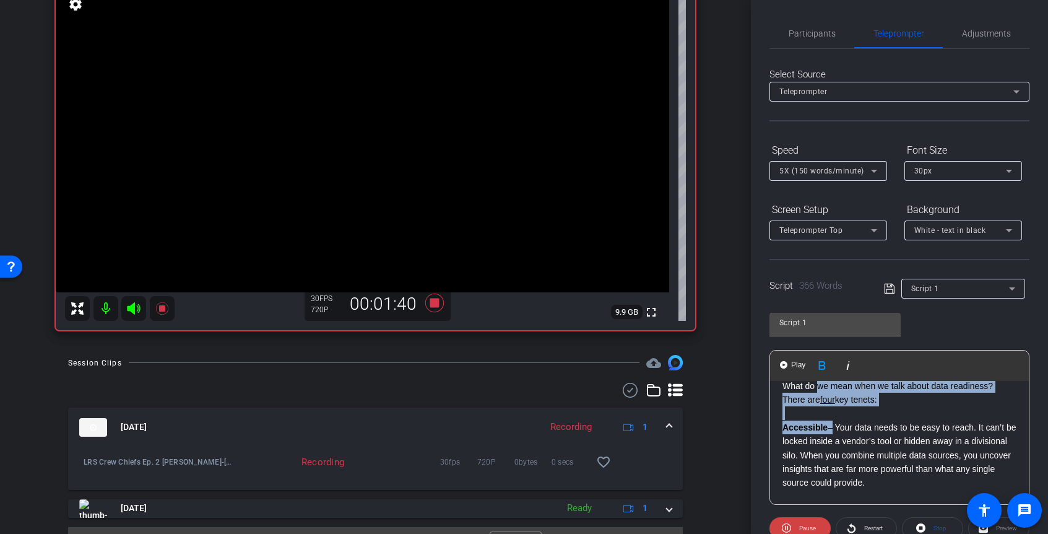
scroll to position [370, 0]
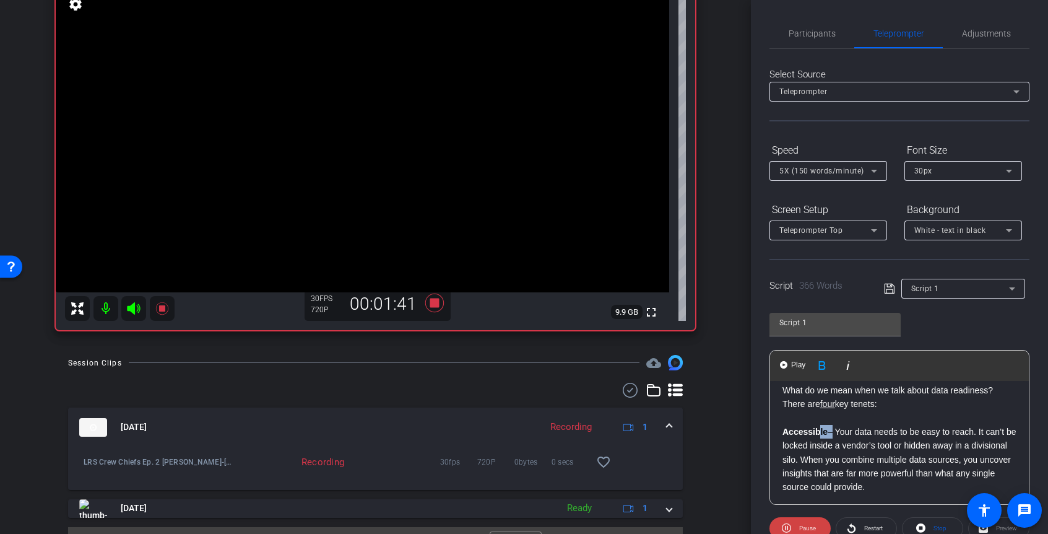
drag, startPoint x: 829, startPoint y: 384, endPoint x: 820, endPoint y: 434, distance: 50.4
click at [820, 434] on p "Accessible – Your data needs to be easy to reach. It can’t be locked inside a v…" at bounding box center [900, 459] width 234 height 69
click at [825, 430] on strong "Accessibity" at bounding box center [807, 432] width 48 height 10
click at [875, 430] on p "Accessibity – Your data needs to be easy to reach. It can’t be locked inside a …" at bounding box center [900, 459] width 234 height 69
click at [825, 430] on strong "Accessibity" at bounding box center [807, 432] width 48 height 10
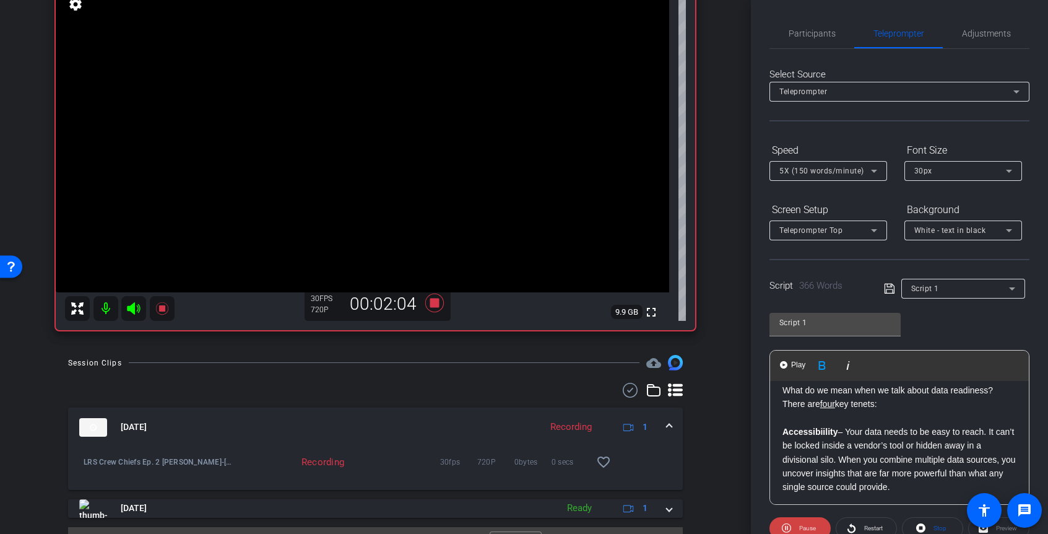
click at [826, 432] on strong "Accessibiility" at bounding box center [811, 432] width 56 height 10
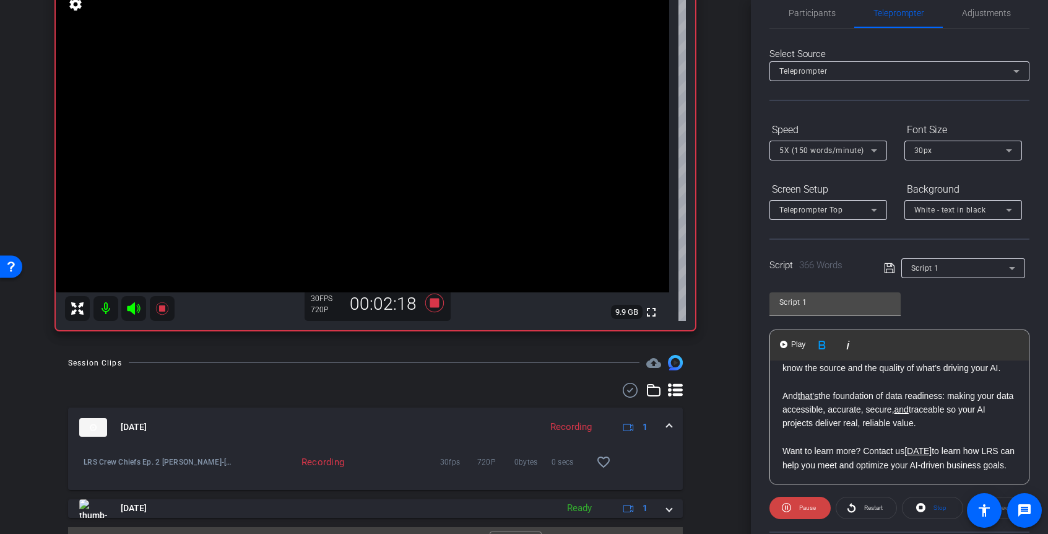
scroll to position [27, 0]
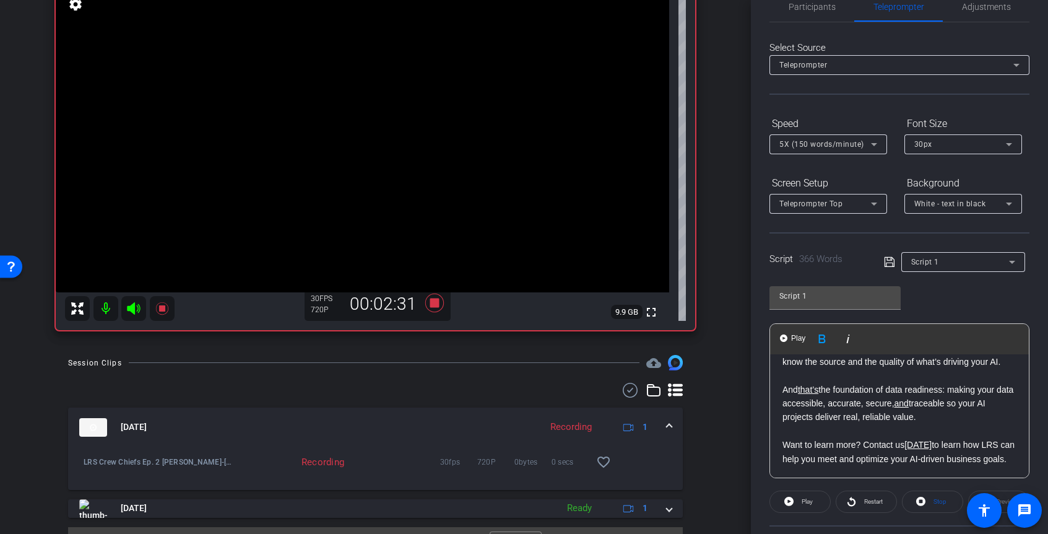
click at [783, 388] on p "And that’s the foundation of data readiness: making your data accessible, accur…" at bounding box center [900, 403] width 234 height 41
click at [784, 338] on img "button" at bounding box center [783, 337] width 7 height 7
click at [433, 303] on icon at bounding box center [434, 302] width 19 height 19
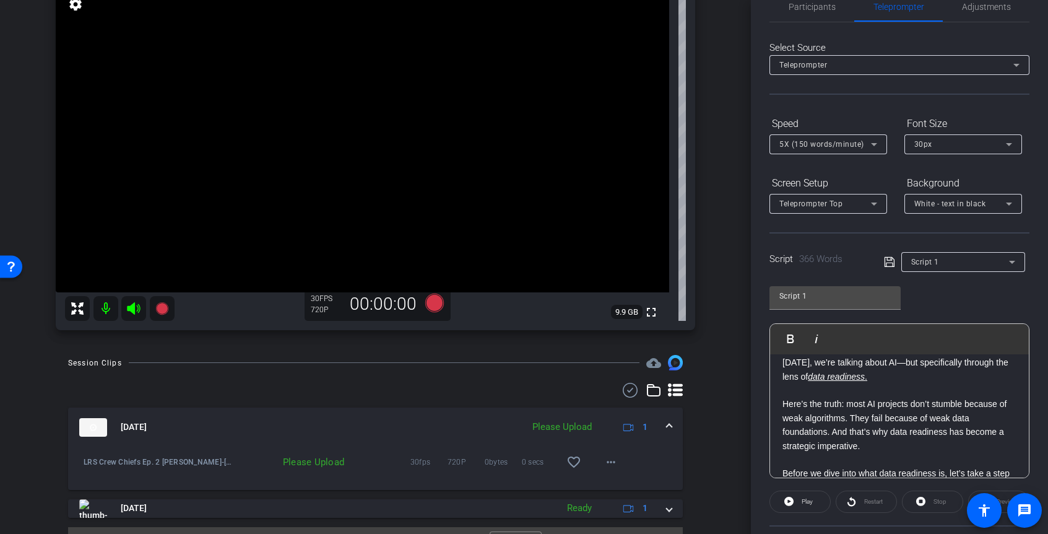
scroll to position [0, 0]
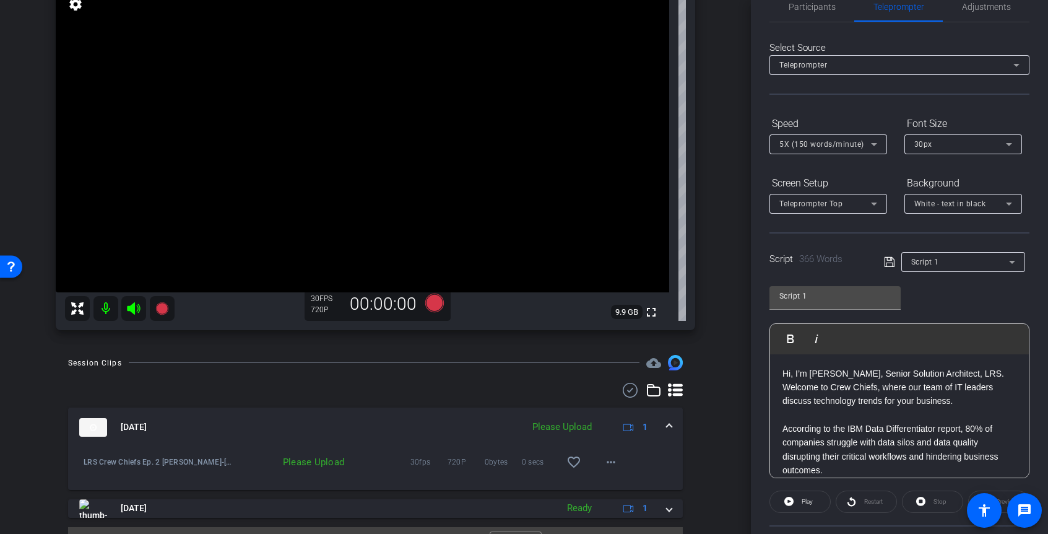
click at [883, 412] on p at bounding box center [900, 415] width 234 height 14
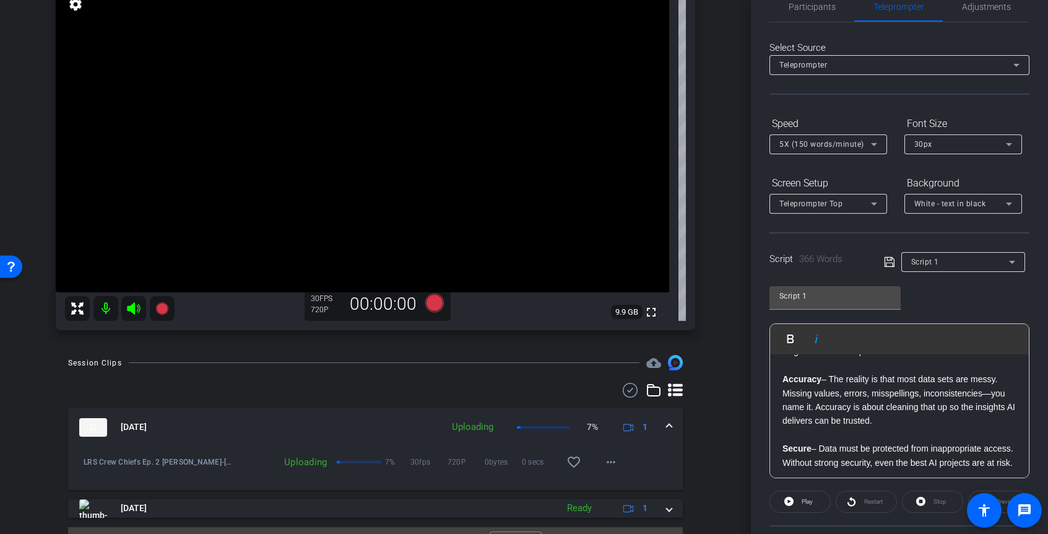
scroll to position [519, 0]
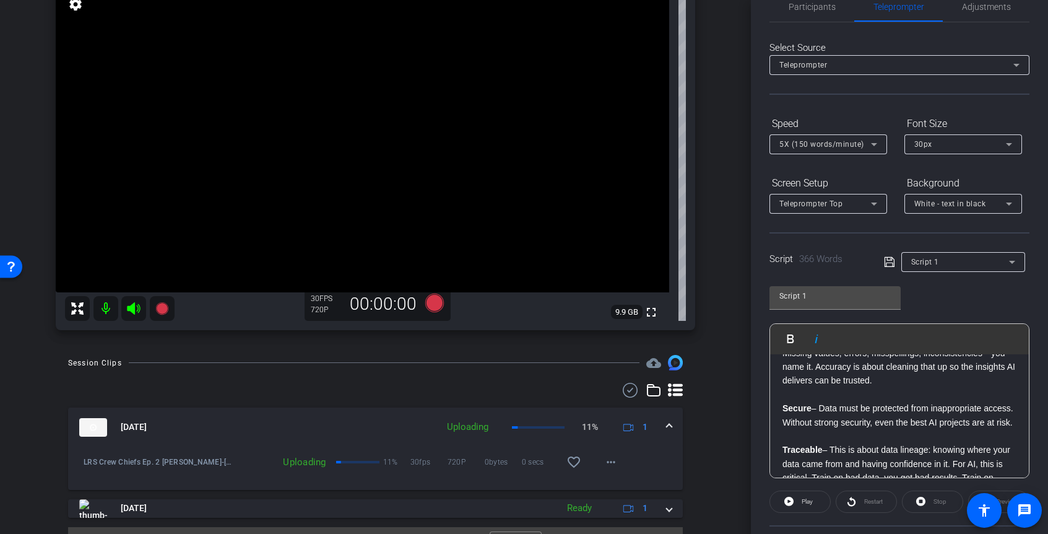
click at [812, 410] on p "Secure – Data must be protected from inappropriate access. Without strong secur…" at bounding box center [900, 415] width 234 height 28
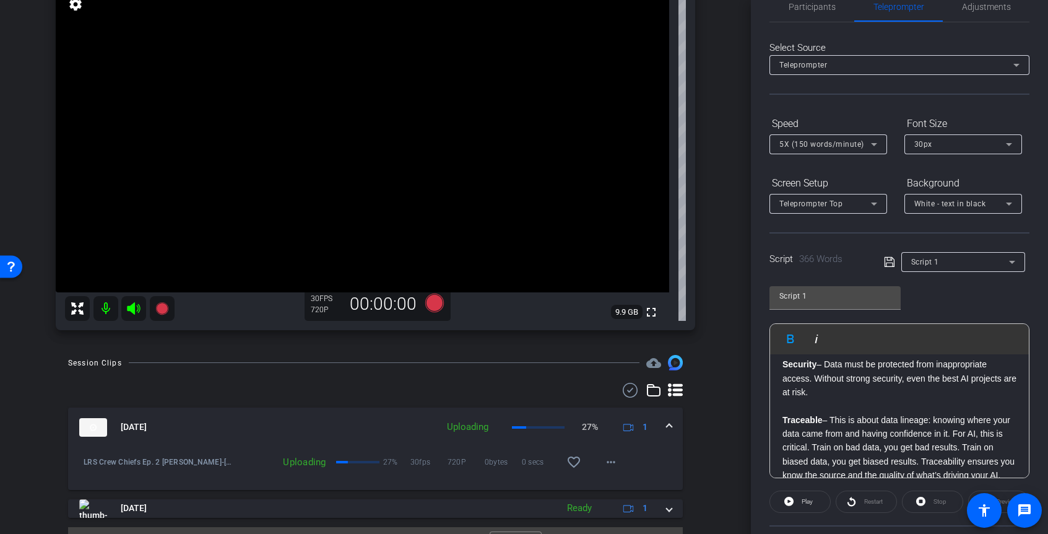
scroll to position [566, 0]
click at [823, 419] on p "Traceable – This is about data lineage: knowing where your data came from and h…" at bounding box center [900, 444] width 234 height 69
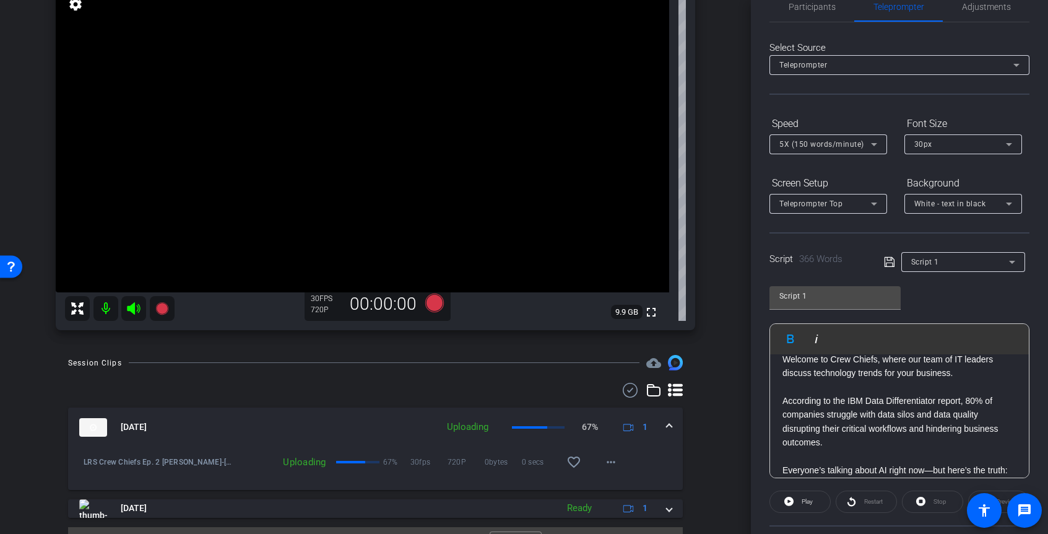
scroll to position [0, 0]
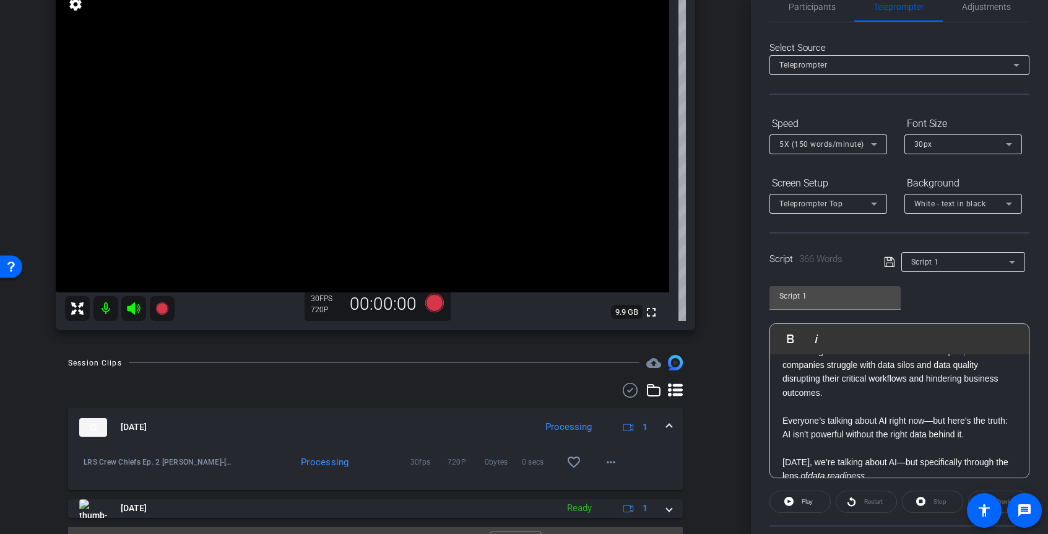
scroll to position [73, 0]
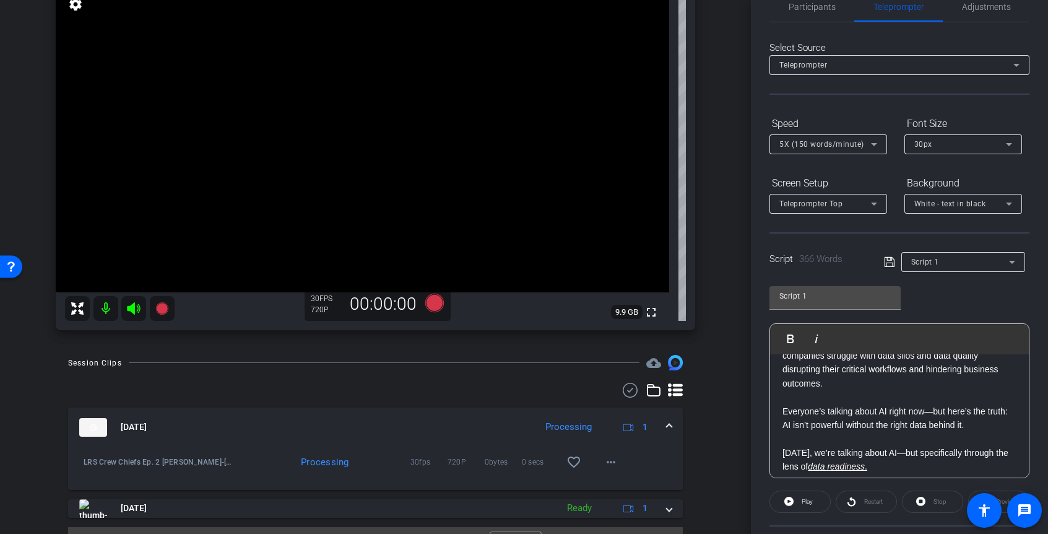
click at [784, 412] on p "Everyone’s talking about AI right now—but here’s the truth: AI isn’t powerful w…" at bounding box center [900, 418] width 234 height 28
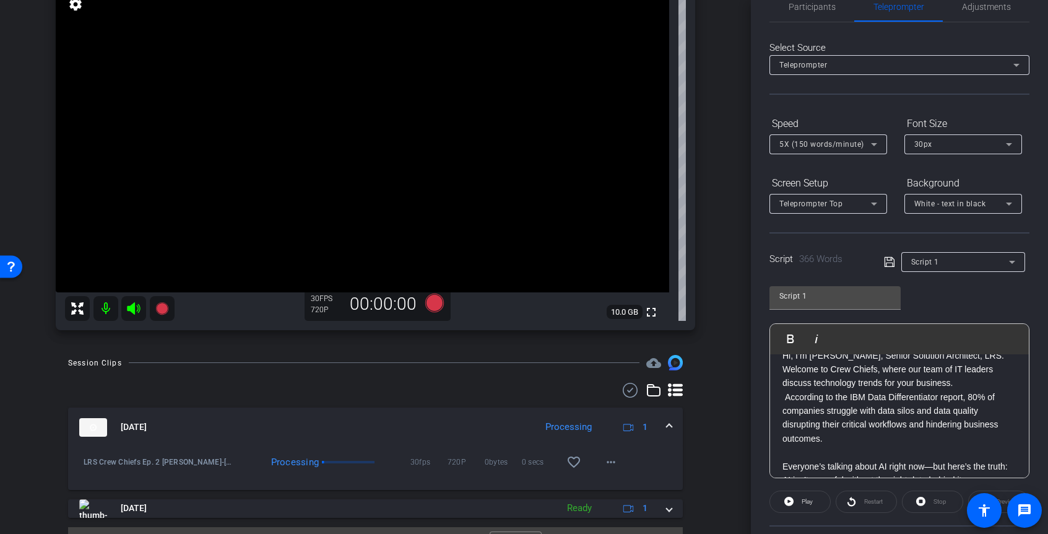
scroll to position [0, 0]
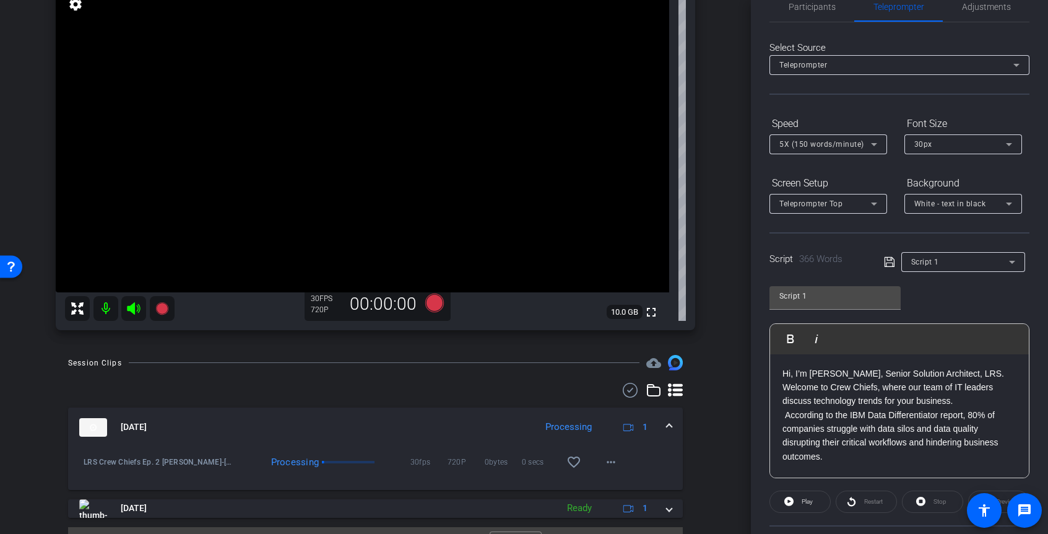
click at [785, 417] on p "According to the IBM Data Differentiator report, 80% of companies struggle with…" at bounding box center [900, 436] width 234 height 56
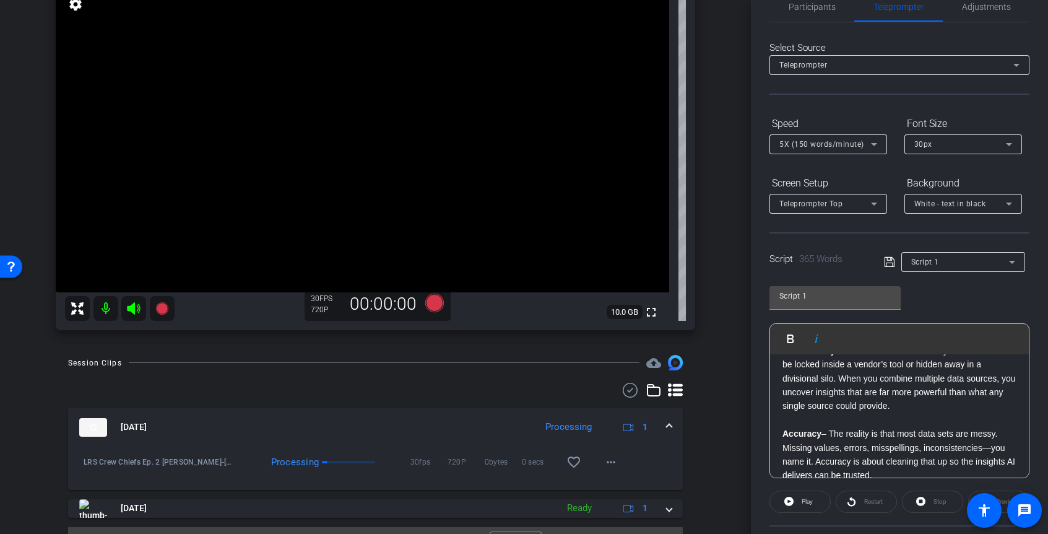
scroll to position [432, 0]
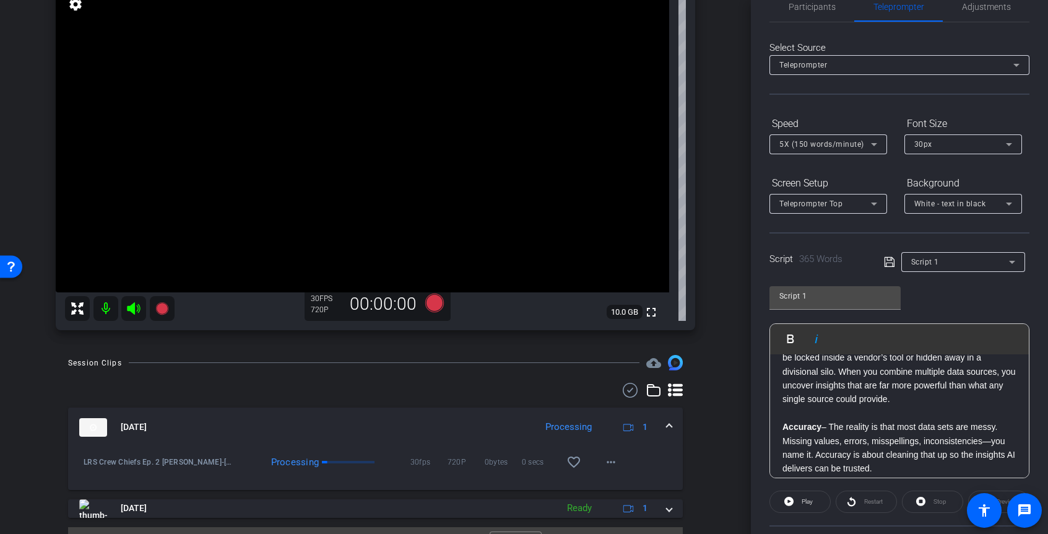
click at [781, 428] on div "Hi, I’m Steve Cavolick, Senior Solution Architect, LRS. Welcome to Crew Chiefs,…" at bounding box center [899, 323] width 259 height 801
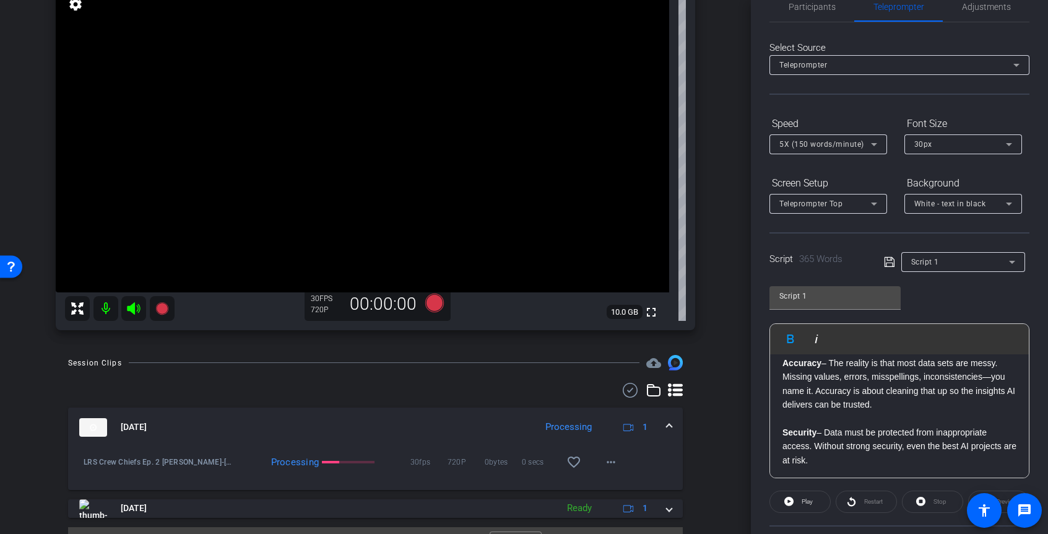
scroll to position [488, 0]
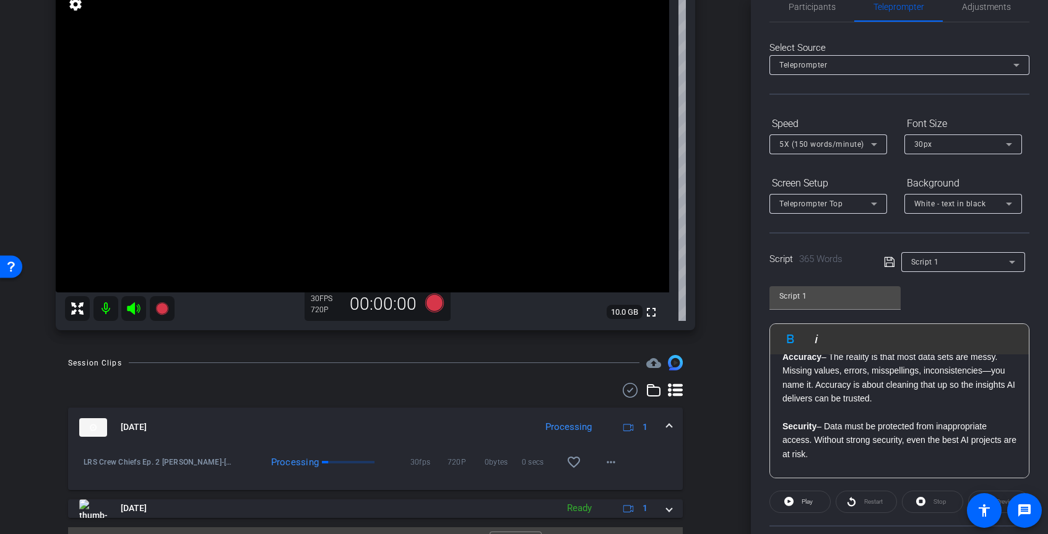
click at [783, 425] on strong "Security" at bounding box center [800, 426] width 34 height 10
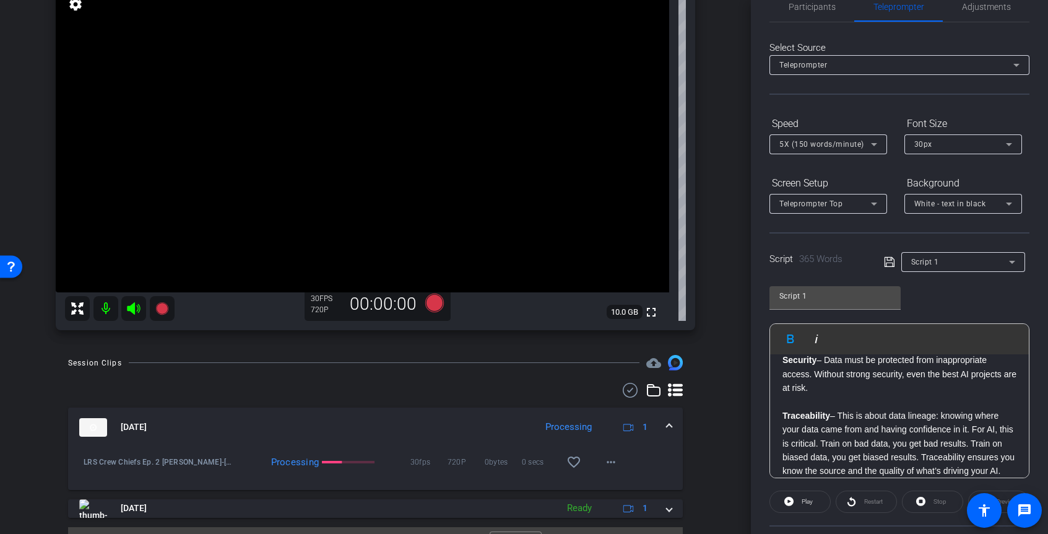
scroll to position [547, 0]
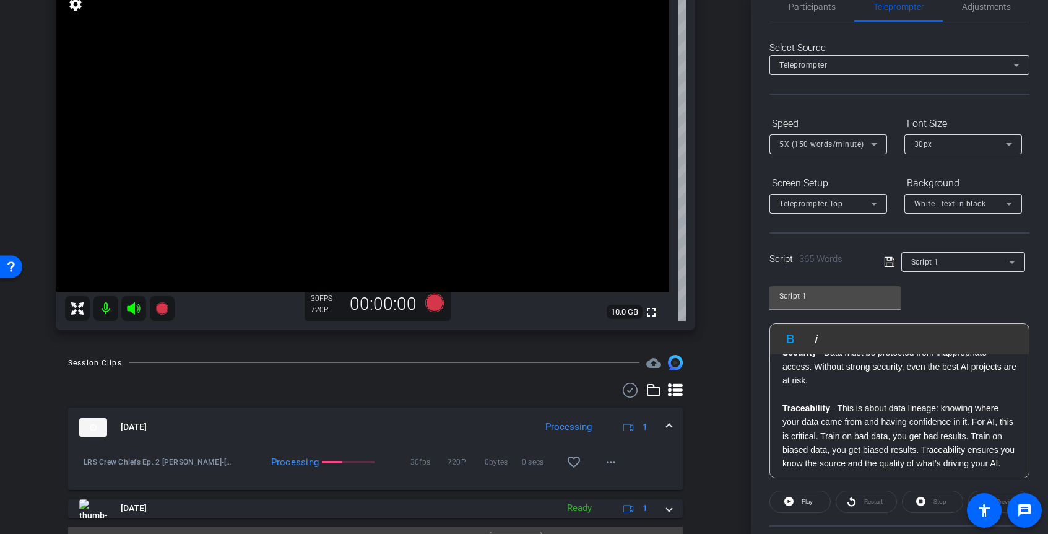
click at [781, 407] on div "Hi, I’m Steve Cavolick, Senior Solution Architect, LRS. Welcome to Crew Chiefs,…" at bounding box center [899, 193] width 259 height 773
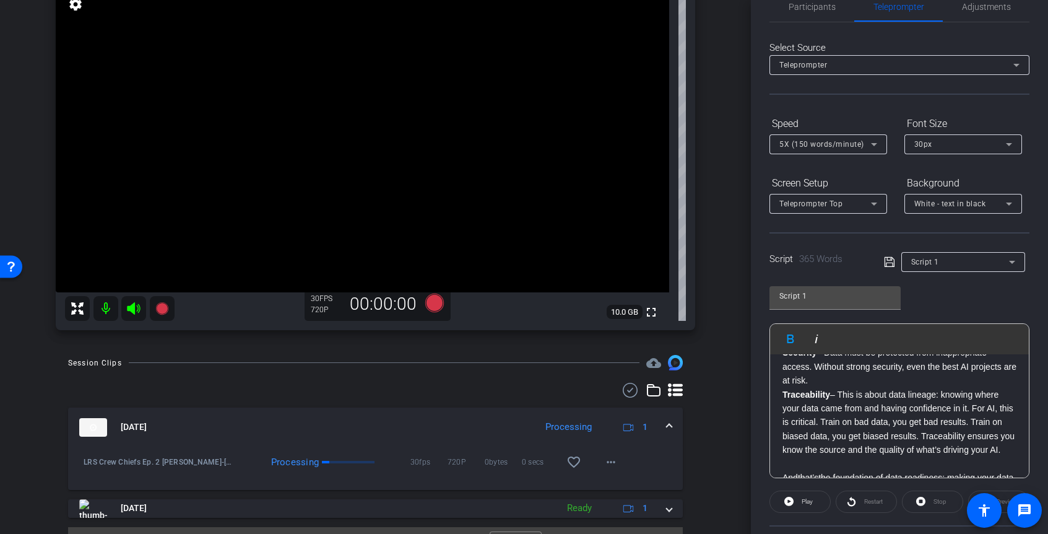
click at [890, 260] on icon at bounding box center [889, 262] width 10 height 10
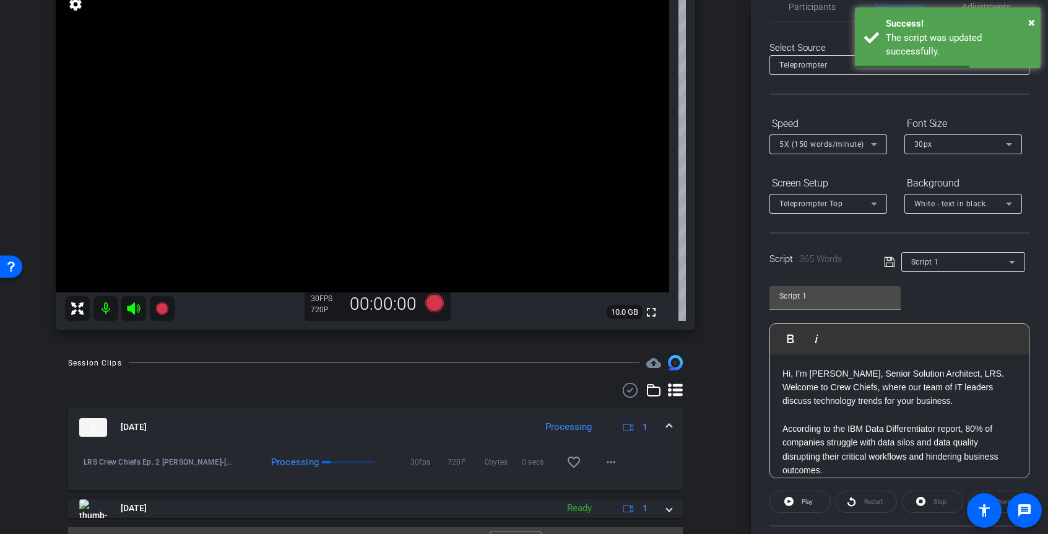
scroll to position [0, 0]
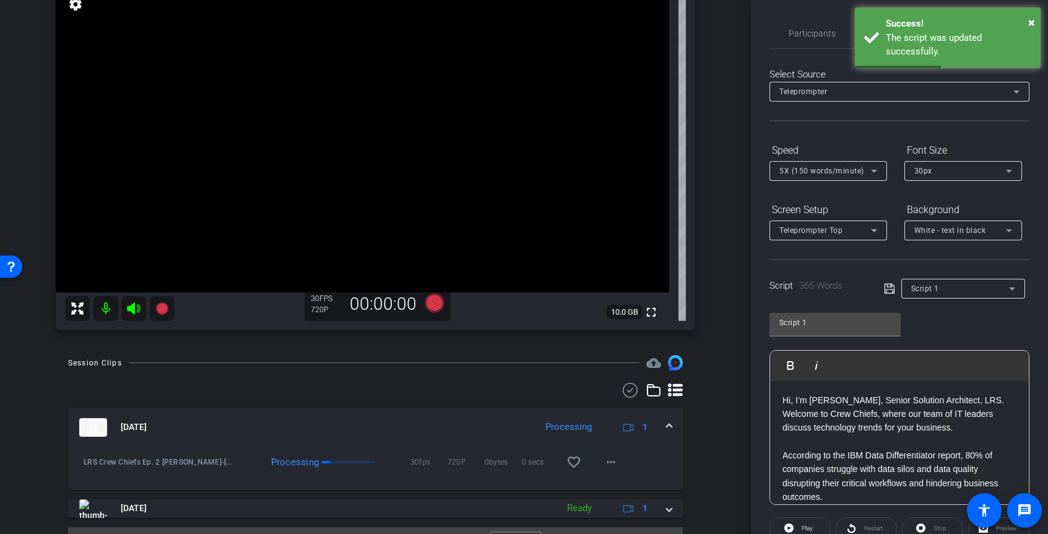
click at [783, 401] on p "Hi, I’m Steve Cavolick, Senior Solution Architect, LRS. Welcome to Crew Chiefs,…" at bounding box center [900, 413] width 234 height 41
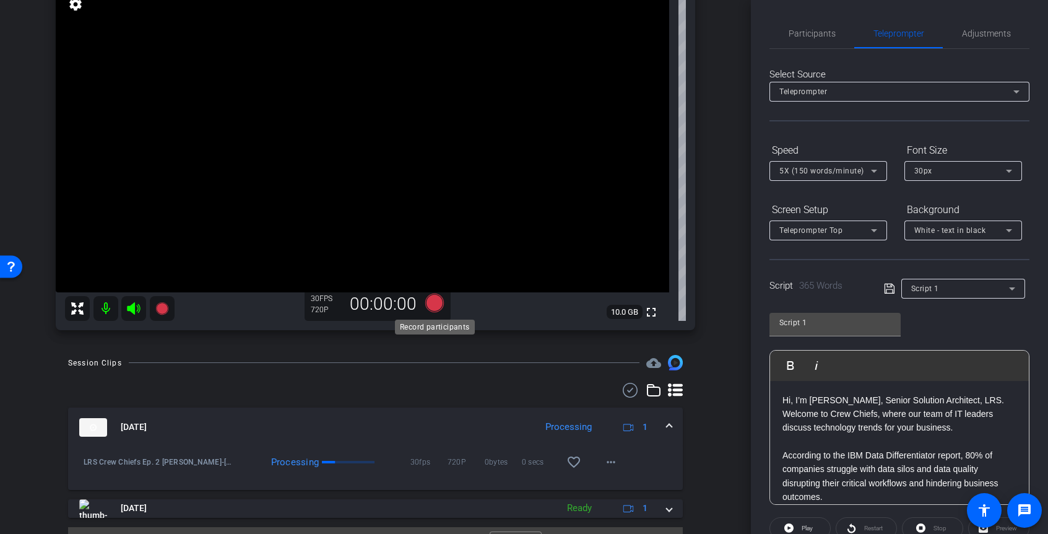
click at [436, 300] on icon at bounding box center [434, 302] width 19 height 19
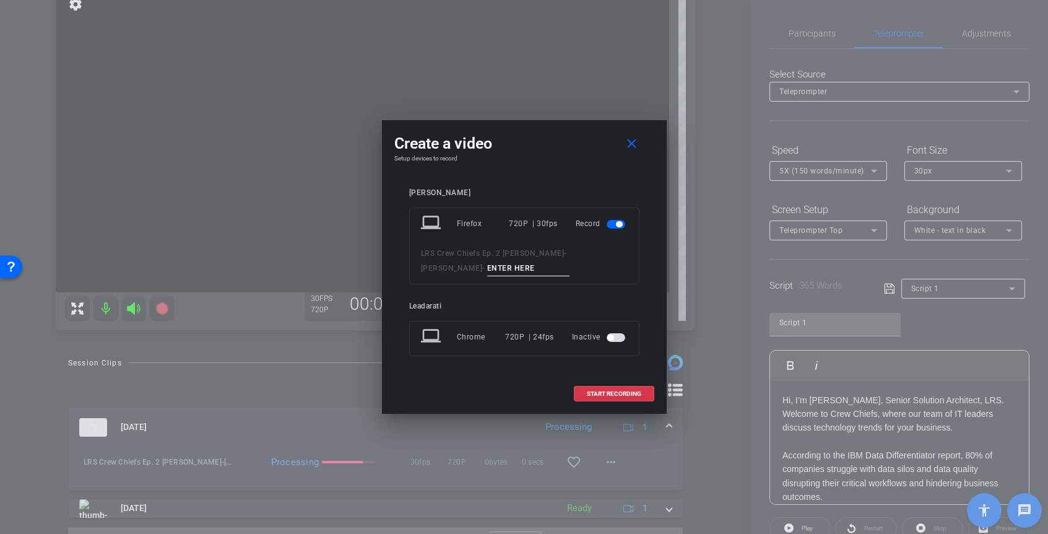
click at [487, 268] on input at bounding box center [528, 268] width 83 height 15
type input "Take 3"
click at [610, 391] on span "START RECORDING" at bounding box center [614, 394] width 54 height 6
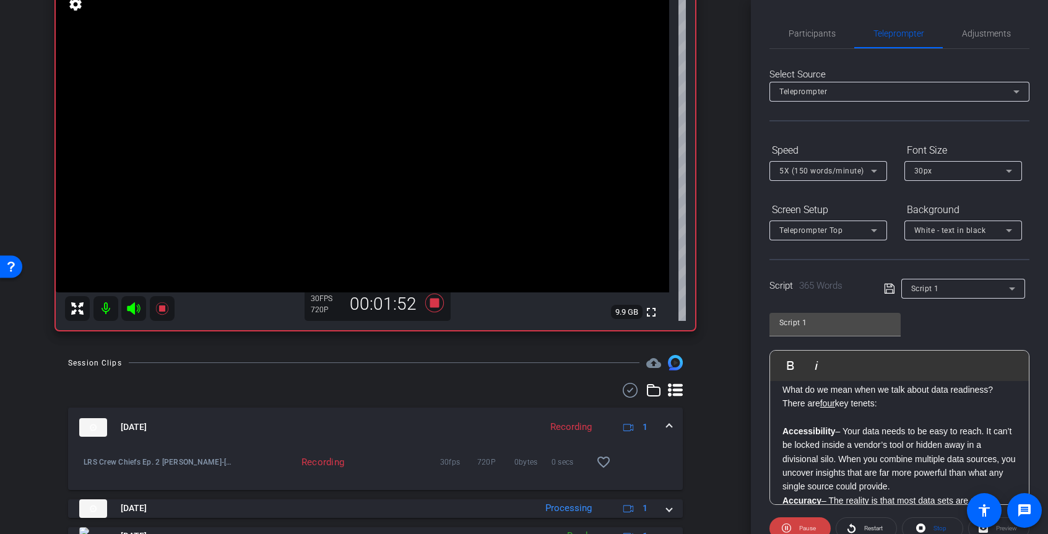
scroll to position [370, 0]
click at [782, 432] on div "Hi, I’m Steve Cavolick, Senior Solution Architect, LRS. Welcome to Crew Chiefs,…" at bounding box center [899, 391] width 259 height 760
click at [782, 404] on div "Hi, I’m Steve Cavolick, Senior Solution Architect, LRS. Welcome to Crew Chiefs,…" at bounding box center [899, 391] width 259 height 760
click at [873, 170] on icon at bounding box center [874, 171] width 6 height 3
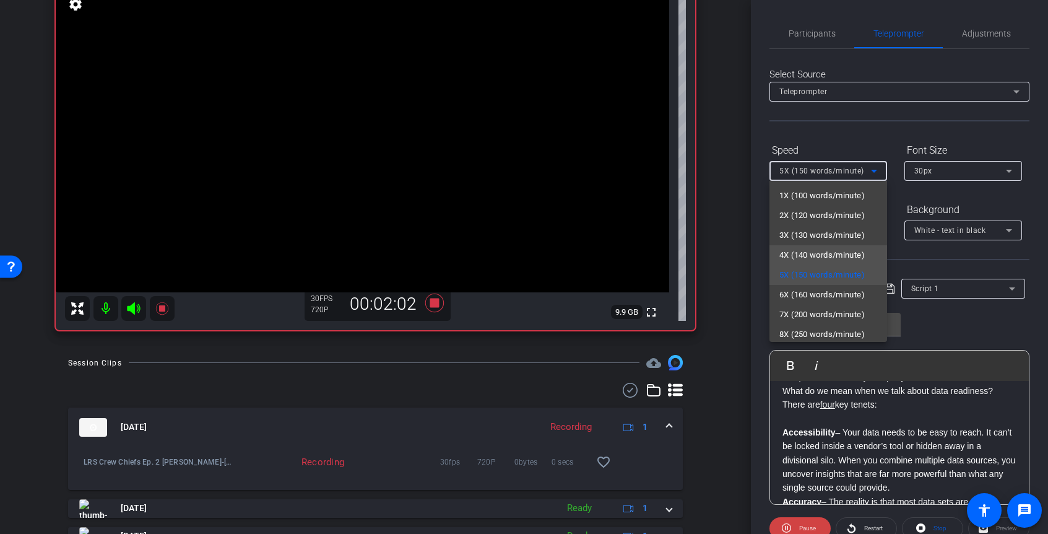
click at [817, 252] on span "4X (140 words/minute)" at bounding box center [821, 255] width 85 height 15
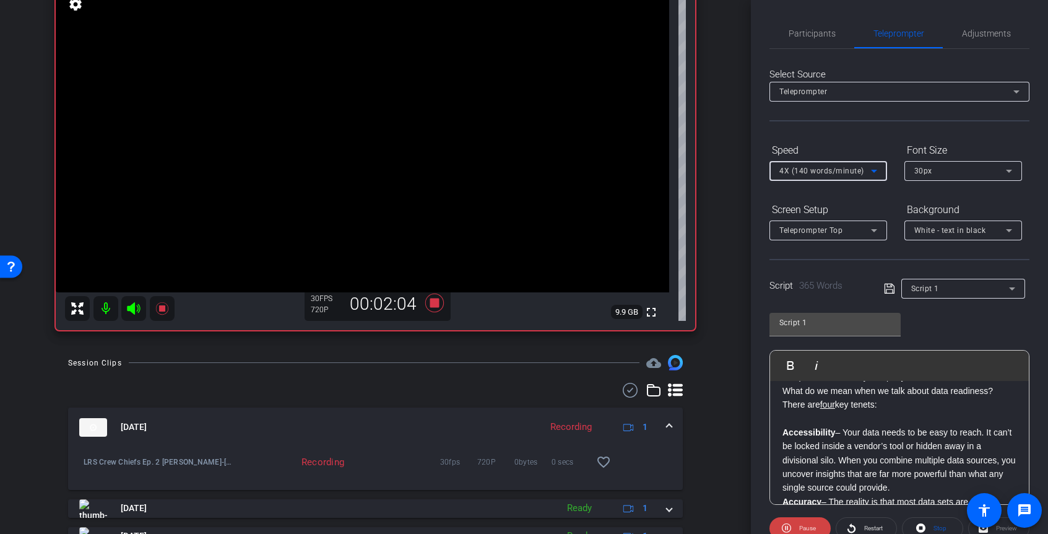
click at [781, 404] on div "Hi, I’m Steve Cavolick, Senior Solution Architect, LRS. Welcome to Crew Chiefs,…" at bounding box center [899, 391] width 259 height 760
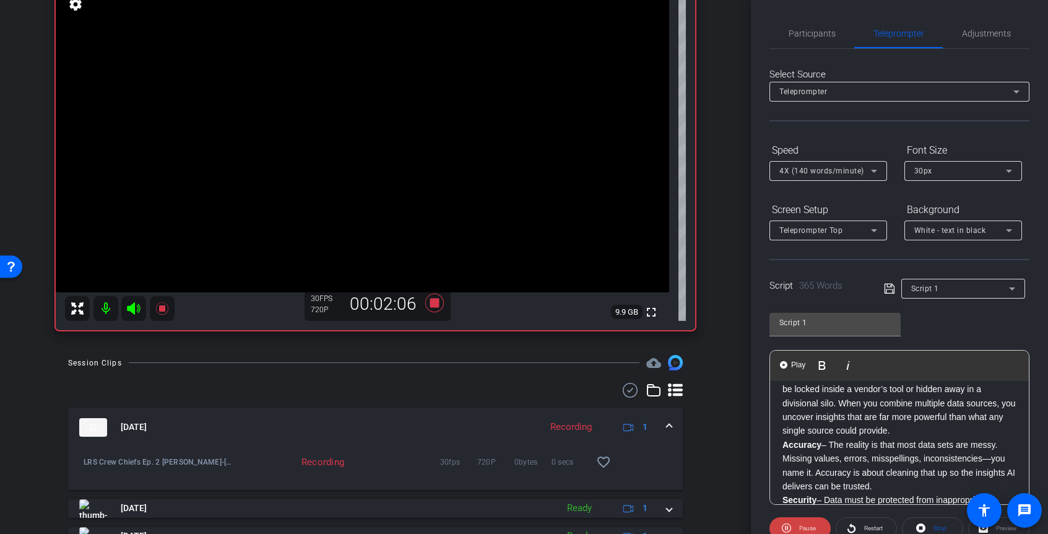
scroll to position [436, 0]
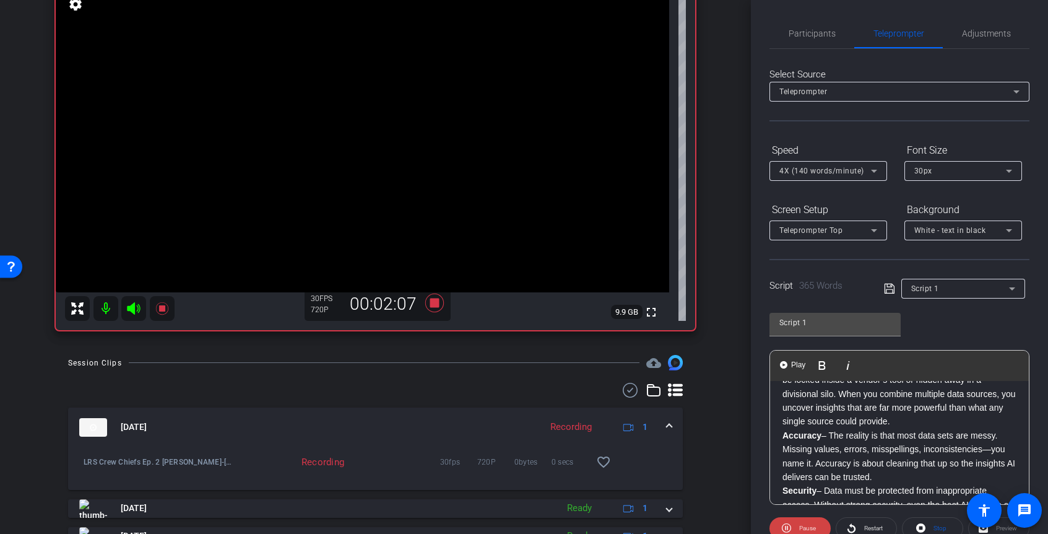
click at [783, 436] on strong "Accuracy" at bounding box center [802, 435] width 39 height 10
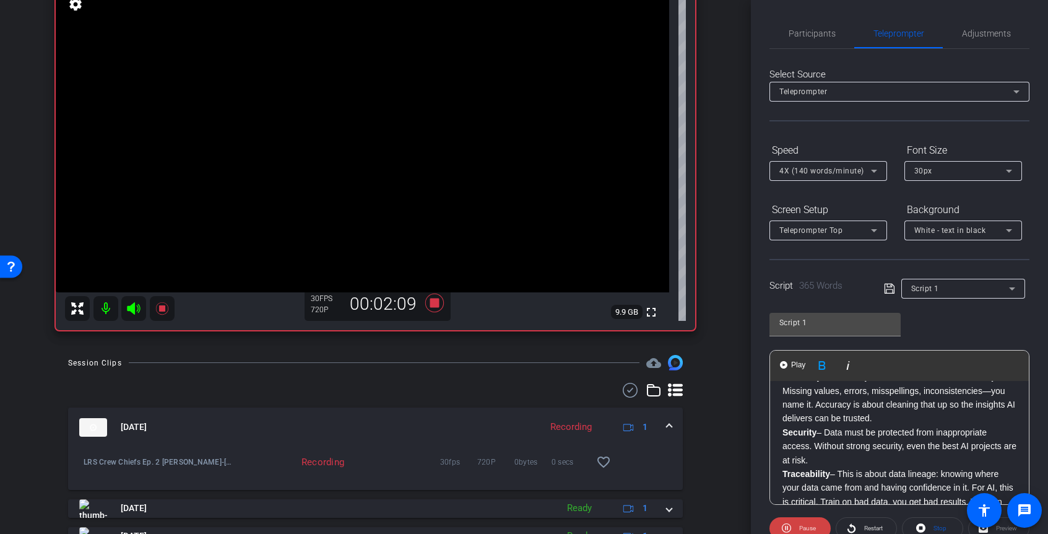
scroll to position [537, 0]
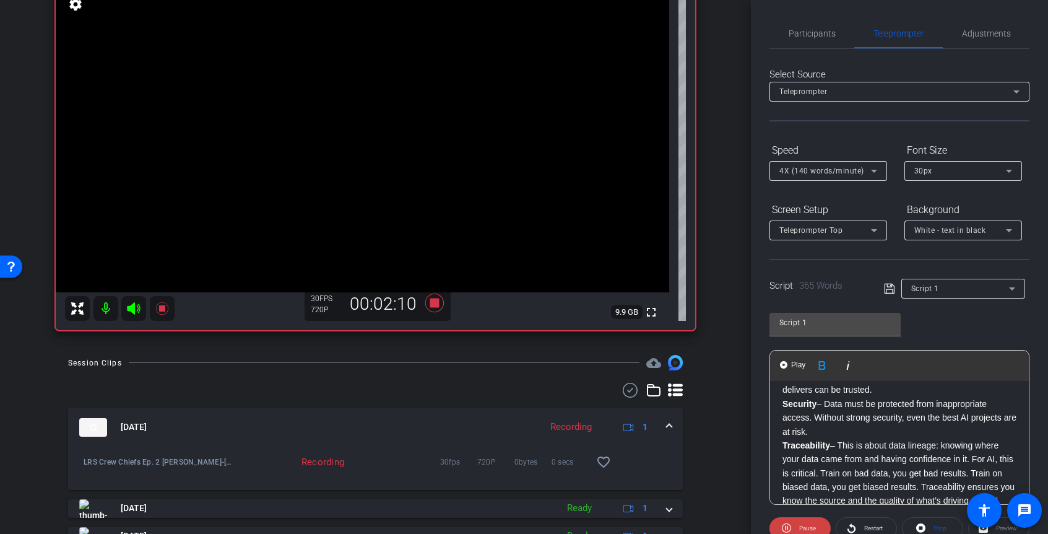
click at [781, 405] on div "Hi, I’m Steve Cavolick, Senior Solution Architect, LRS. Welcome to Crew Chiefs,…" at bounding box center [899, 230] width 259 height 773
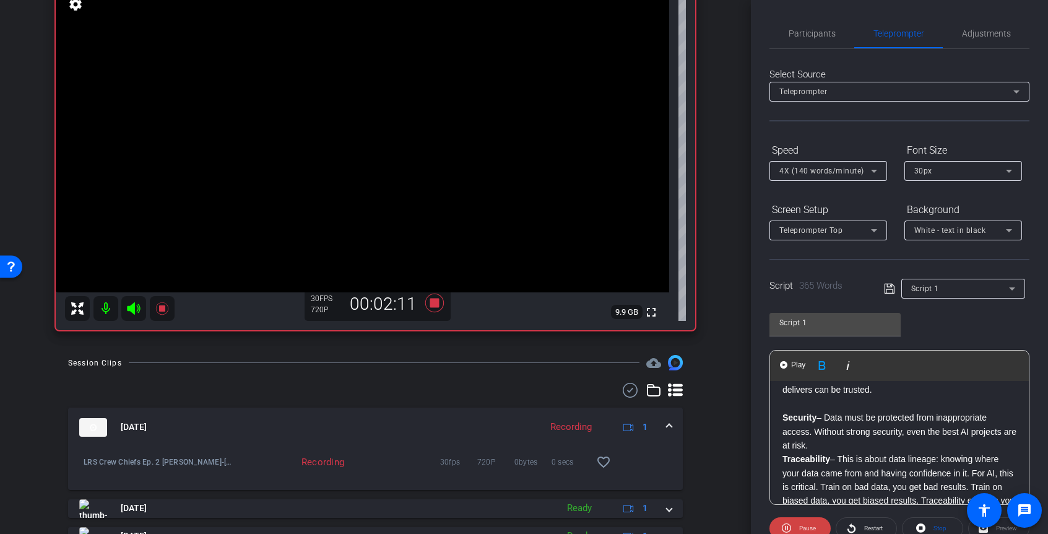
scroll to position [538, 0]
click at [781, 459] on div "Hi, I’m Steve Cavolick, Senior Solution Architect, LRS. Welcome to Crew Chiefs,…" at bounding box center [899, 236] width 259 height 787
click at [897, 390] on p "Accuracy – The reality is that most data sets are messy. Missing values, errors…" at bounding box center [900, 368] width 234 height 56
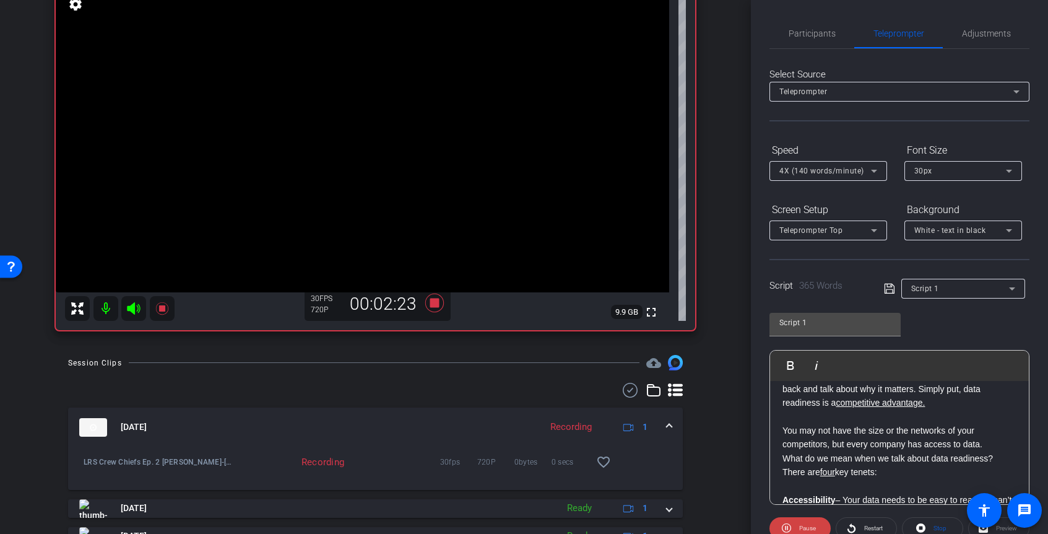
scroll to position [328, 0]
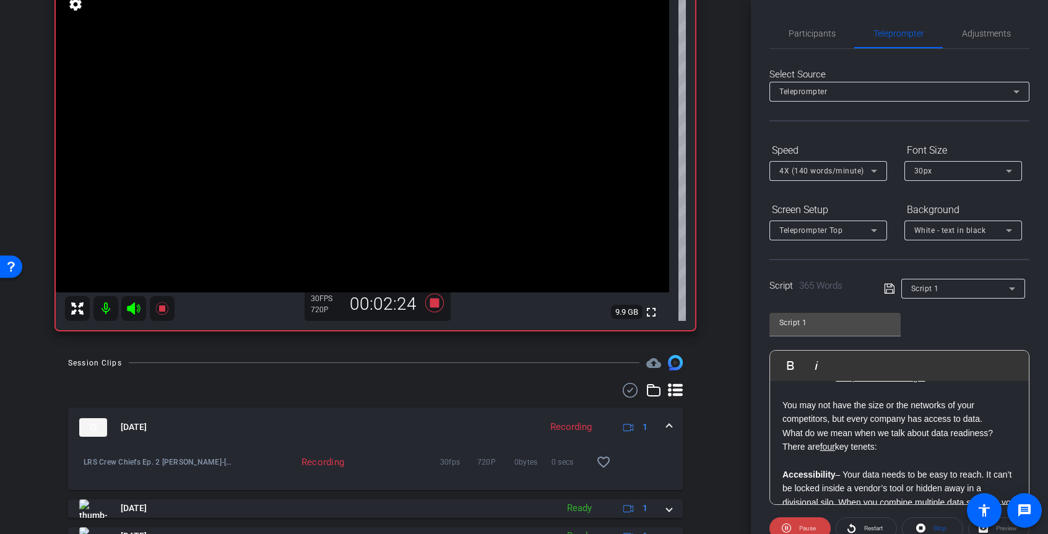
click at [781, 448] on div "Hi, I’m Steve Cavolick, Senior Solution Architect, LRS. Welcome to Crew Chiefs,…" at bounding box center [899, 453] width 259 height 801
click at [800, 363] on span "Play" at bounding box center [798, 365] width 19 height 11
click at [784, 364] on img "button" at bounding box center [783, 364] width 7 height 7
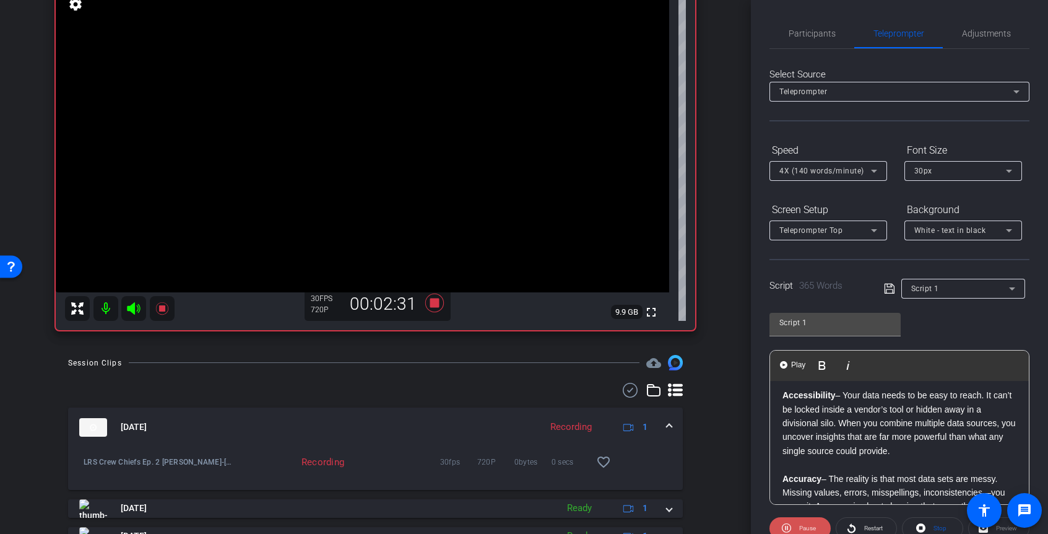
scroll to position [433, 0]
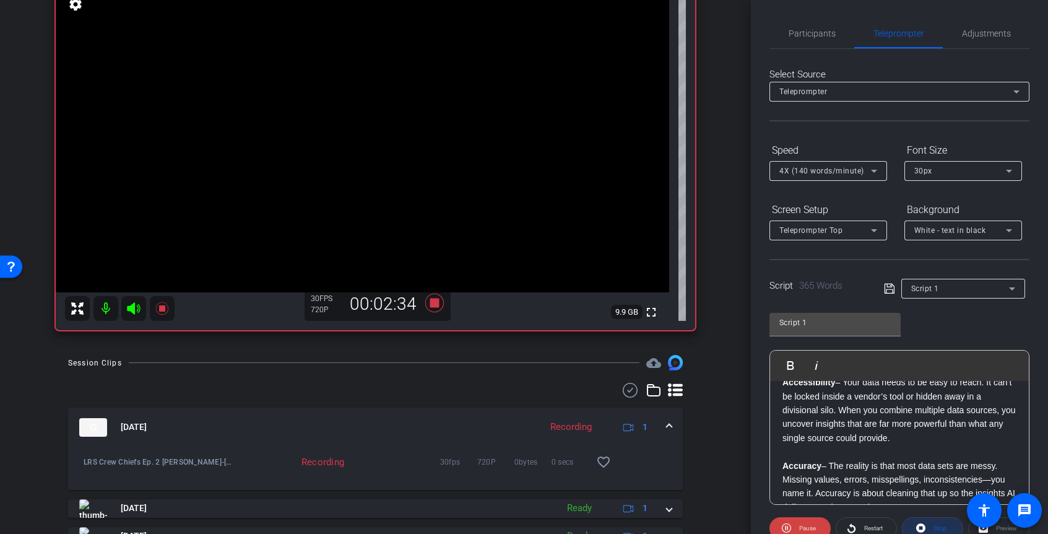
click at [932, 526] on span "Stop" at bounding box center [939, 527] width 16 height 17
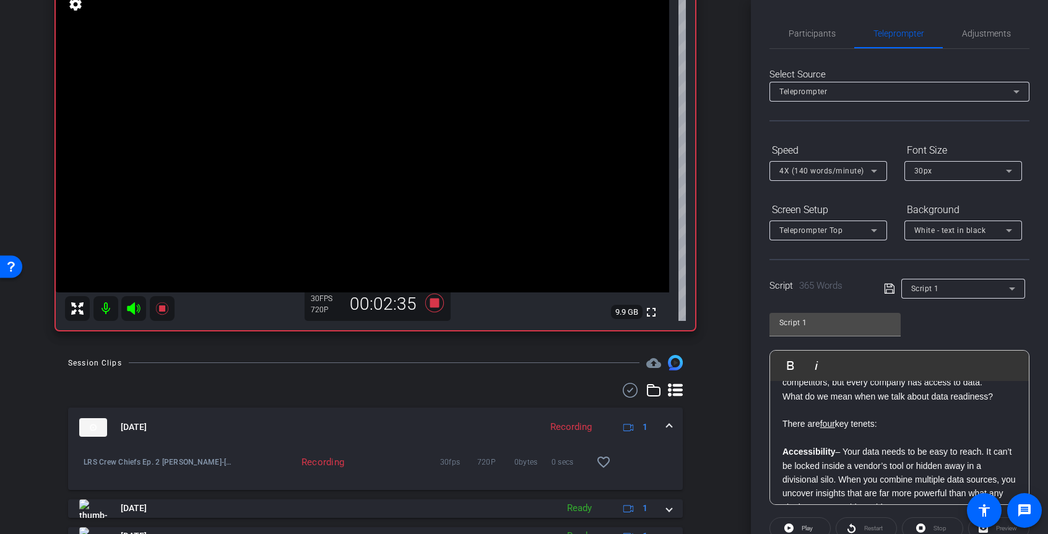
scroll to position [354, 0]
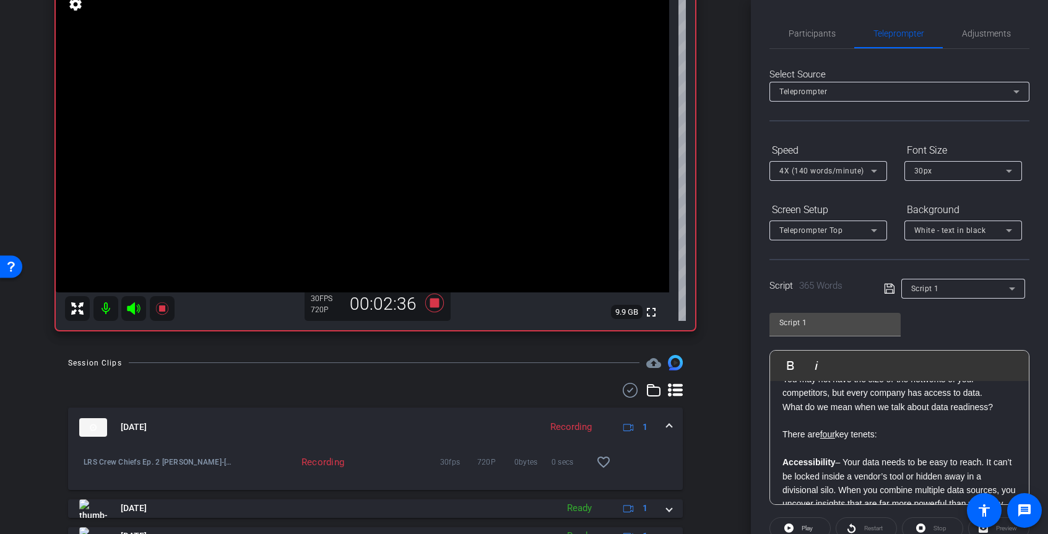
click at [781, 435] on div "Hi, I’m Steve Cavolick, Senior Solution Architect, LRS. Welcome to Crew Chiefs,…" at bounding box center [899, 434] width 259 height 815
click at [812, 435] on p "There are four key tenets:" at bounding box center [900, 434] width 234 height 14
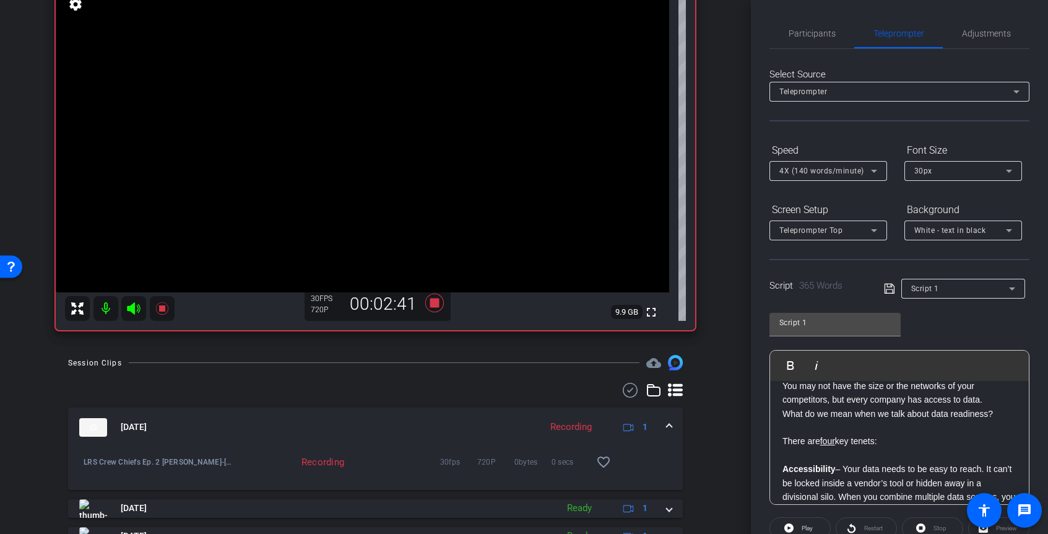
scroll to position [376, 0]
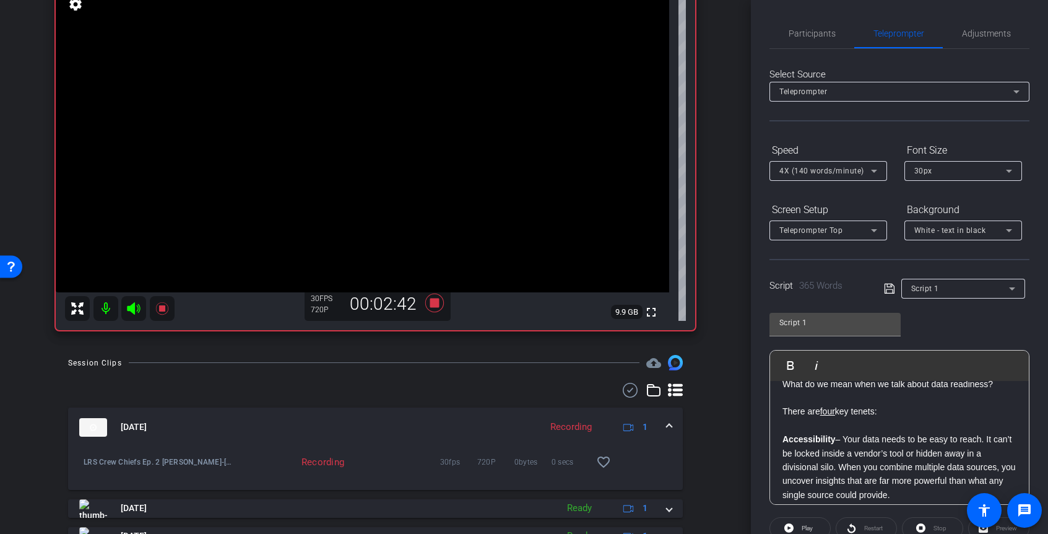
click at [781, 412] on div "Hi, I’m Steve Cavolick, Senior Solution Architect, LRS. Welcome to Crew Chiefs,…" at bounding box center [899, 411] width 259 height 815
click at [797, 524] on span at bounding box center [800, 528] width 60 height 30
click at [781, 410] on div "Hi, I’m Steve Cavolick, Senior Solution Architect, LRS. Welcome to Crew Chiefs,…" at bounding box center [899, 411] width 259 height 815
click at [800, 362] on span "Play" at bounding box center [798, 365] width 19 height 11
click at [438, 305] on icon at bounding box center [434, 302] width 19 height 19
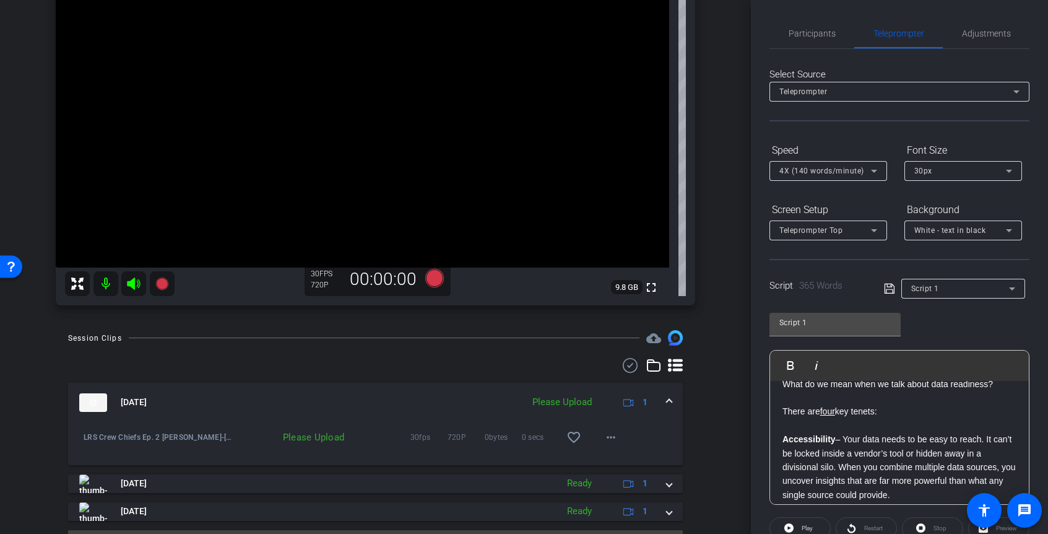
scroll to position [166, 0]
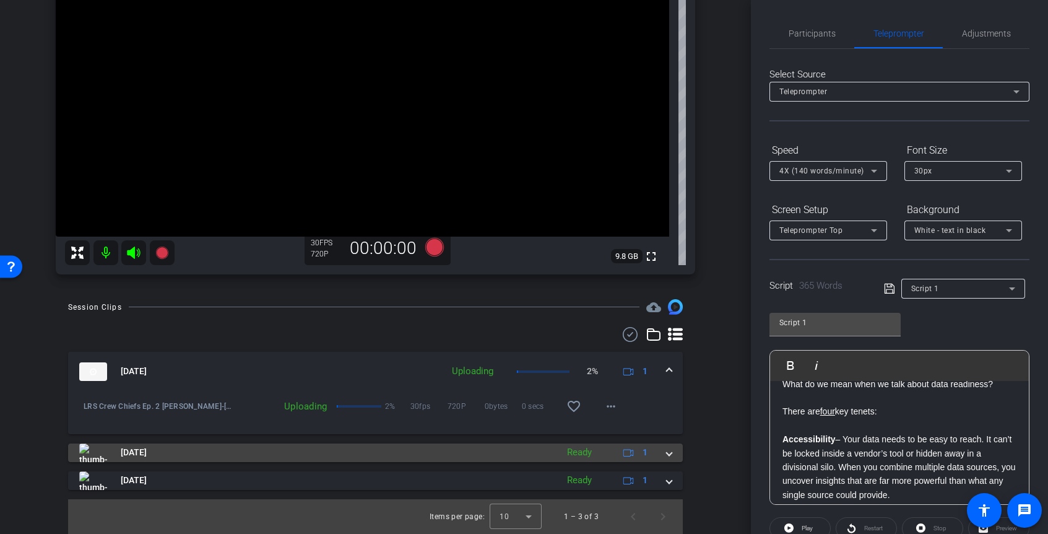
click at [667, 451] on span at bounding box center [669, 452] width 5 height 13
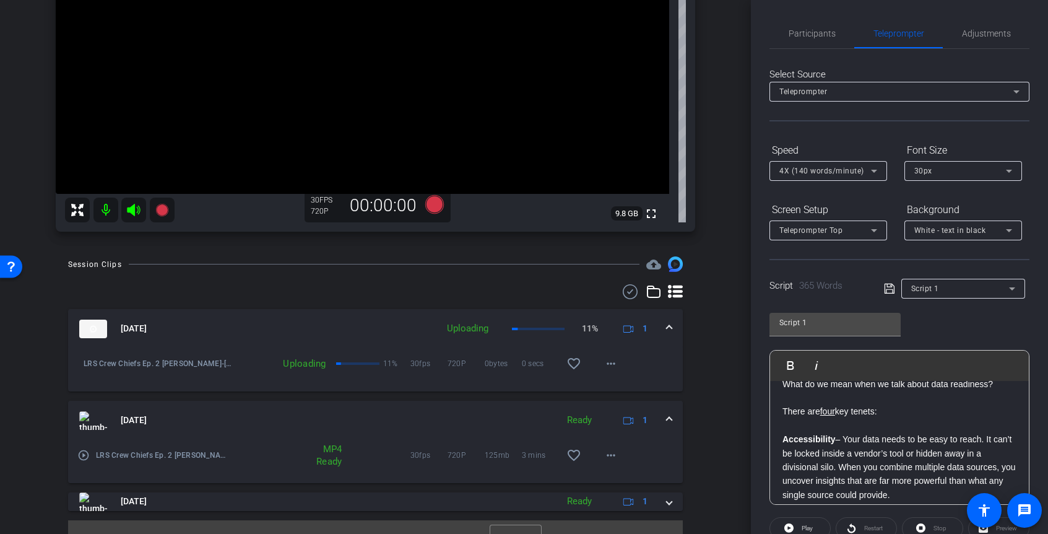
scroll to position [208, 0]
click at [705, 352] on div "Session Clips cloud_upload Aug 29, 2025 Uploading 14% 1 LRS Crew Chiefs Ep. 2 S…" at bounding box center [375, 406] width 689 height 298
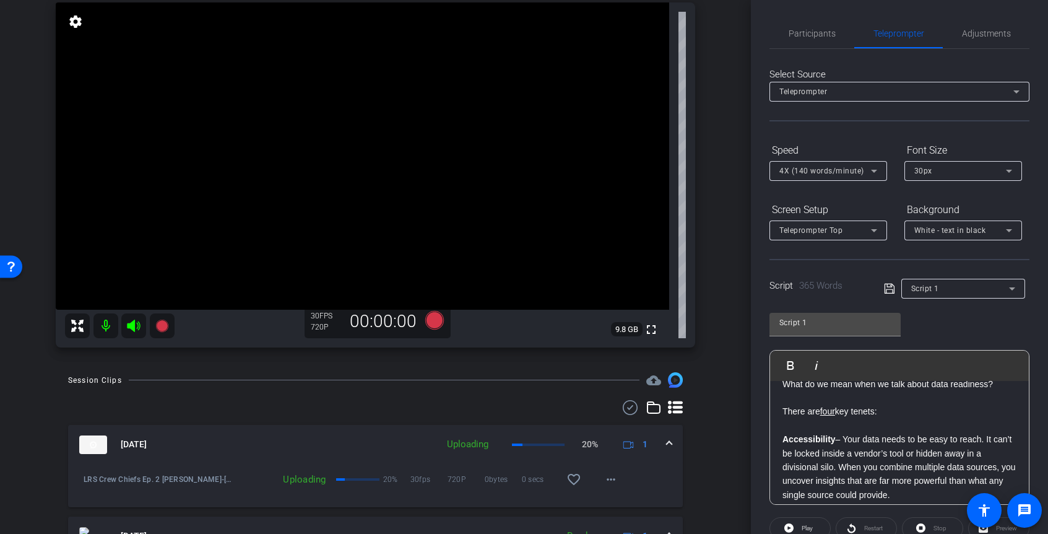
scroll to position [92, 0]
click at [890, 287] on icon at bounding box center [889, 288] width 11 height 15
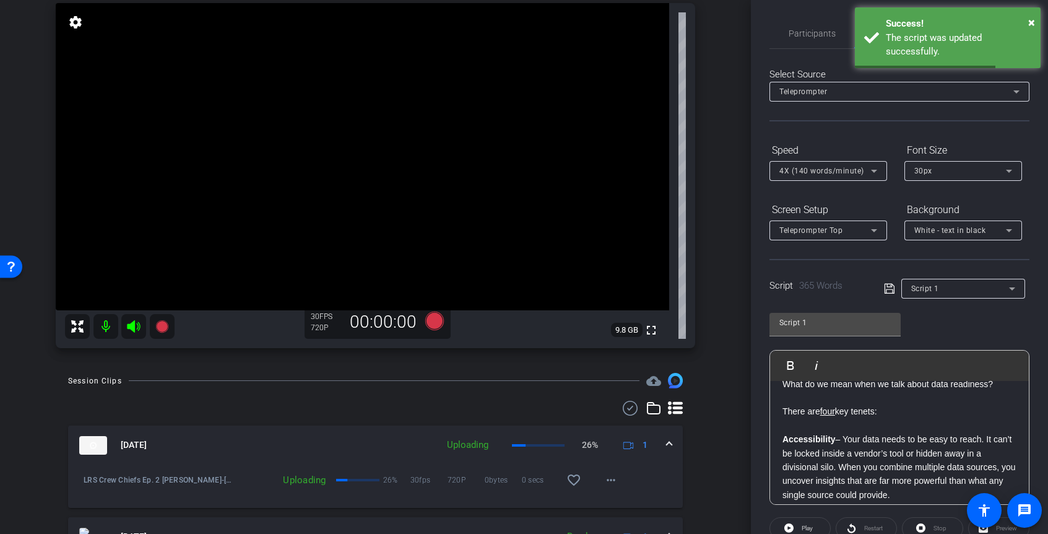
click at [887, 287] on icon at bounding box center [889, 288] width 11 height 15
click at [914, 318] on div "Script 1 Play Play from this location Play Selected Play and display the select…" at bounding box center [900, 403] width 260 height 201
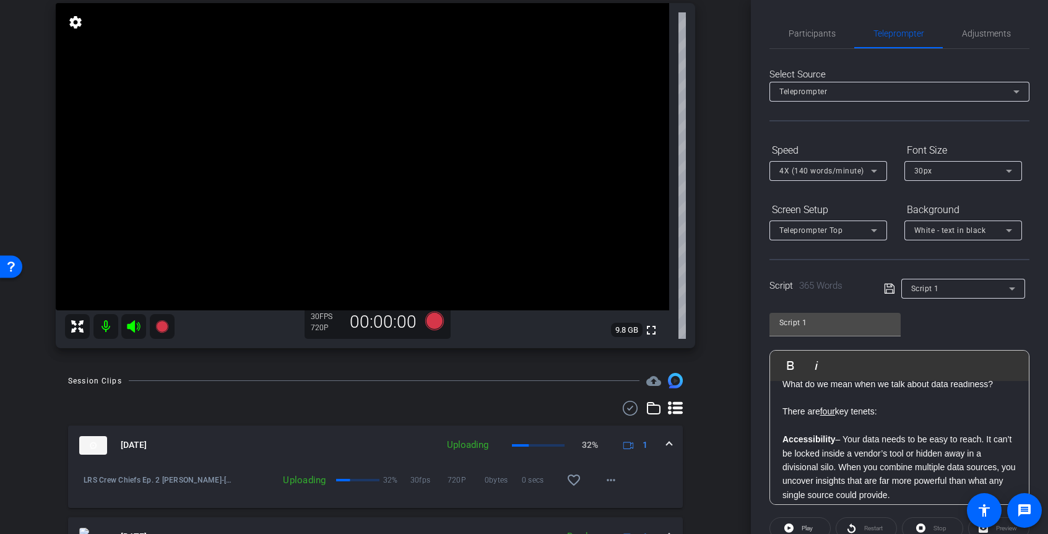
click at [915, 321] on div "Script 1 Play Play from this location Play Selected Play and display the select…" at bounding box center [900, 403] width 260 height 201
click at [885, 288] on icon at bounding box center [889, 288] width 11 height 15
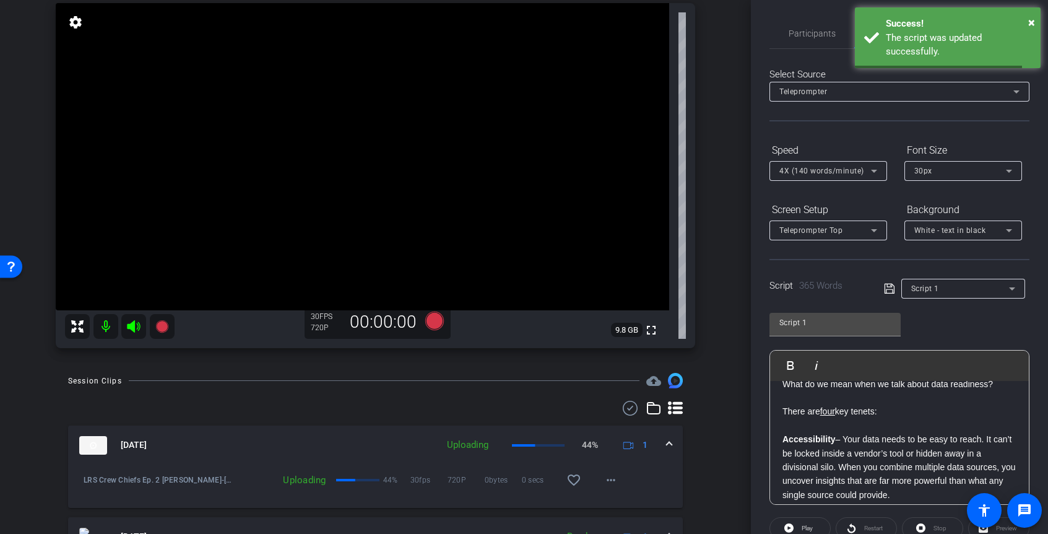
click at [987, 285] on div "Script 1" at bounding box center [960, 287] width 98 height 15
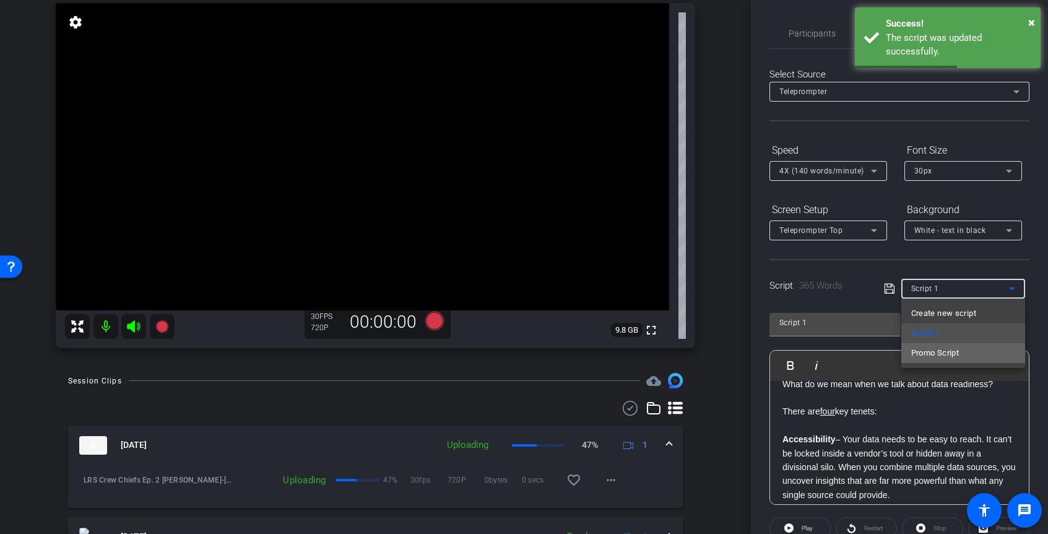
click at [942, 349] on span "Promo Script" at bounding box center [935, 352] width 48 height 15
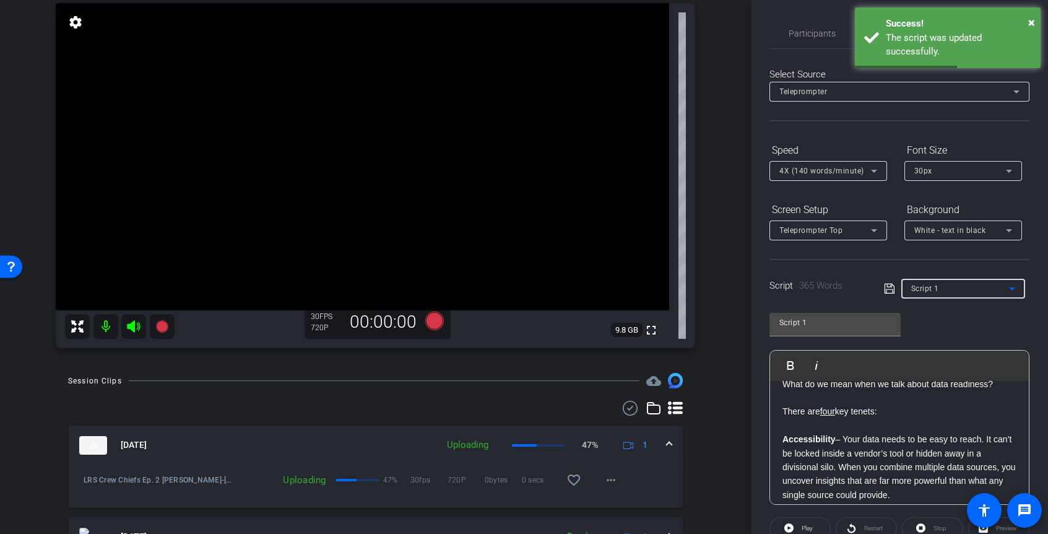
type input "Promo Script"
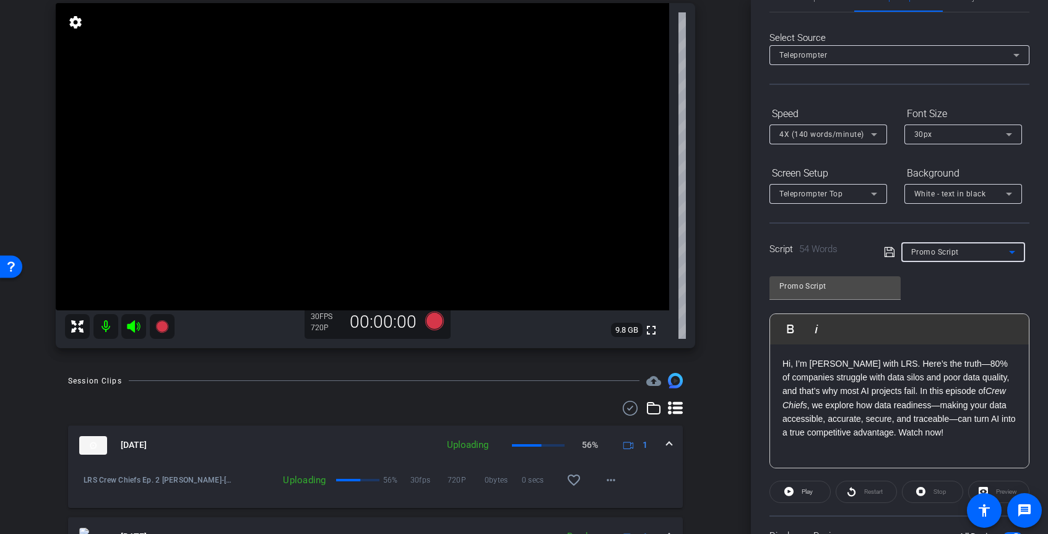
scroll to position [35, 0]
click at [804, 493] on span "Play" at bounding box center [807, 492] width 11 height 7
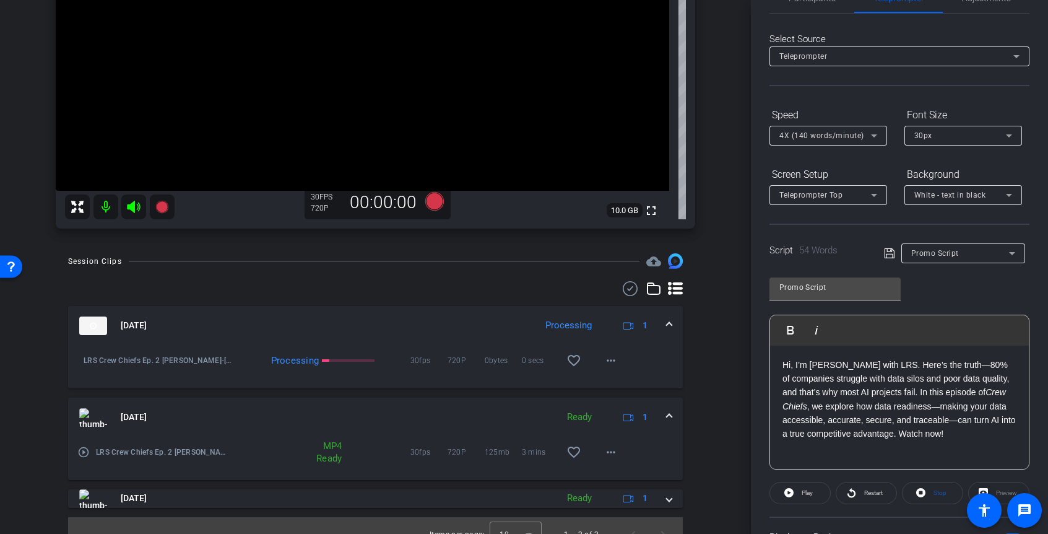
scroll to position [230, 0]
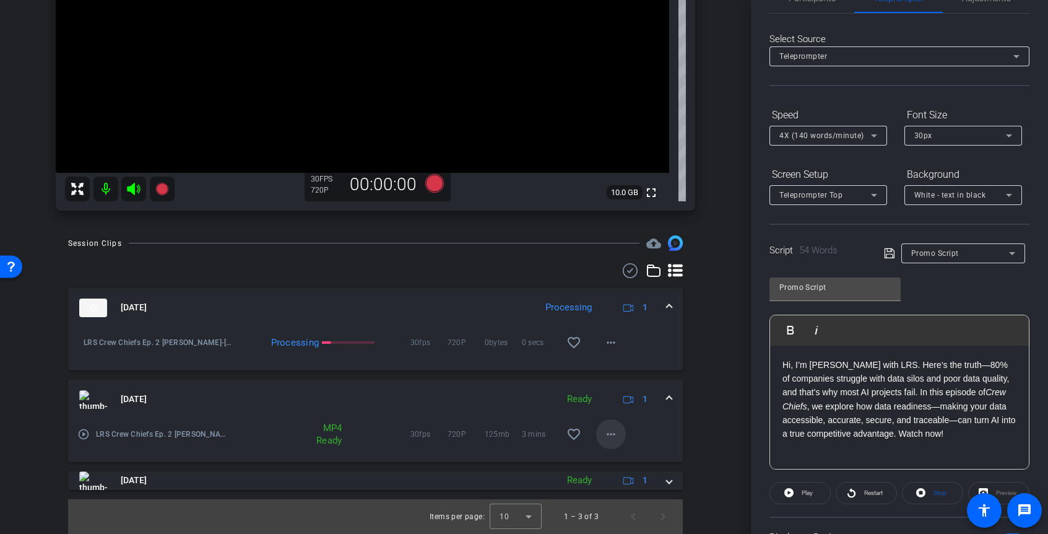
click at [610, 430] on mat-icon "more_horiz" at bounding box center [611, 434] width 15 height 15
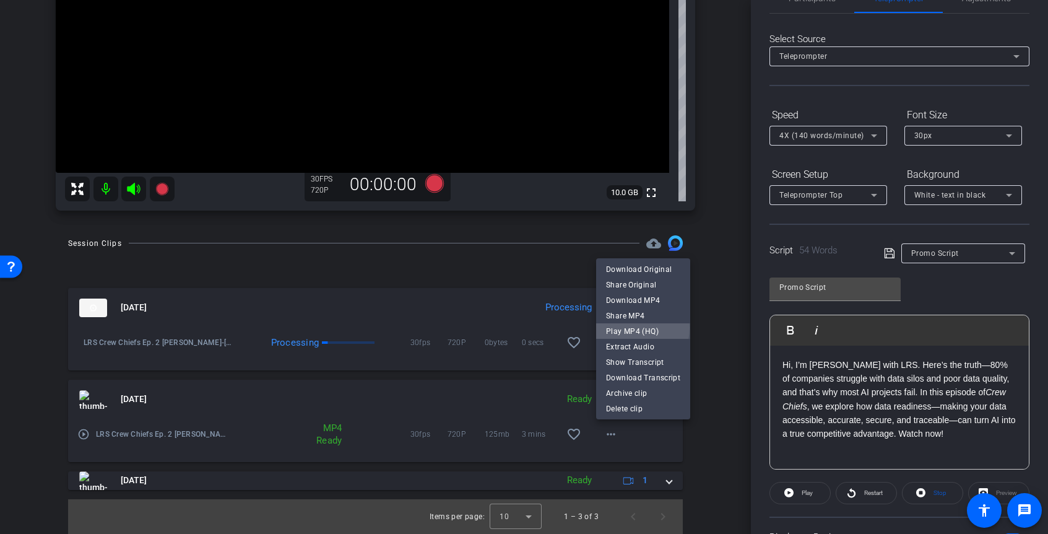
click at [627, 328] on span "Play MP4 (HQ)" at bounding box center [643, 330] width 74 height 15
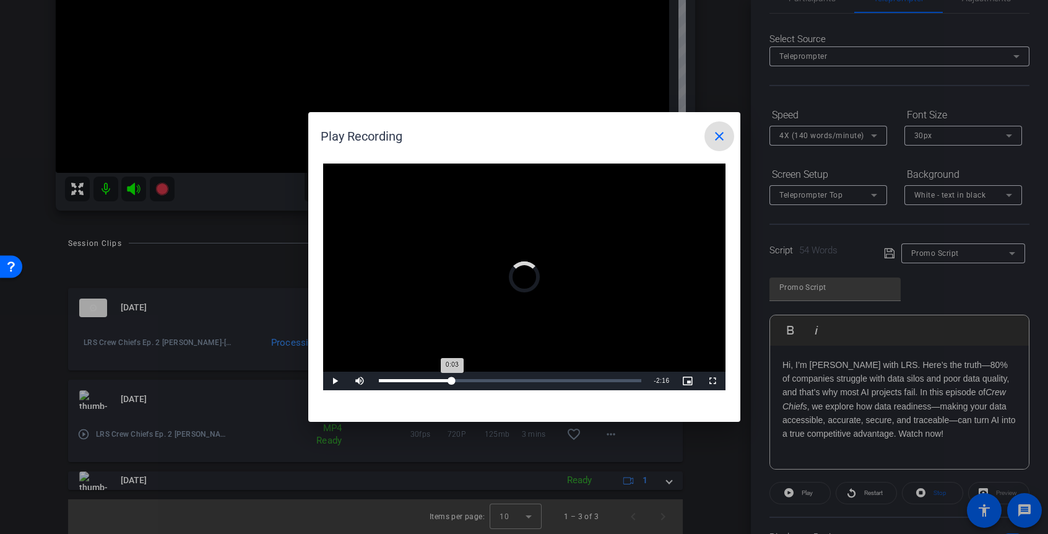
click at [452, 380] on div "Loaded : 9.49% 0:52 0:03" at bounding box center [510, 380] width 263 height 3
click at [439, 380] on div "Loaded : 37.77% 0:43 0:54" at bounding box center [510, 380] width 263 height 3
click at [458, 380] on div "Loaded : 37.77% 0:57 0:48" at bounding box center [510, 380] width 263 height 3
click at [545, 378] on div "Loaded : 40.52% 1:59 0:59" at bounding box center [510, 380] width 275 height 19
click at [716, 139] on mat-icon "close" at bounding box center [719, 136] width 15 height 15
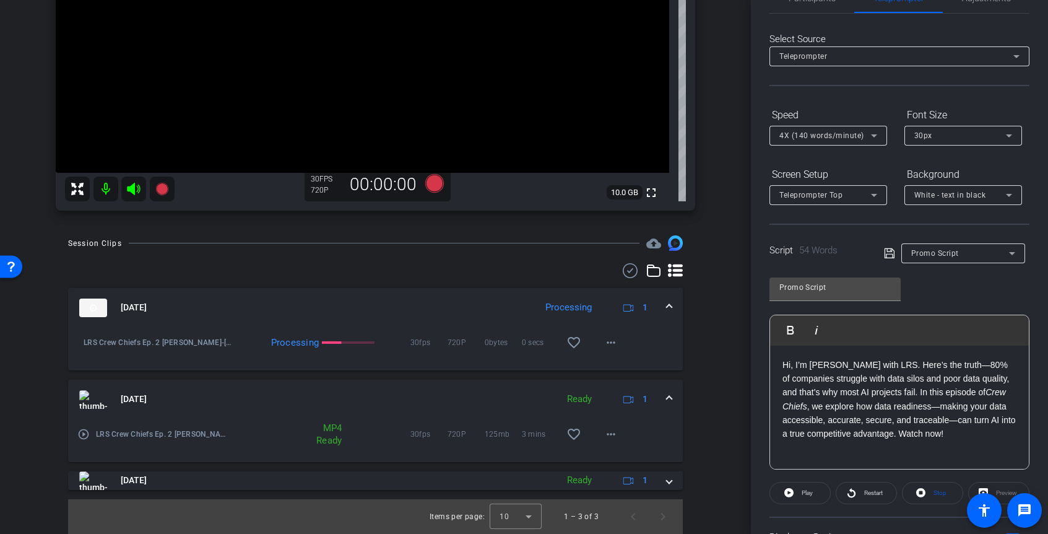
click at [781, 366] on div "Hi, I’m Steve Cavolick with LRS. Here’s the truth—80% of companies struggle wit…" at bounding box center [899, 407] width 259 height 124
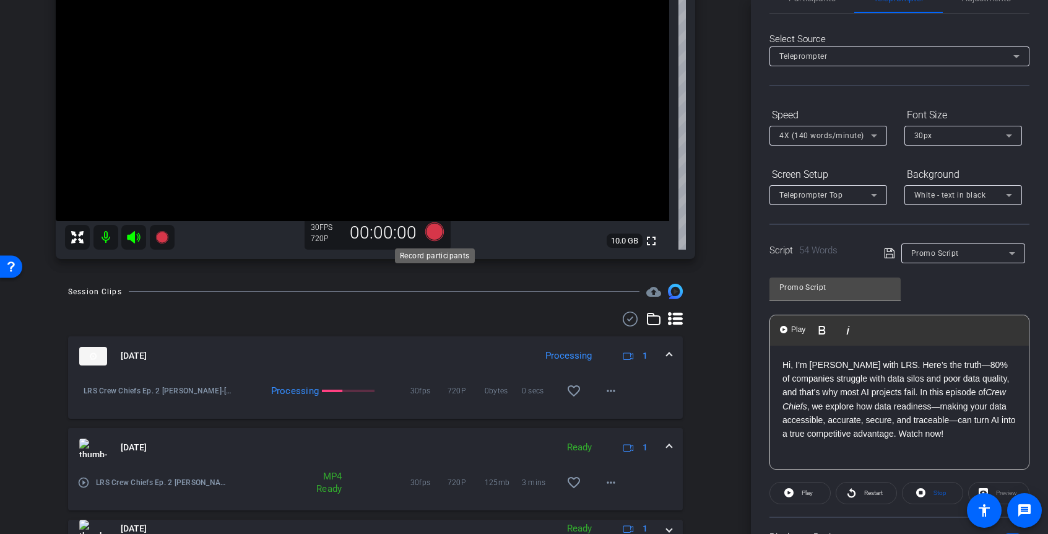
click at [435, 233] on icon at bounding box center [434, 231] width 19 height 19
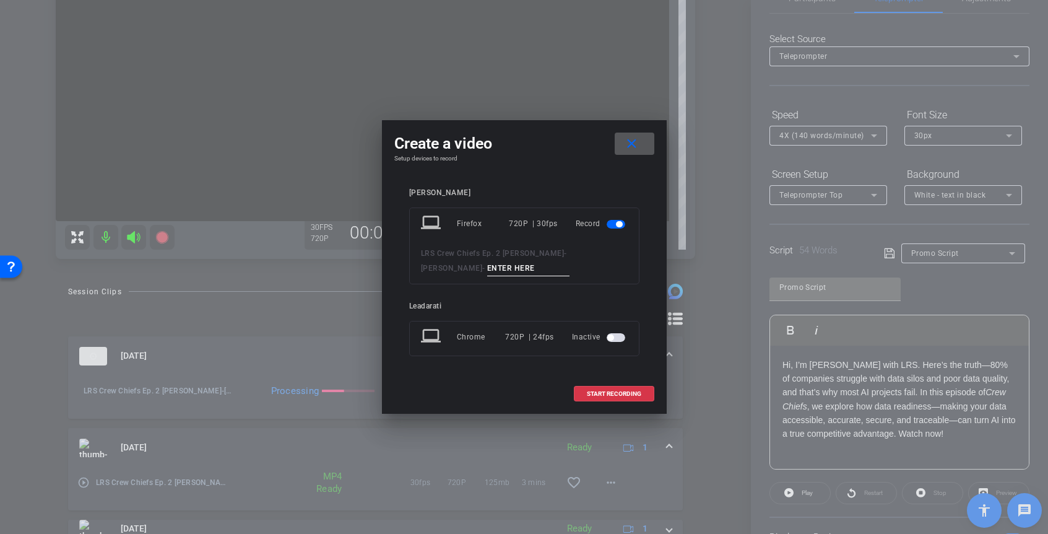
click at [487, 272] on input at bounding box center [528, 268] width 83 height 15
type input "Promo"
click at [591, 392] on span "START RECORDING" at bounding box center [614, 394] width 54 height 6
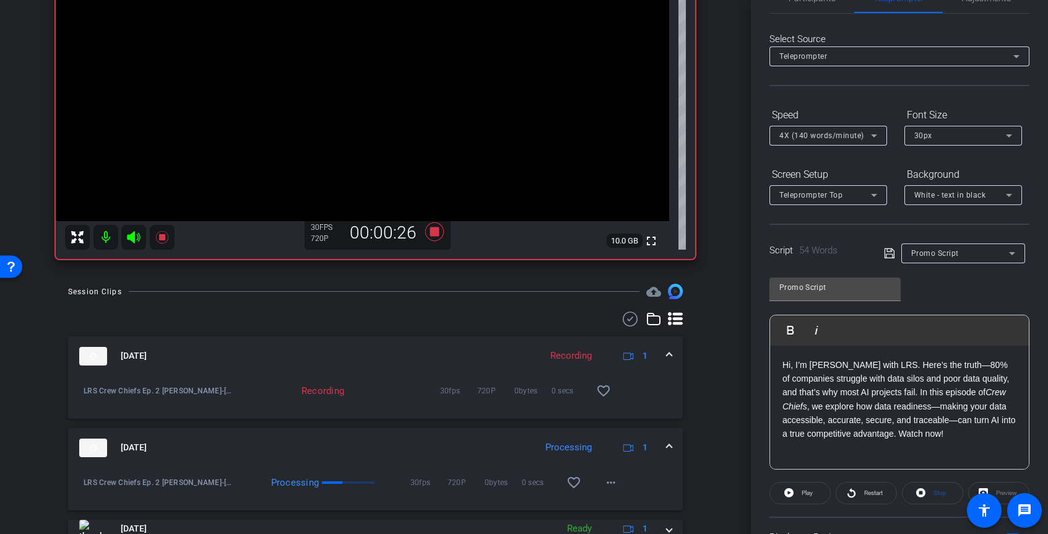
click at [781, 365] on div "Hi, I’m Steve Cavolick with LRS. Here’s the truth—80% of companies struggle wit…" at bounding box center [899, 407] width 259 height 124
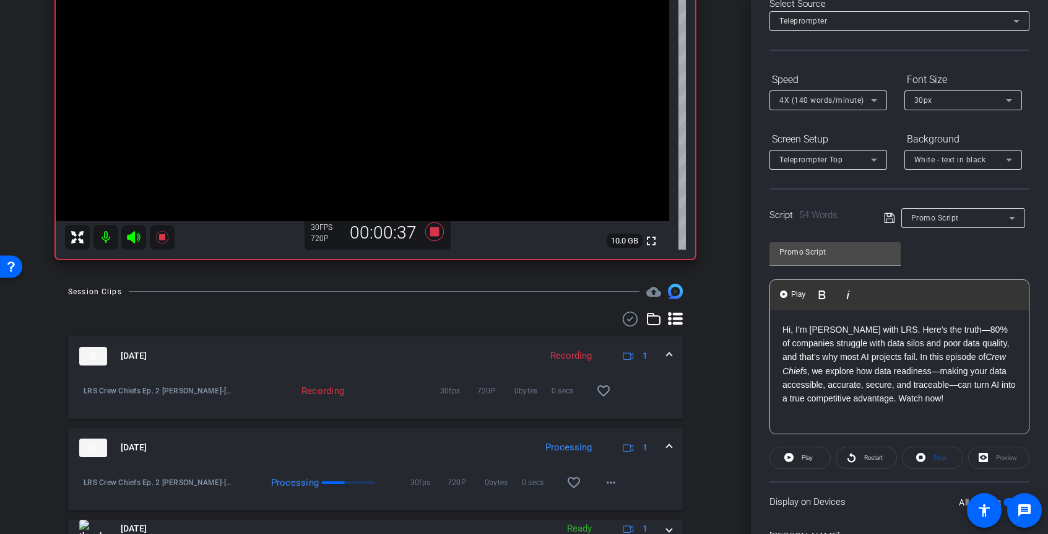
scroll to position [103, 0]
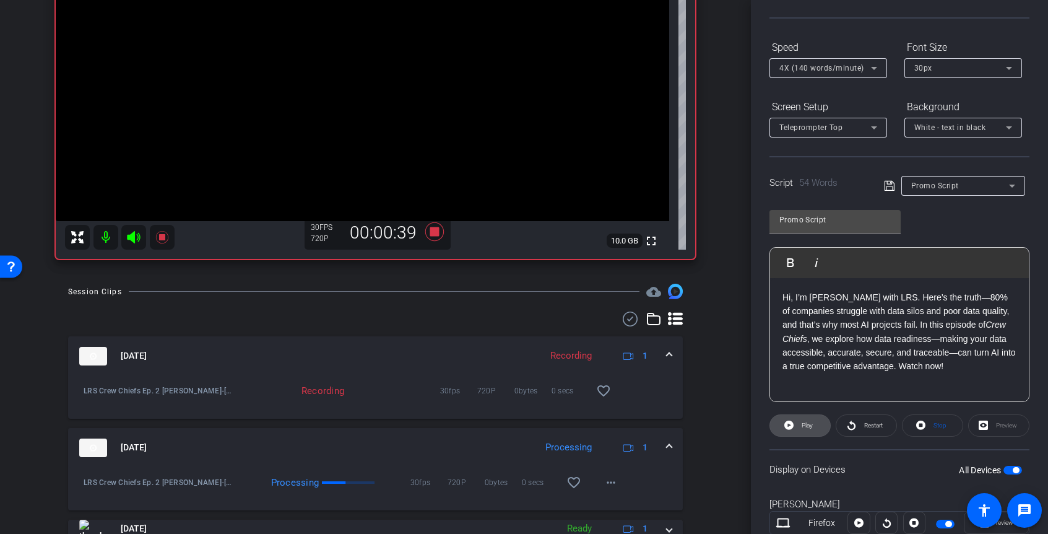
click at [789, 425] on icon at bounding box center [788, 424] width 9 height 15
click at [434, 232] on icon at bounding box center [434, 231] width 19 height 19
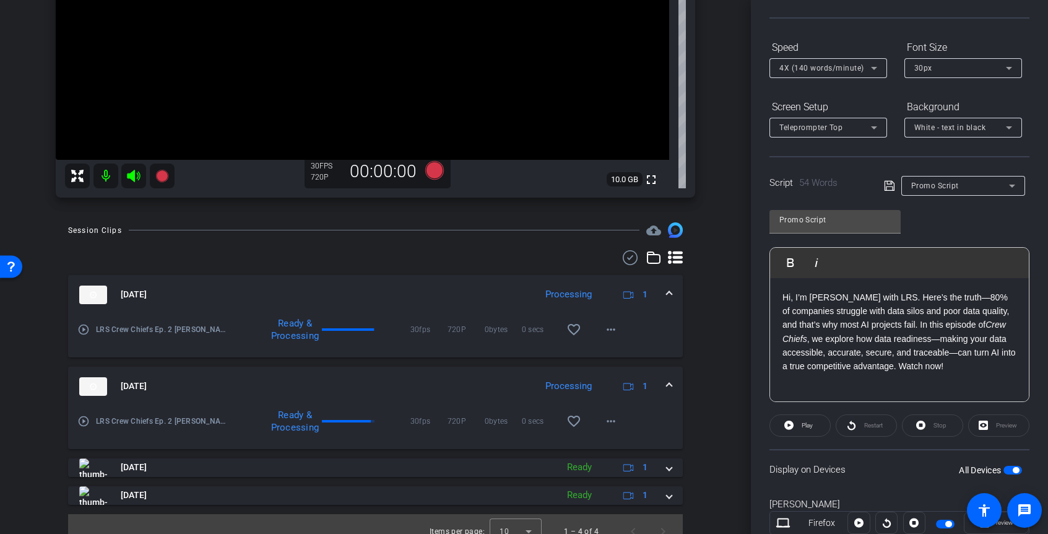
scroll to position [258, 0]
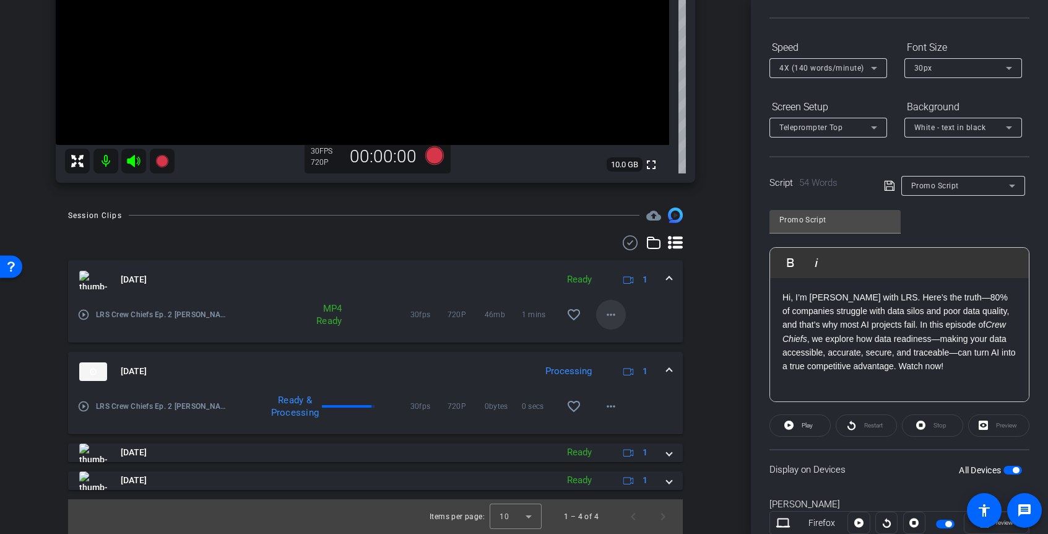
click at [608, 316] on mat-icon "more_horiz" at bounding box center [611, 314] width 15 height 15
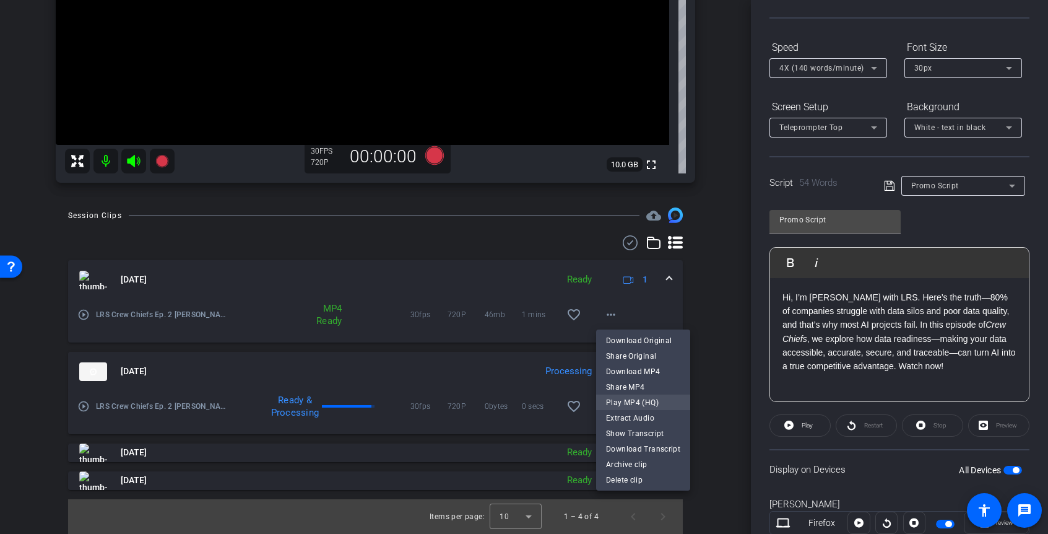
click at [615, 398] on span "Play MP4 (HQ)" at bounding box center [643, 401] width 74 height 15
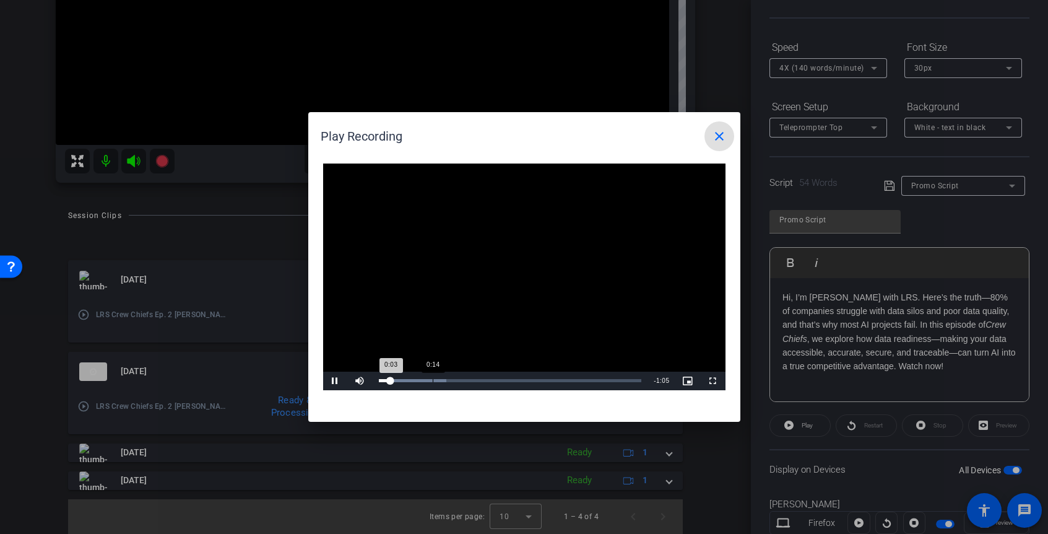
click at [432, 380] on div "Loaded : 25.79% 0:14 0:03" at bounding box center [510, 380] width 263 height 3
click at [487, 380] on div "Loaded : 45.22% 0:28 0:14" at bounding box center [510, 380] width 263 height 3
click at [510, 379] on div "Loaded : 69.41% 0:34 0:29" at bounding box center [510, 380] width 263 height 3
click at [523, 380] on div "Loaded : 76.95% 0:37 0:35" at bounding box center [510, 380] width 263 height 3
click at [539, 380] on div "Loaded : 83.24% 0:41 0:39" at bounding box center [510, 380] width 263 height 3
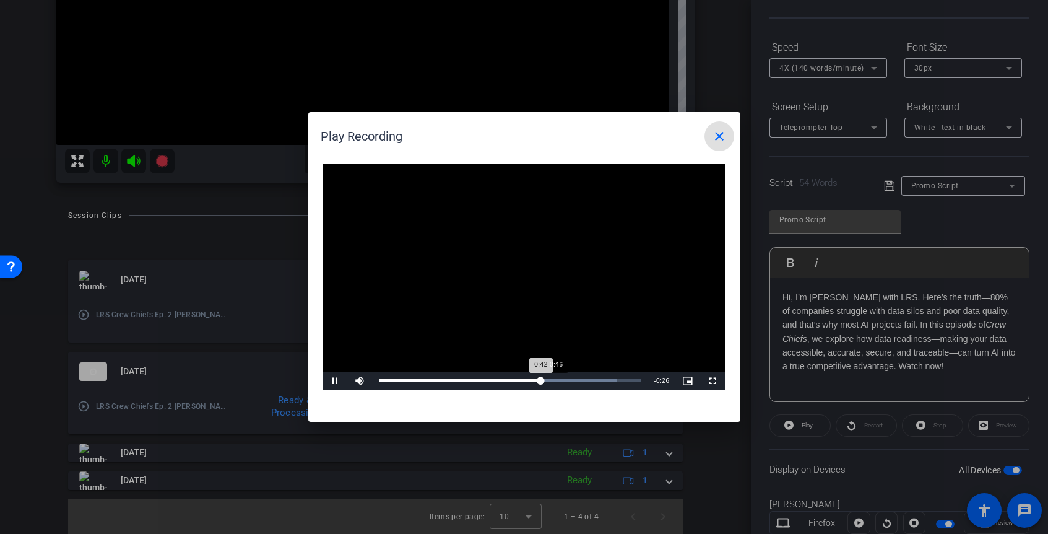
click at [555, 380] on div "Loaded : 90.77% 0:46 0:42" at bounding box center [510, 380] width 263 height 3
click at [375, 379] on div "5%" at bounding box center [387, 380] width 31 height 19
click at [719, 136] on mat-icon "close" at bounding box center [719, 136] width 15 height 15
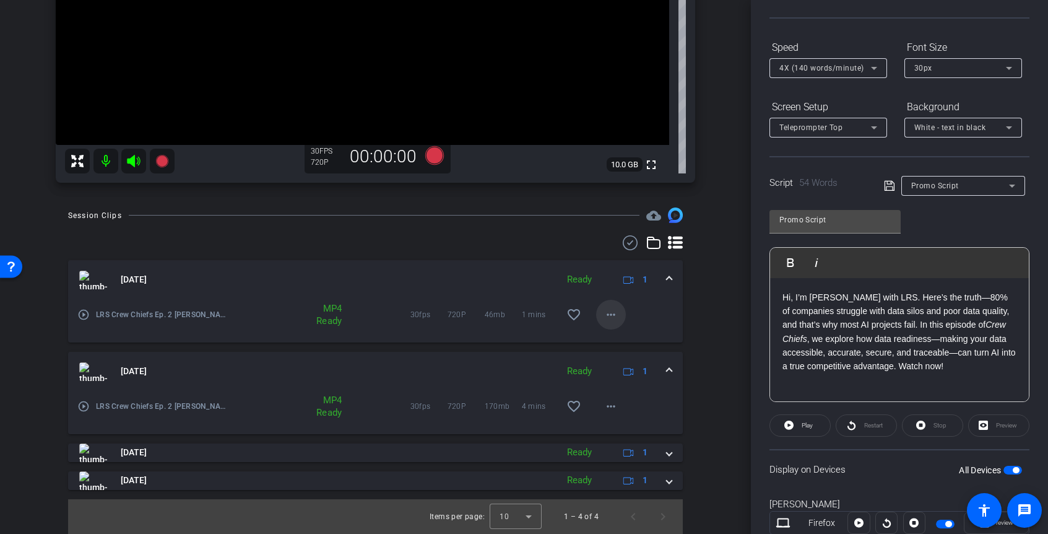
click at [612, 315] on mat-icon "more_horiz" at bounding box center [611, 314] width 15 height 15
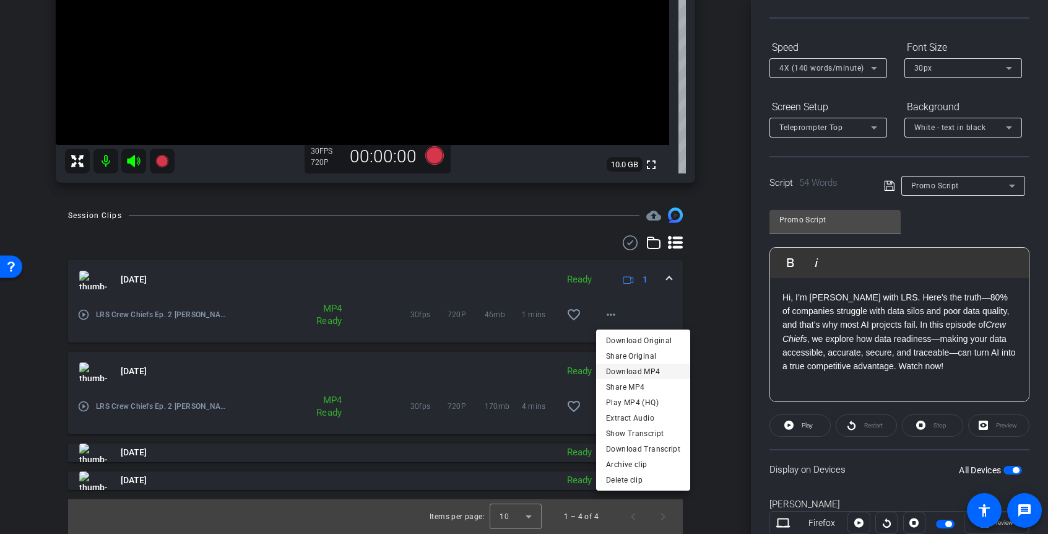
click at [636, 372] on span "Download MP4" at bounding box center [643, 370] width 74 height 15
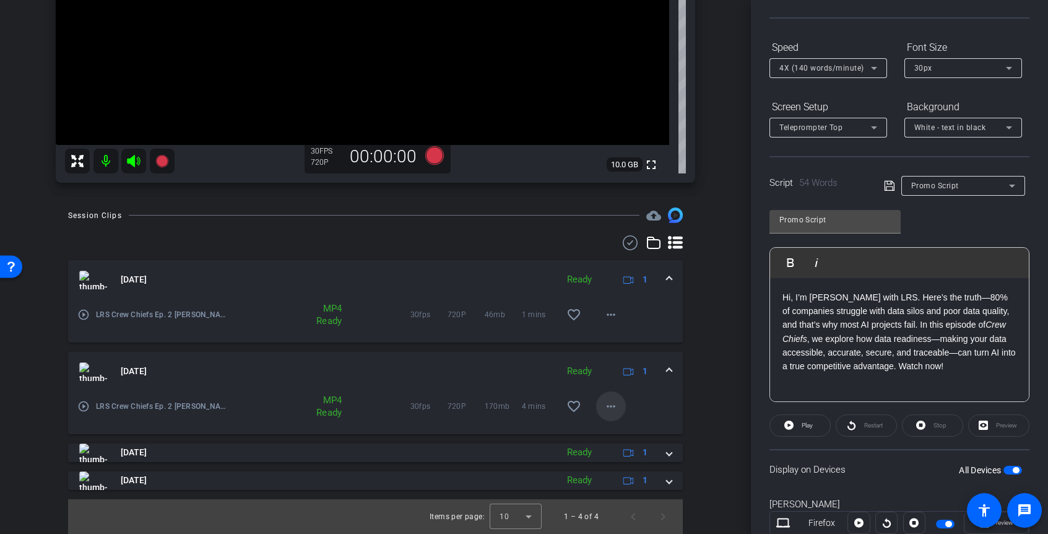
scroll to position [76, 0]
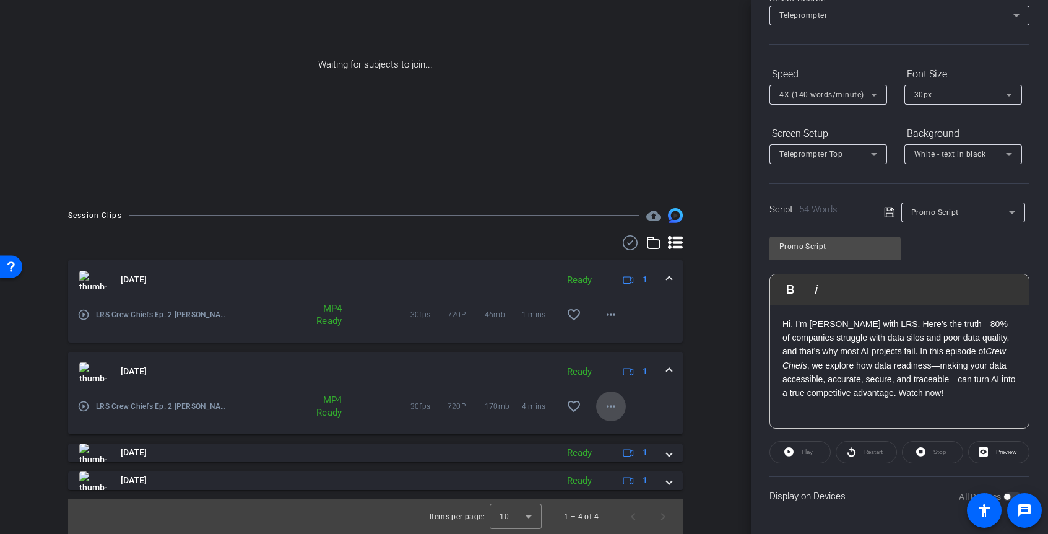
click at [610, 407] on mat-icon "more_horiz" at bounding box center [611, 406] width 15 height 15
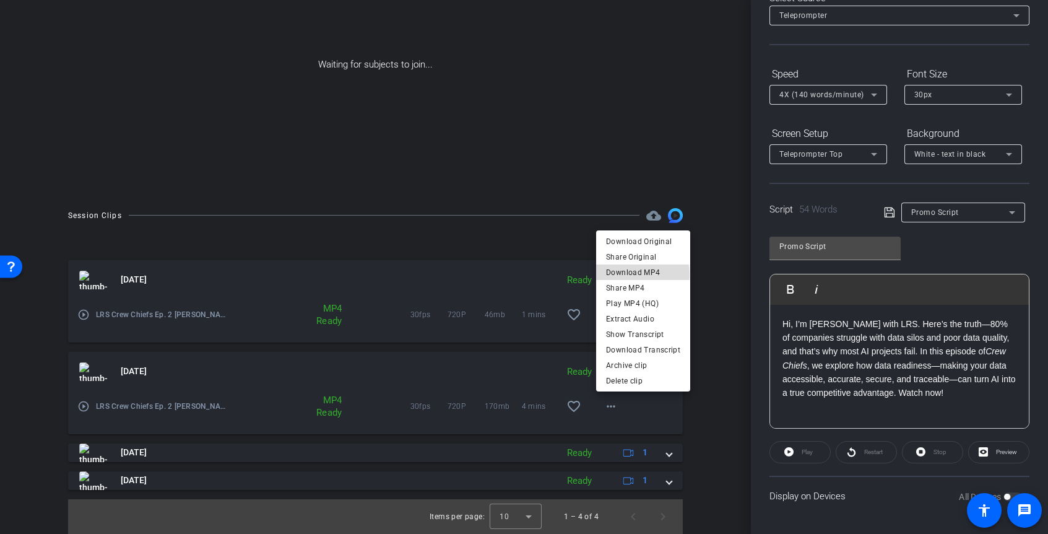
click at [641, 274] on span "Download MP4" at bounding box center [643, 272] width 74 height 15
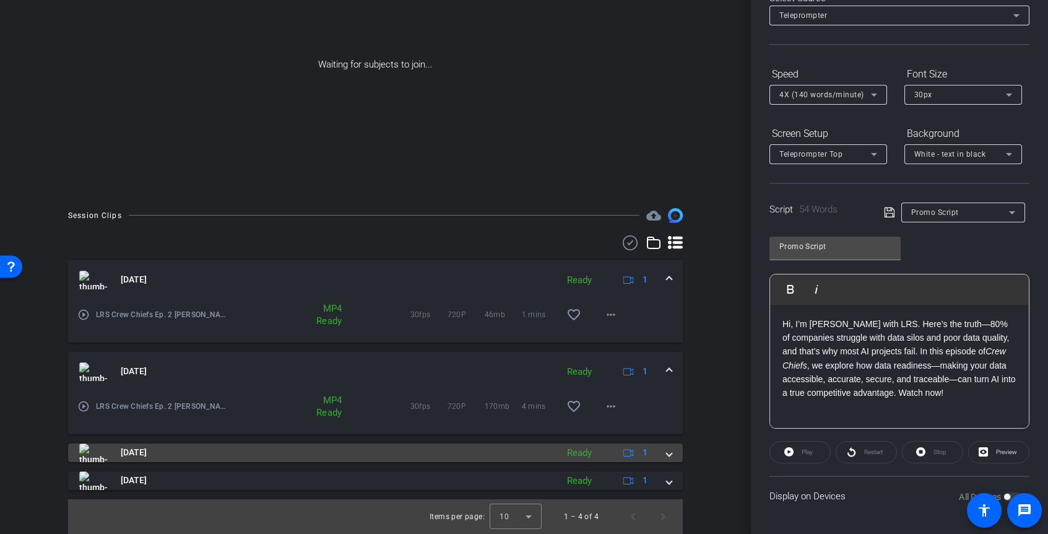
click at [668, 454] on span at bounding box center [669, 452] width 5 height 13
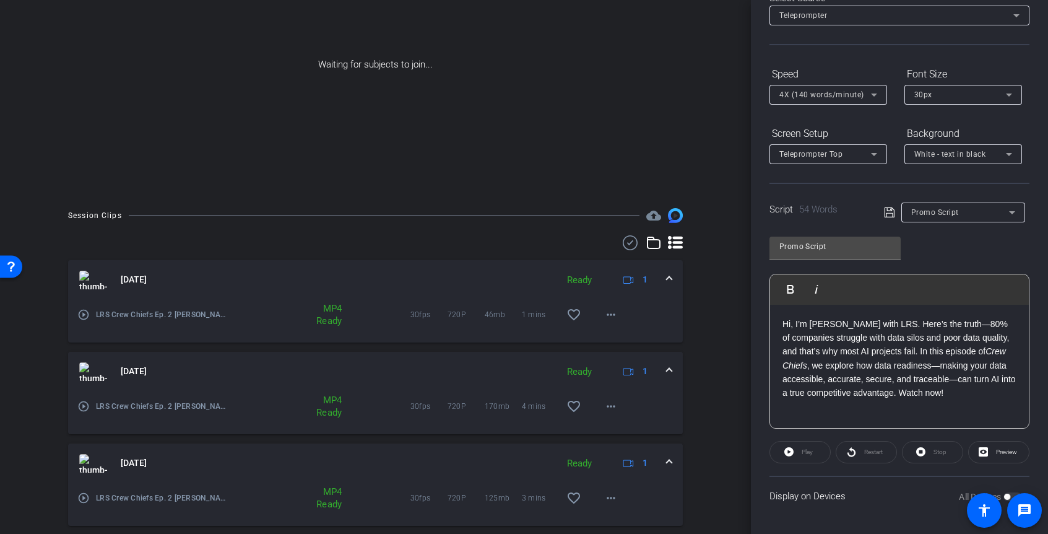
scroll to position [183, 0]
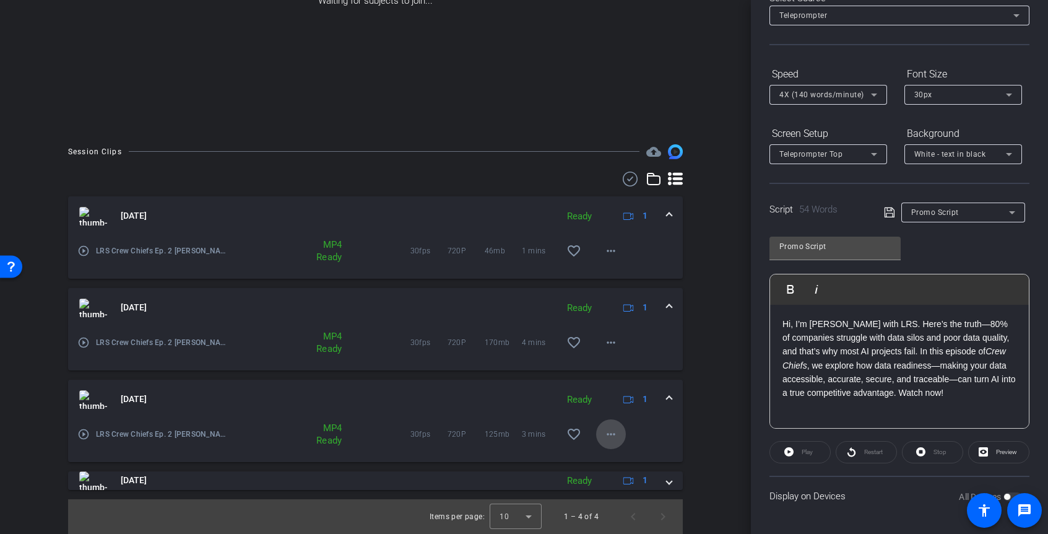
click at [612, 435] on mat-icon "more_horiz" at bounding box center [611, 434] width 15 height 15
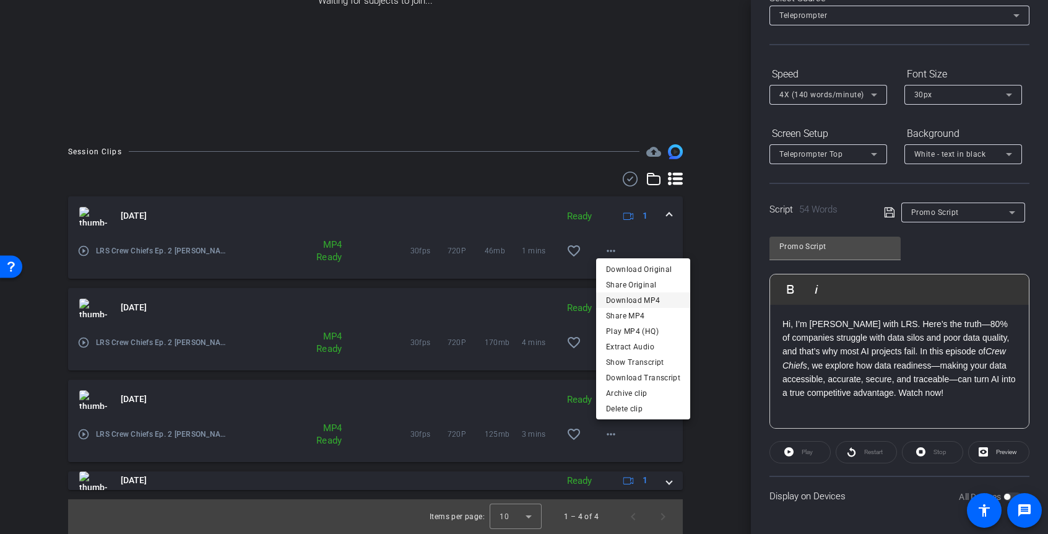
click at [628, 298] on span "Download MP4" at bounding box center [643, 300] width 74 height 15
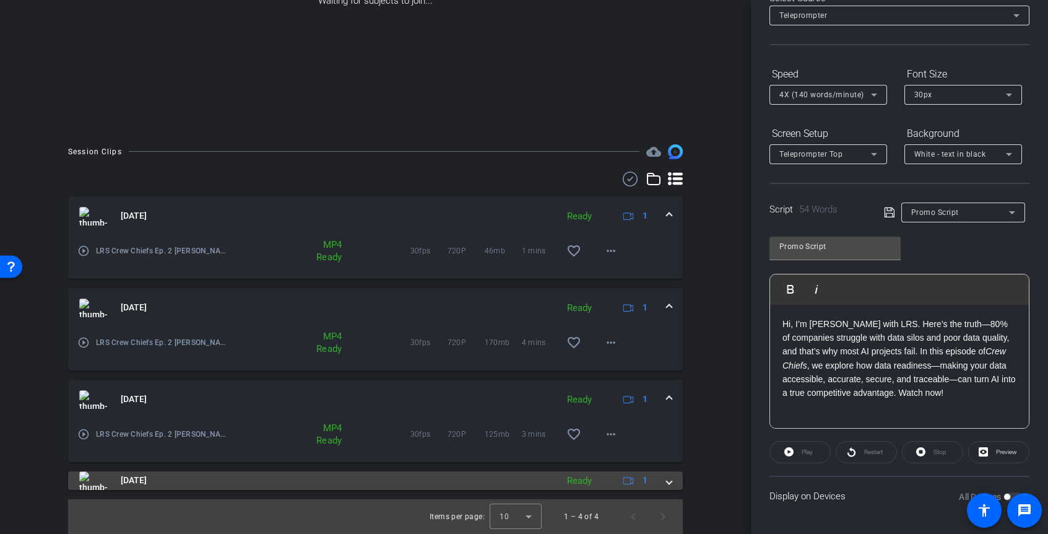
click at [667, 480] on span at bounding box center [669, 480] width 5 height 13
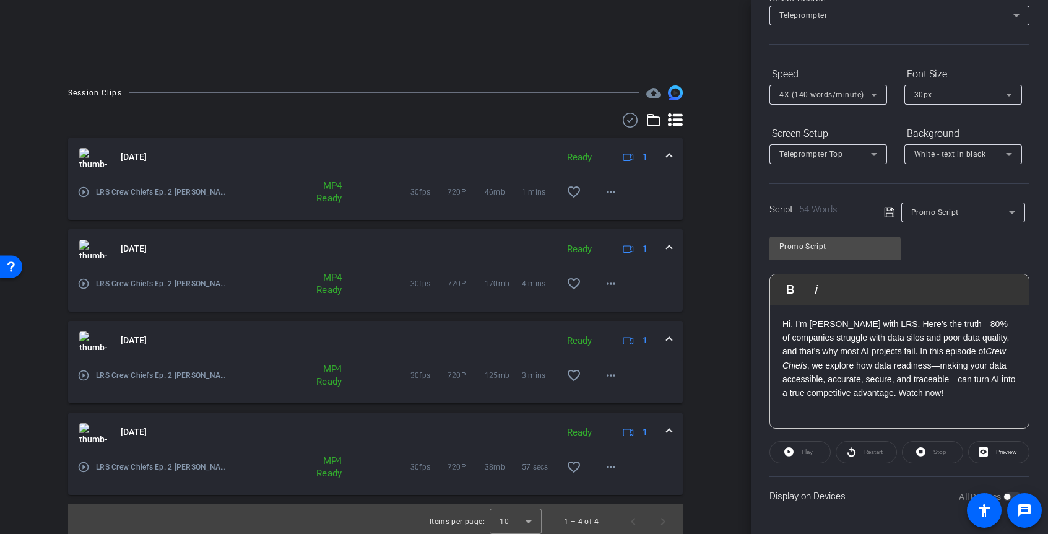
scroll to position [247, 0]
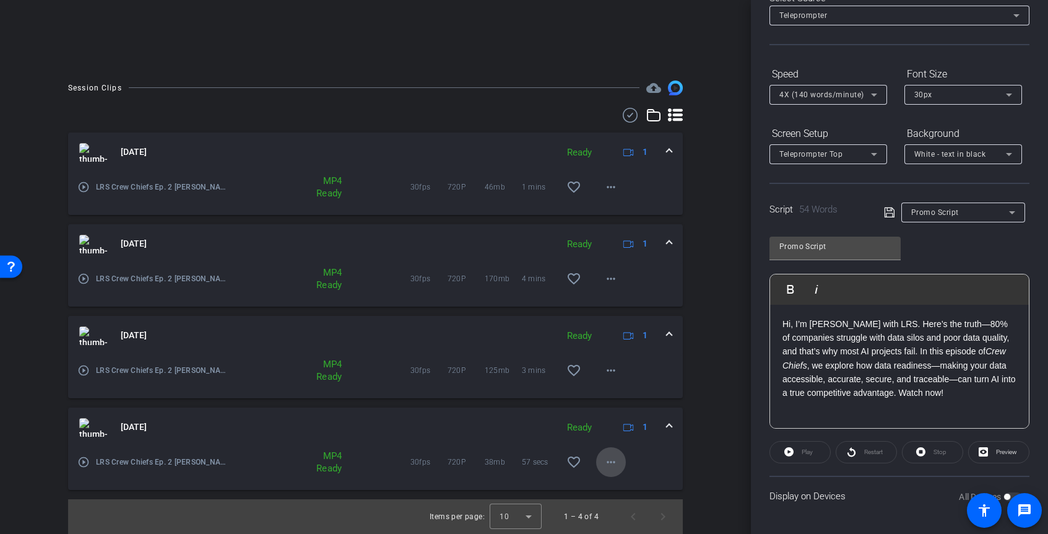
click at [609, 457] on mat-icon "more_horiz" at bounding box center [611, 461] width 15 height 15
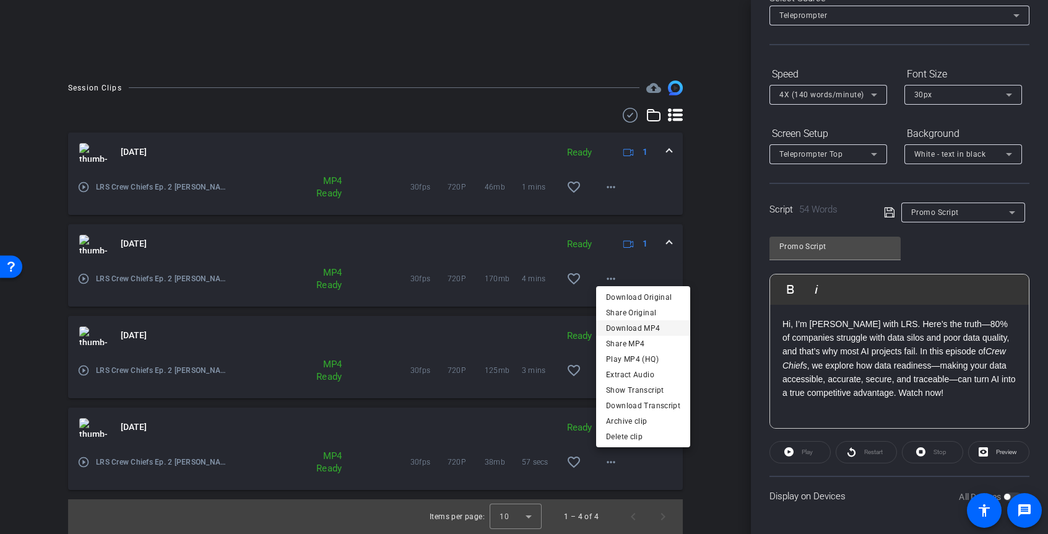
click at [631, 329] on span "Download MP4" at bounding box center [643, 328] width 74 height 15
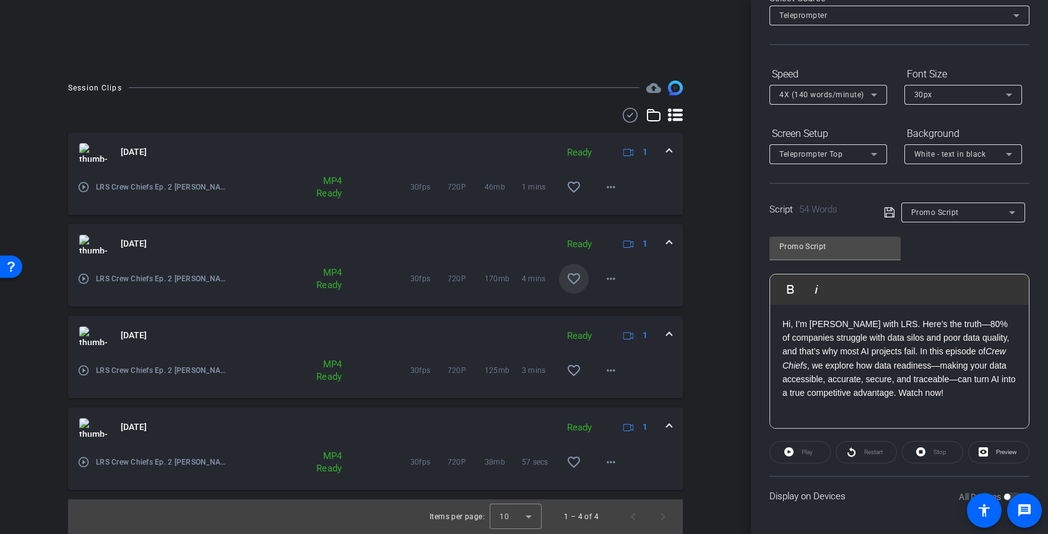
scroll to position [0, 0]
